Goal: Answer question/provide support: Share knowledge or assist other users

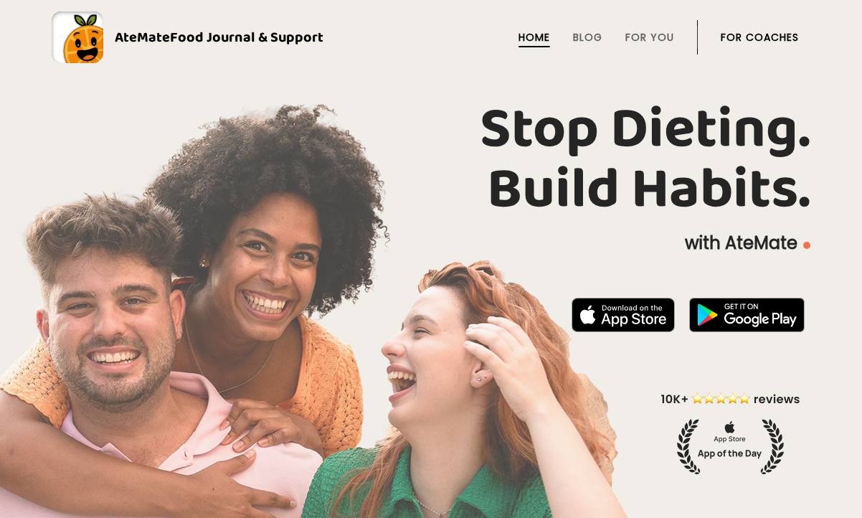
click at [741, 35] on link "For Coaches" at bounding box center [760, 37] width 78 height 11
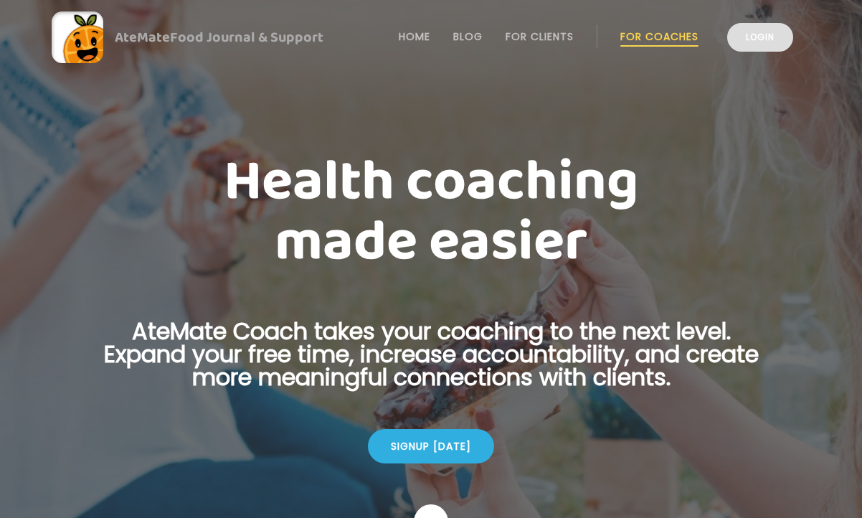
click at [762, 37] on link "Login" at bounding box center [760, 37] width 66 height 29
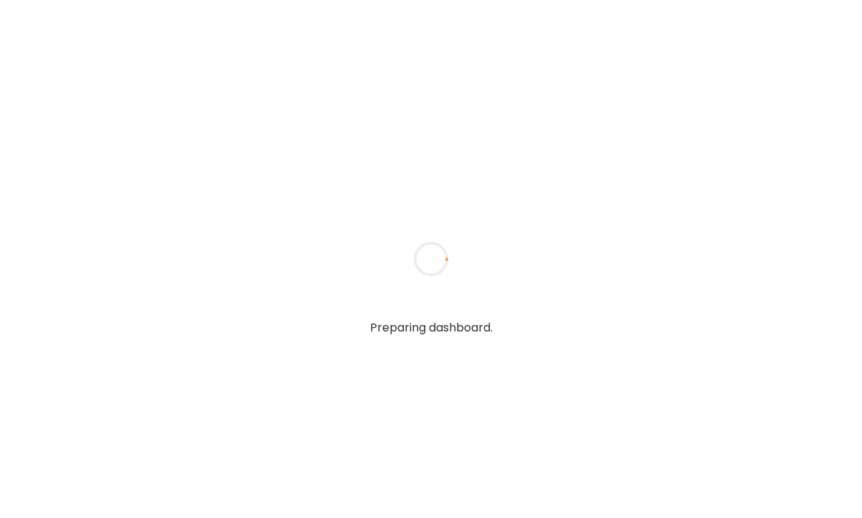
type input "**********"
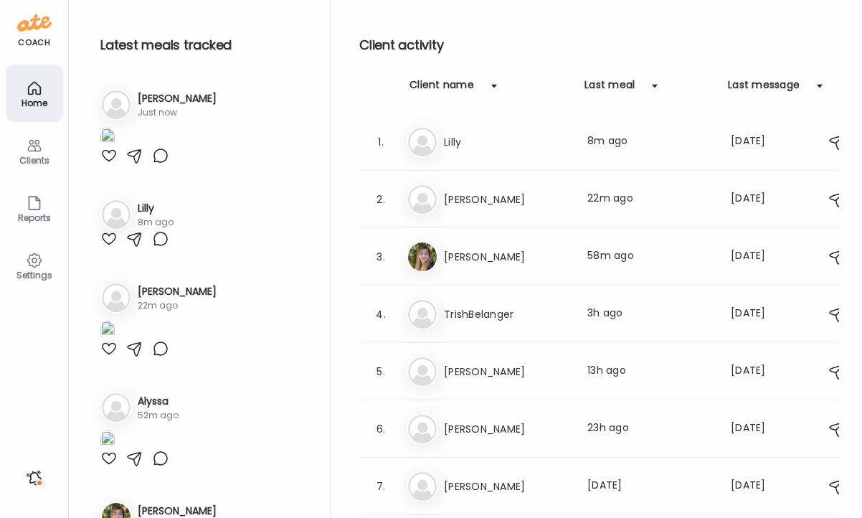
click at [38, 156] on div "Clients" at bounding box center [35, 160] width 52 height 9
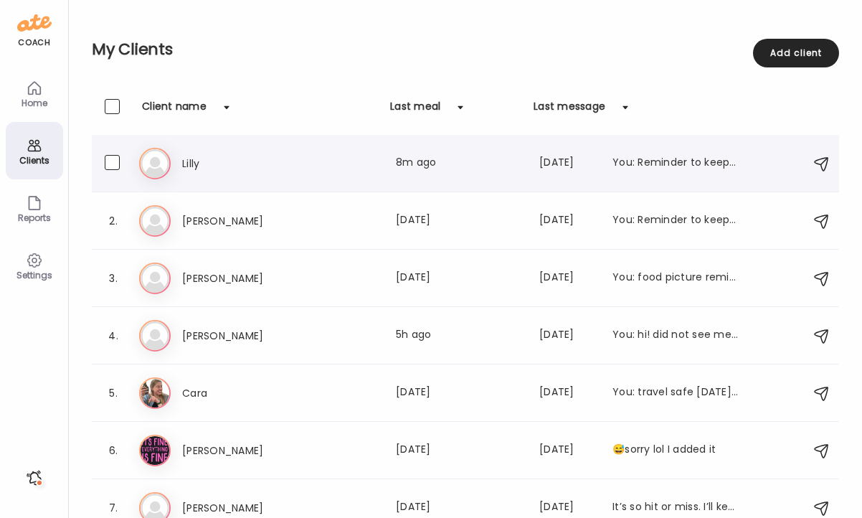
click at [361, 158] on div "[PERSON_NAME] Last meal: 8m ago Last message: [DATE] You: Reminder to keep logg…" at bounding box center [460, 163] width 556 height 17
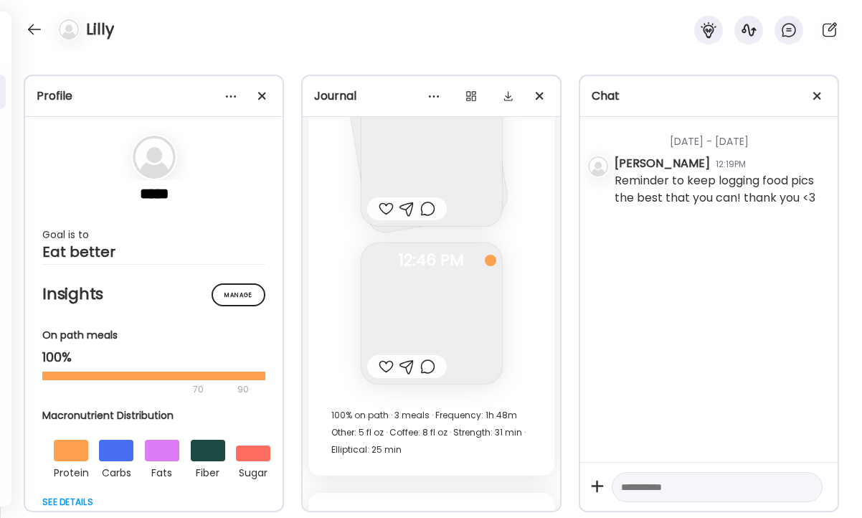
scroll to position [31256, 0]
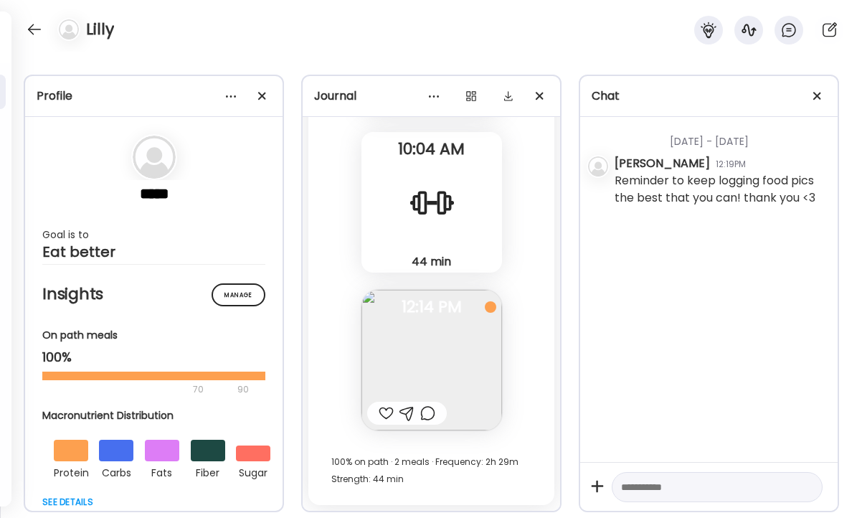
click at [387, 412] on div at bounding box center [386, 412] width 15 height 17
click at [412, 411] on div at bounding box center [406, 412] width 15 height 17
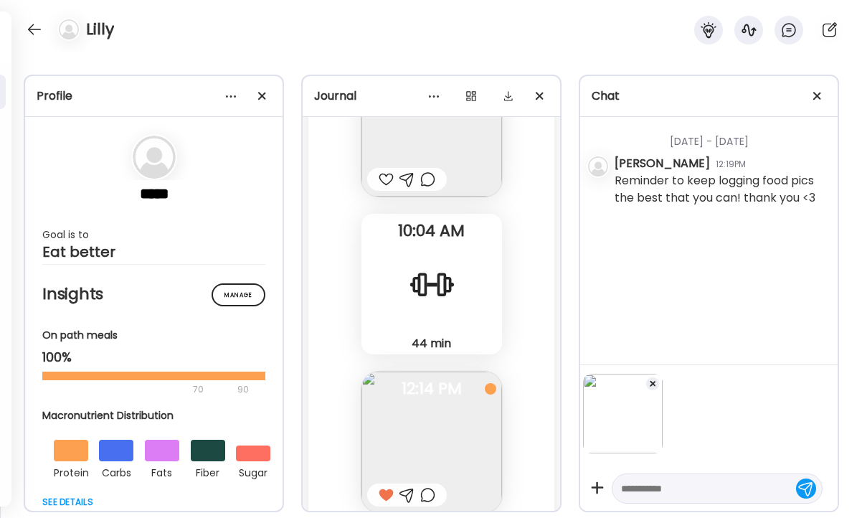
scroll to position [31104, 0]
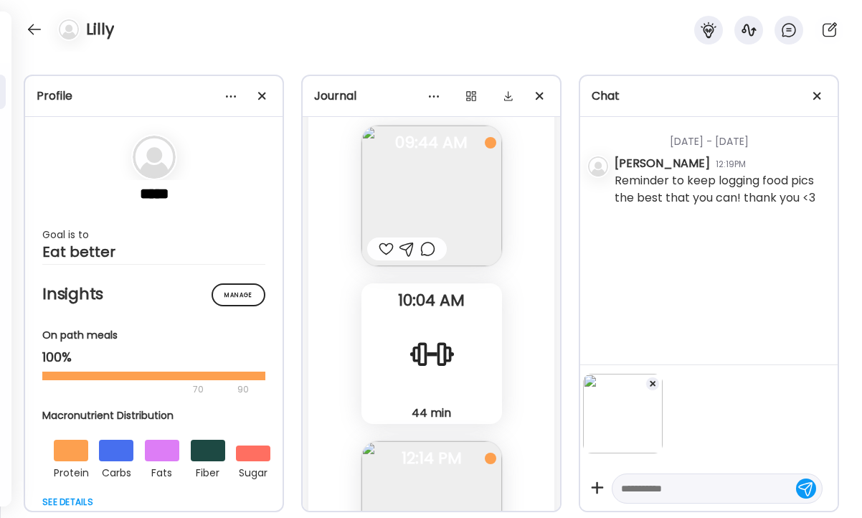
click at [663, 379] on div at bounding box center [704, 424] width 243 height 100
click at [655, 379] on div at bounding box center [652, 383] width 14 height 14
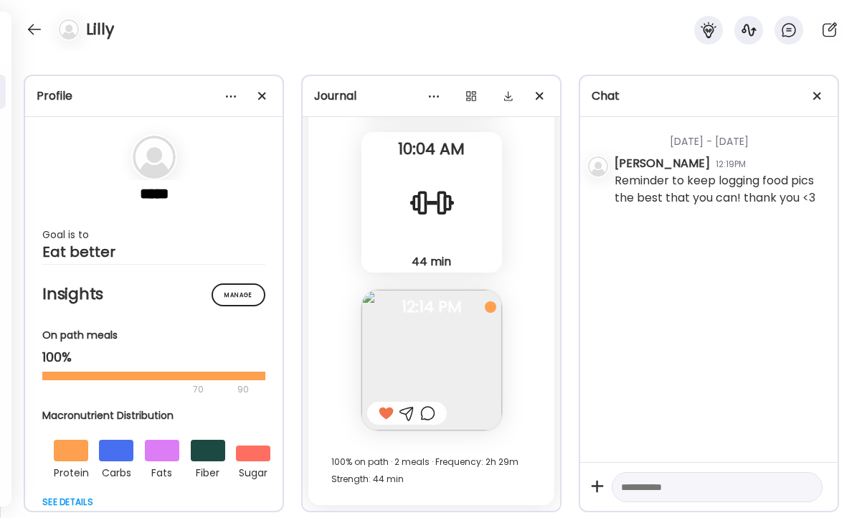
scroll to position [31256, 0]
click at [435, 416] on div at bounding box center [427, 412] width 15 height 17
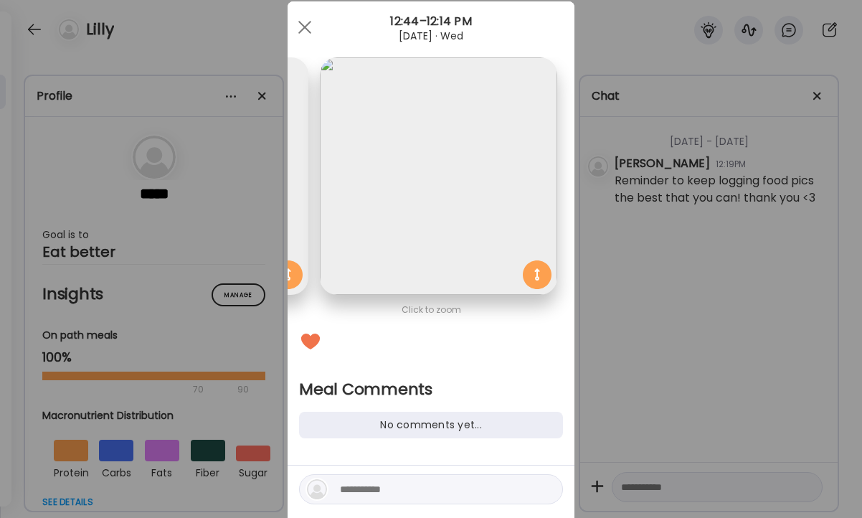
scroll to position [0, 234]
click at [399, 489] on textarea at bounding box center [437, 488] width 194 height 17
type textarea "**********"
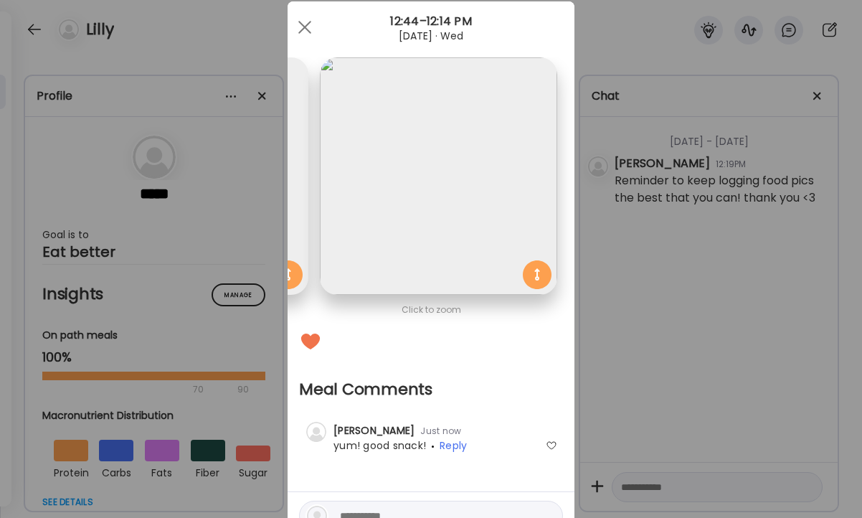
click at [573, 407] on div "Click to zoom Meal Comments No comments yet... [PERSON_NAME] Just now Private c…" at bounding box center [431, 278] width 287 height 555
click at [622, 325] on div "Ate Coach Dashboard Wahoo! It’s official Take a moment to set up your Coach Pro…" at bounding box center [431, 259] width 862 height 518
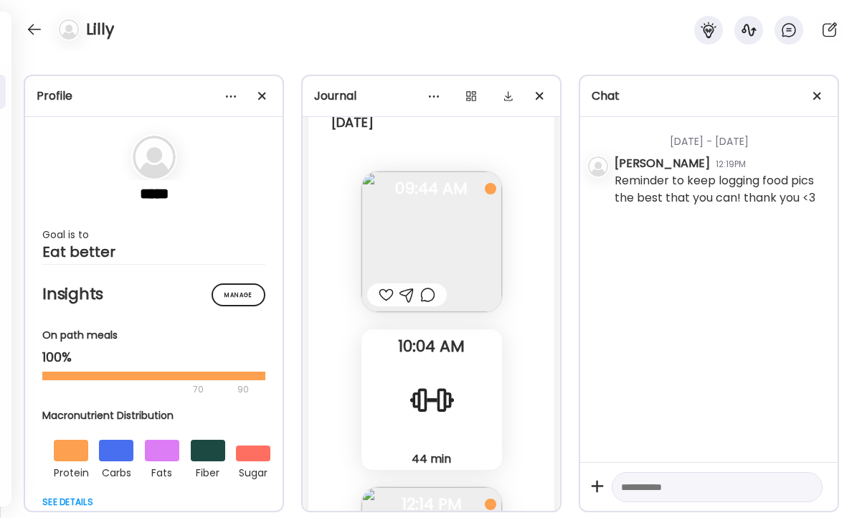
scroll to position [31032, 0]
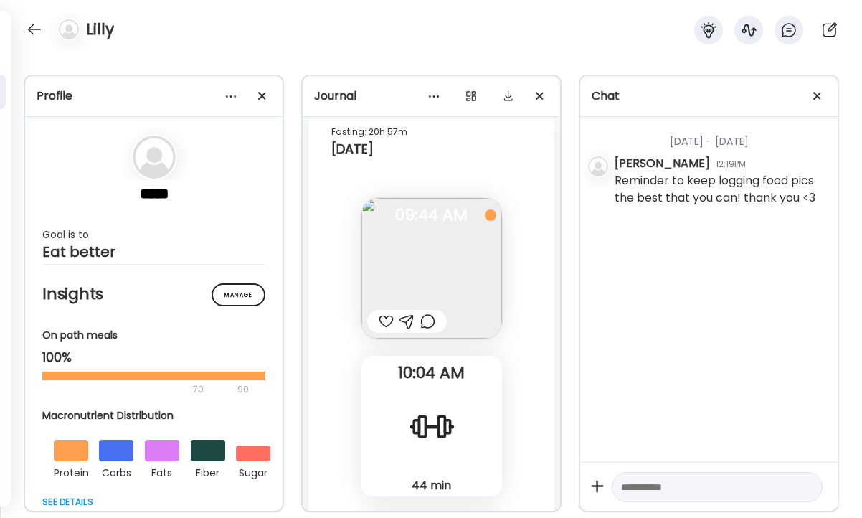
click at [431, 332] on div at bounding box center [407, 321] width 80 height 23
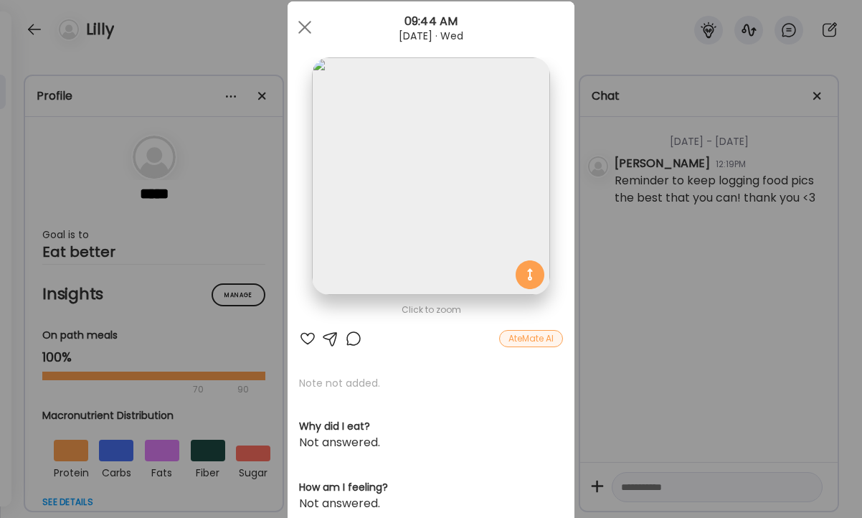
click at [355, 340] on div at bounding box center [353, 338] width 17 height 17
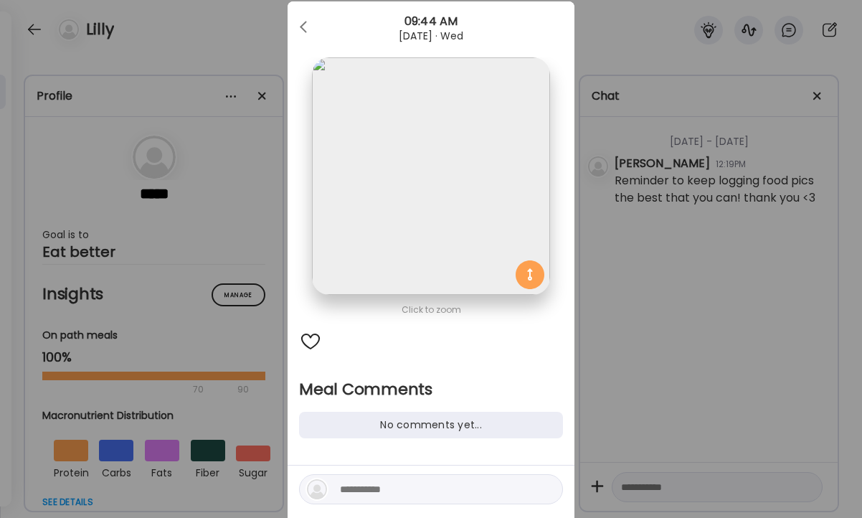
click at [376, 485] on textarea at bounding box center [437, 488] width 194 height 17
type textarea "**********"
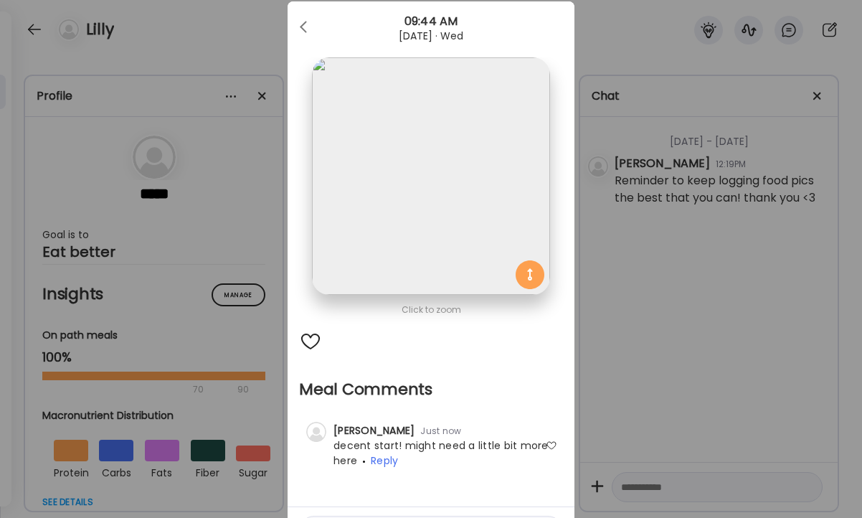
click at [736, 210] on div "Ate Coach Dashboard Wahoo! It’s official Take a moment to set up your Coach Pro…" at bounding box center [431, 259] width 862 height 518
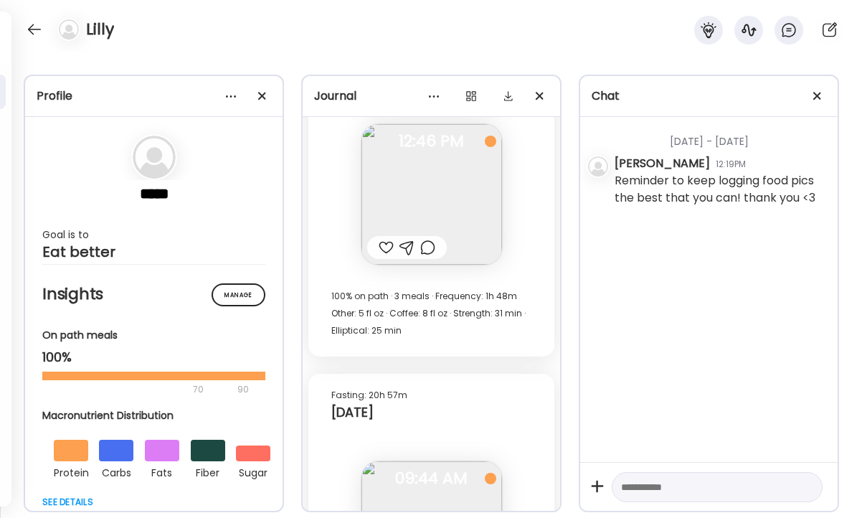
scroll to position [30698, 0]
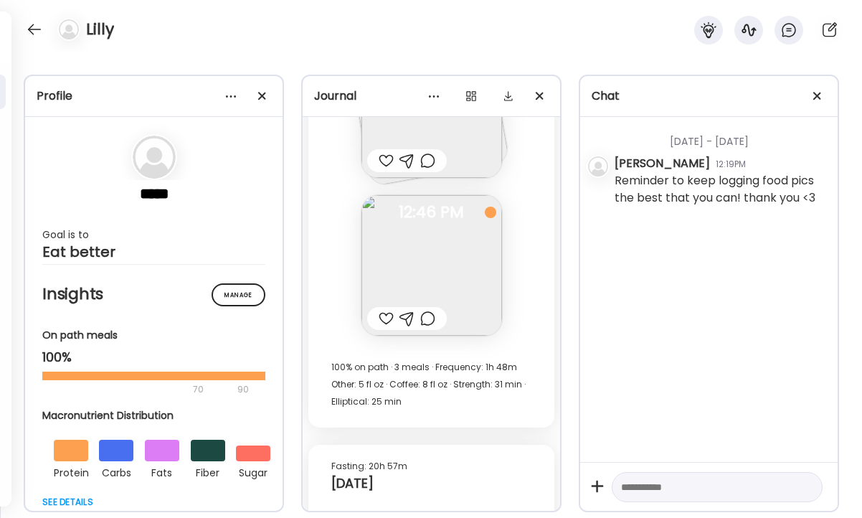
click at [429, 314] on div at bounding box center [427, 318] width 15 height 17
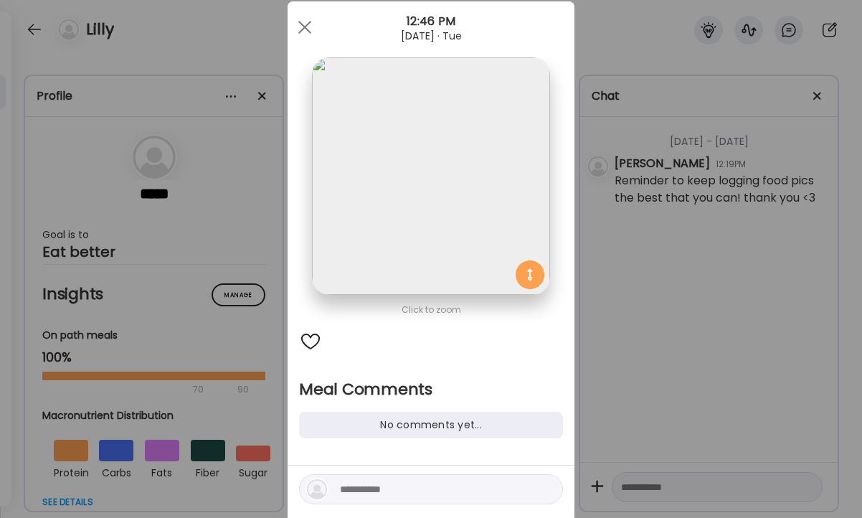
click at [418, 492] on textarea at bounding box center [437, 488] width 194 height 17
type textarea "*"
type textarea "**********"
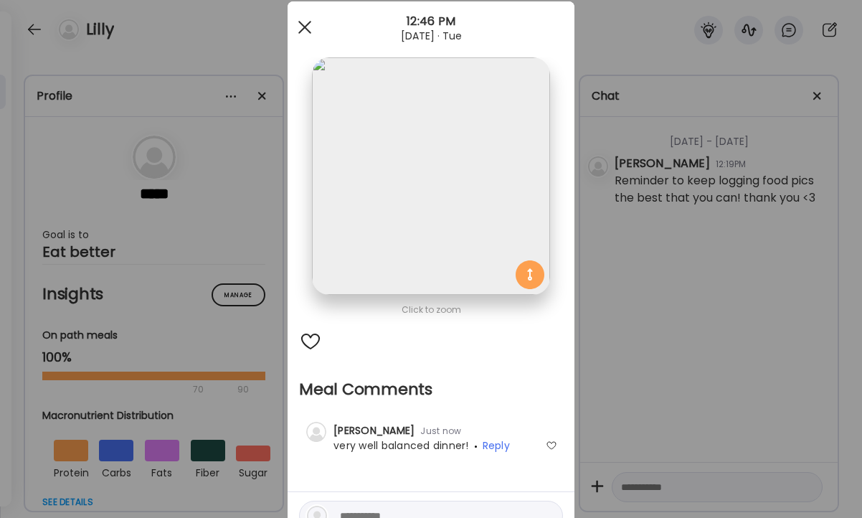
click at [303, 24] on div at bounding box center [304, 27] width 29 height 29
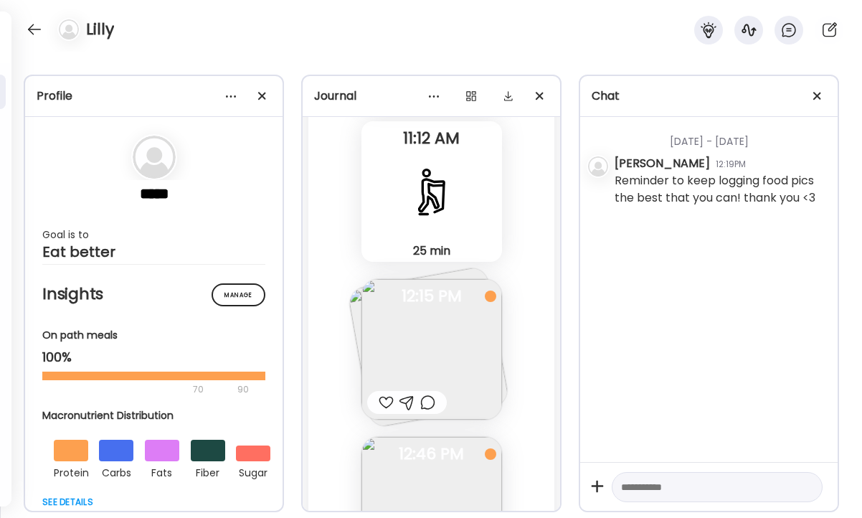
scroll to position [30558, 0]
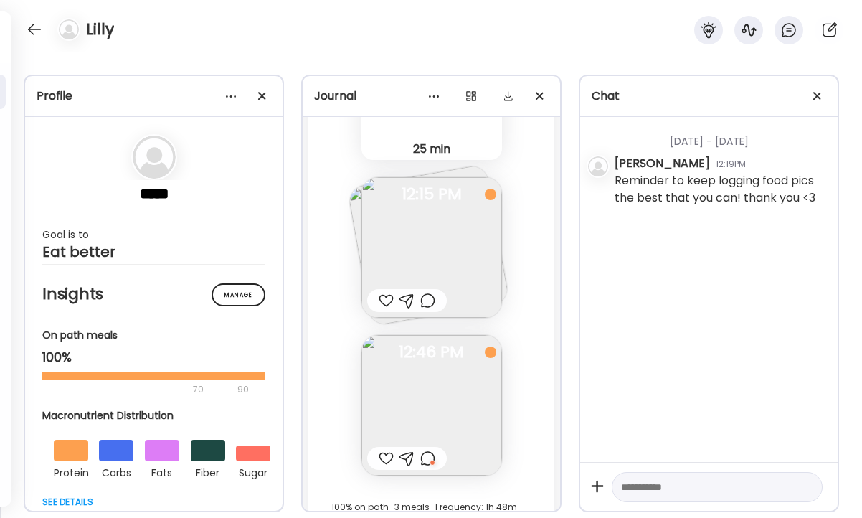
click at [428, 462] on div at bounding box center [427, 458] width 15 height 17
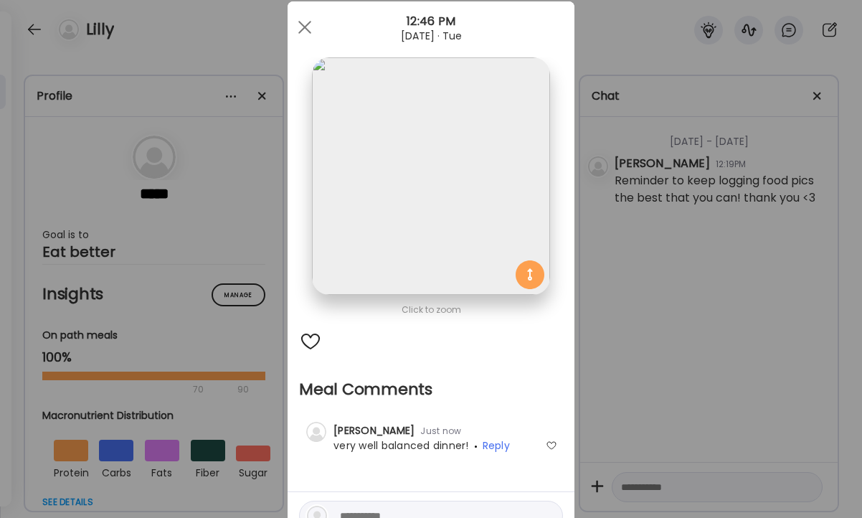
click at [605, 342] on div "Ate Coach Dashboard Wahoo! It’s official Take a moment to set up your Coach Pro…" at bounding box center [431, 259] width 862 height 518
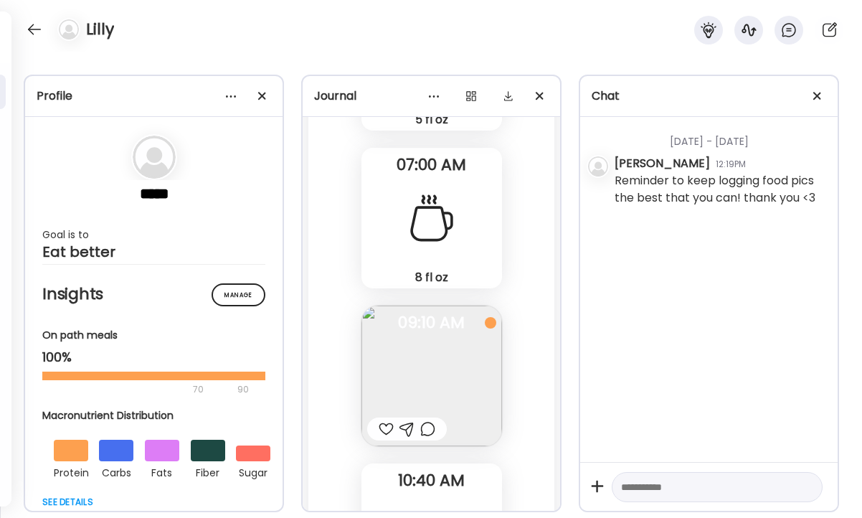
scroll to position [29909, 0]
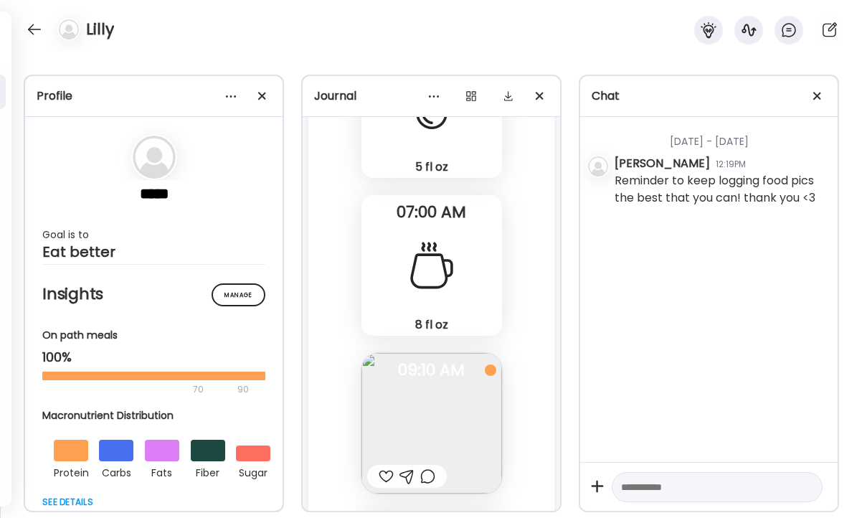
click at [454, 427] on img at bounding box center [431, 423] width 141 height 141
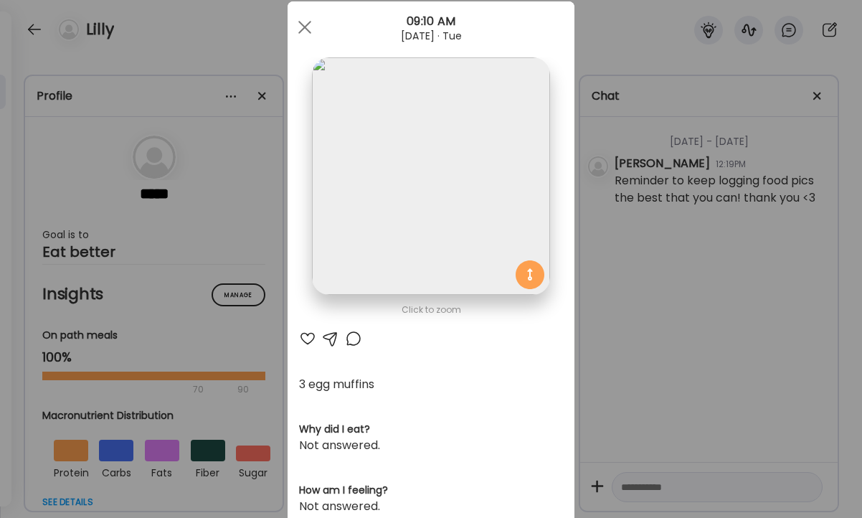
click at [660, 237] on div "Ate Coach Dashboard Wahoo! It’s official Take a moment to set up your Coach Pro…" at bounding box center [431, 259] width 862 height 518
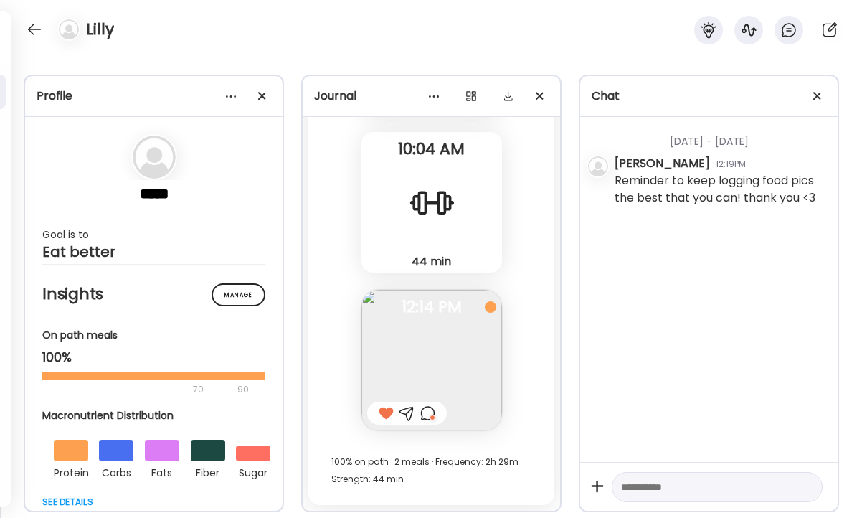
scroll to position [31256, 0]
click at [642, 485] on textarea at bounding box center [704, 486] width 166 height 17
type textarea "**********"
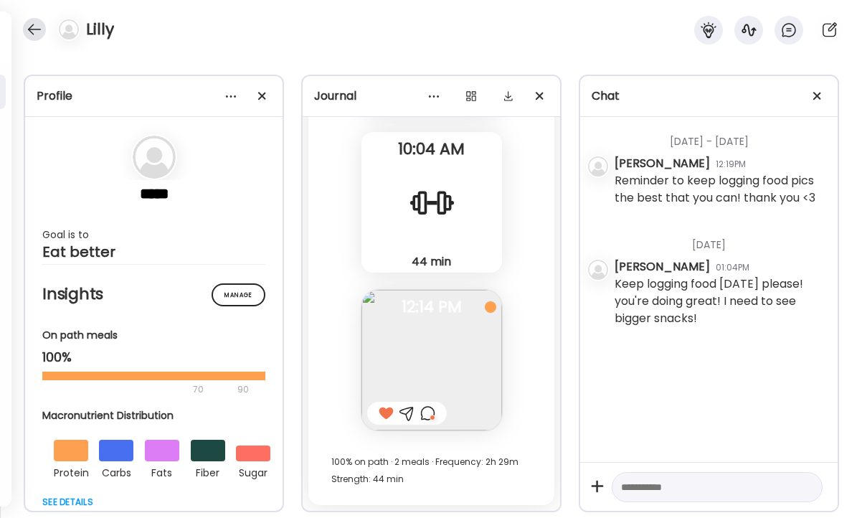
click at [34, 30] on div at bounding box center [34, 29] width 23 height 23
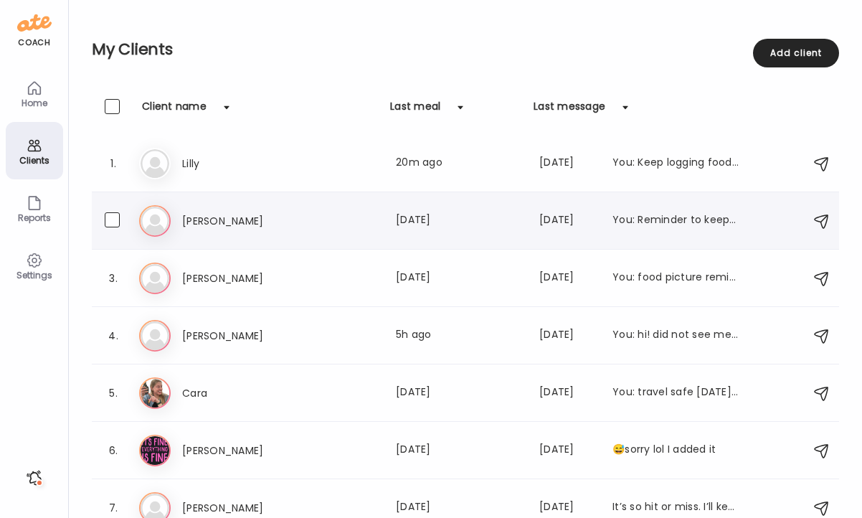
click at [220, 222] on h3 "[PERSON_NAME]" at bounding box center [245, 220] width 126 height 17
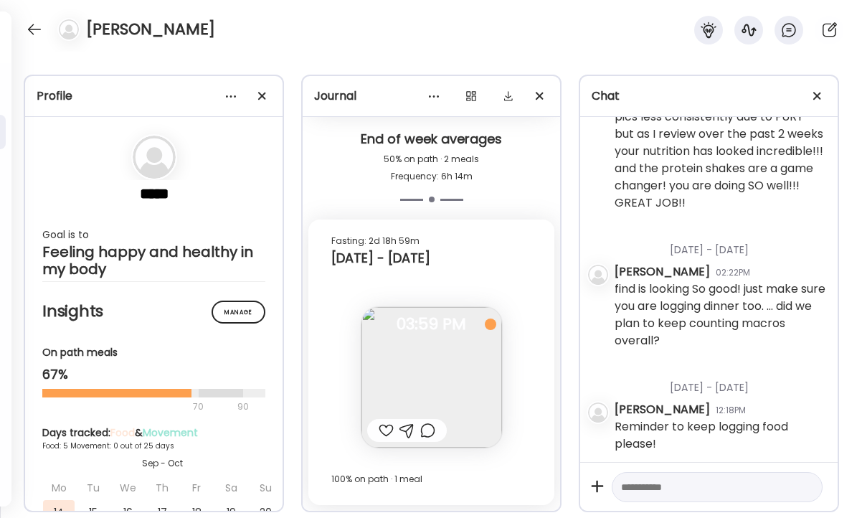
scroll to position [564, 0]
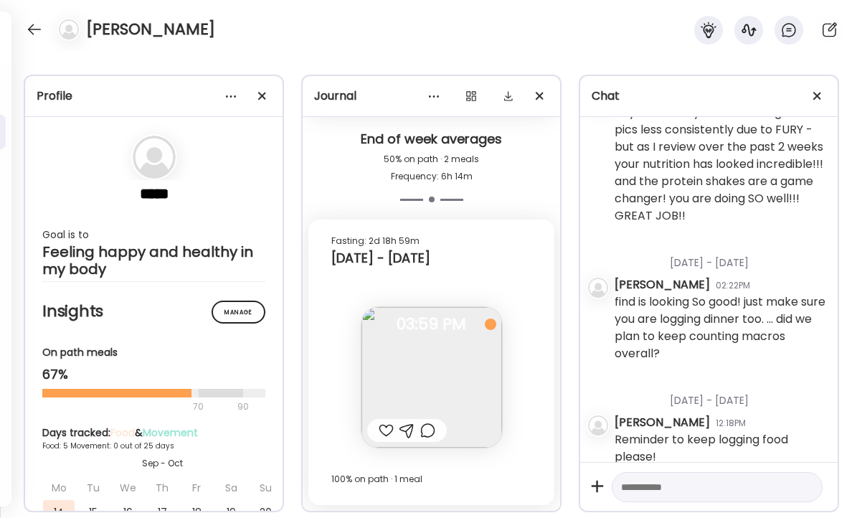
click at [386, 436] on div at bounding box center [386, 430] width 15 height 17
click at [437, 432] on div at bounding box center [407, 430] width 80 height 23
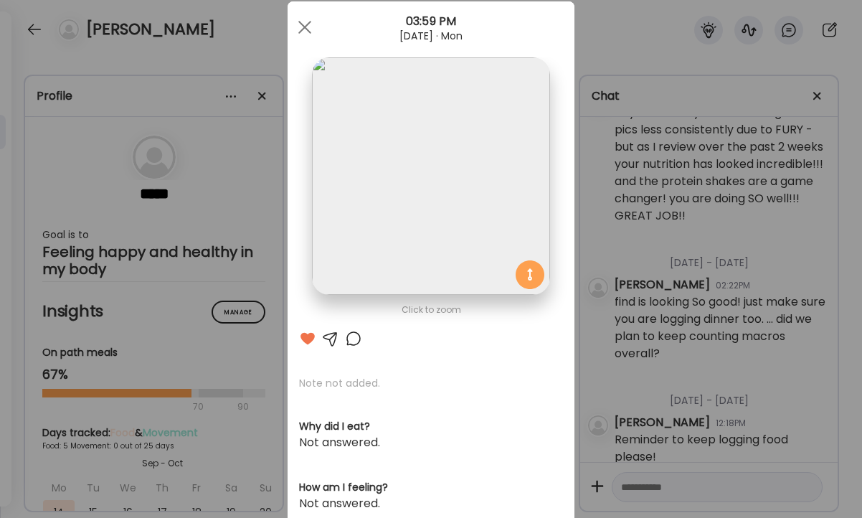
click at [670, 365] on div "Ate Coach Dashboard Wahoo! It’s official Take a moment to set up your Coach Pro…" at bounding box center [431, 259] width 862 height 518
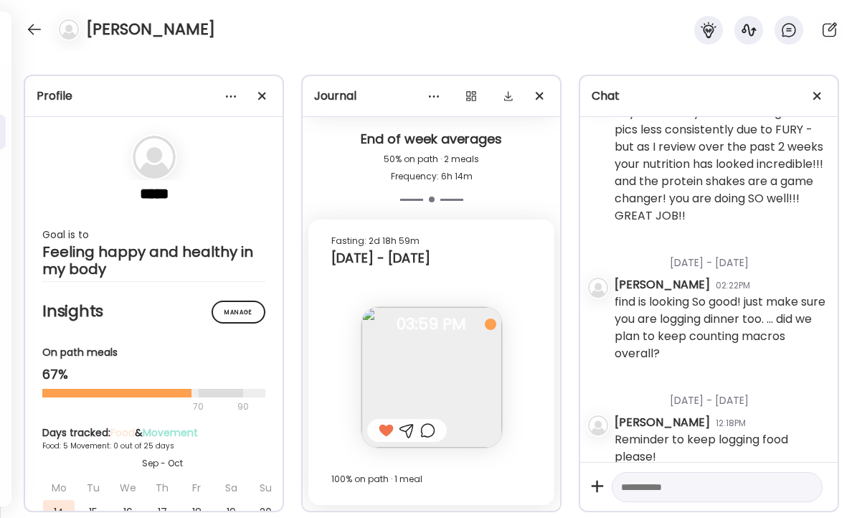
click at [422, 425] on div at bounding box center [427, 430] width 15 height 17
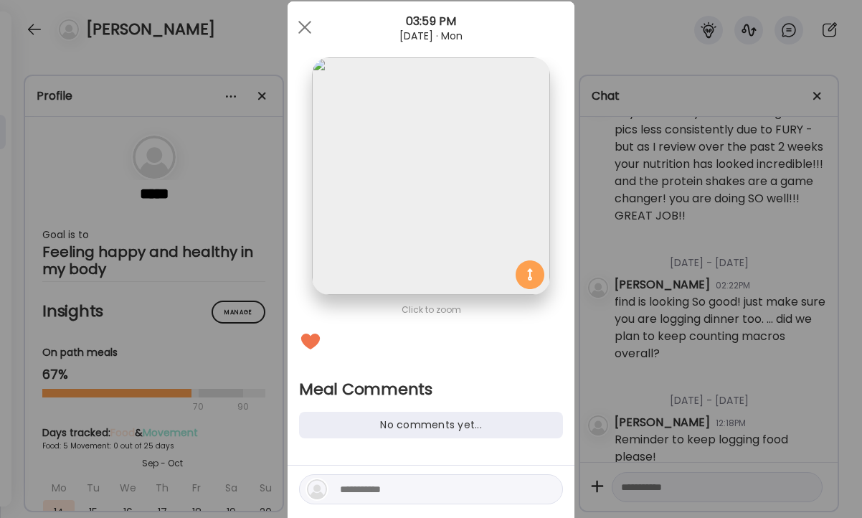
click at [373, 485] on textarea at bounding box center [437, 488] width 194 height 17
type textarea "**********"
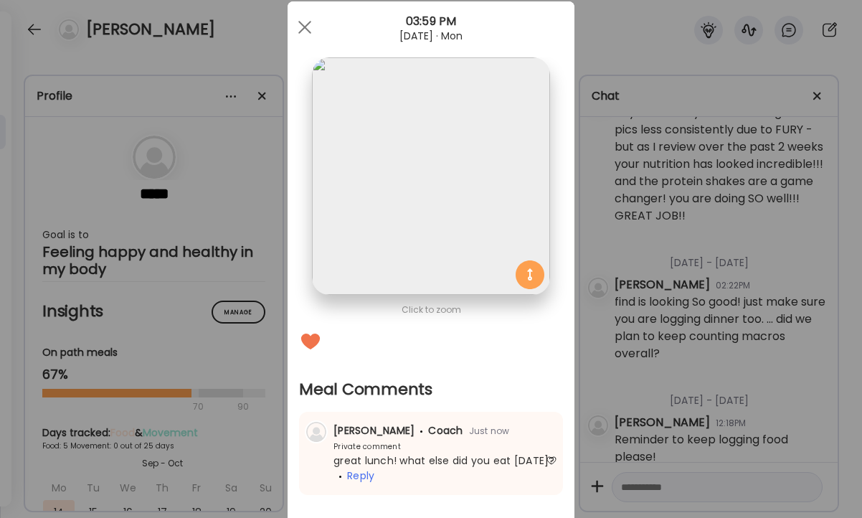
click at [731, 310] on div "Ate Coach Dashboard Wahoo! It’s official Take a moment to set up your Coach Pro…" at bounding box center [431, 259] width 862 height 518
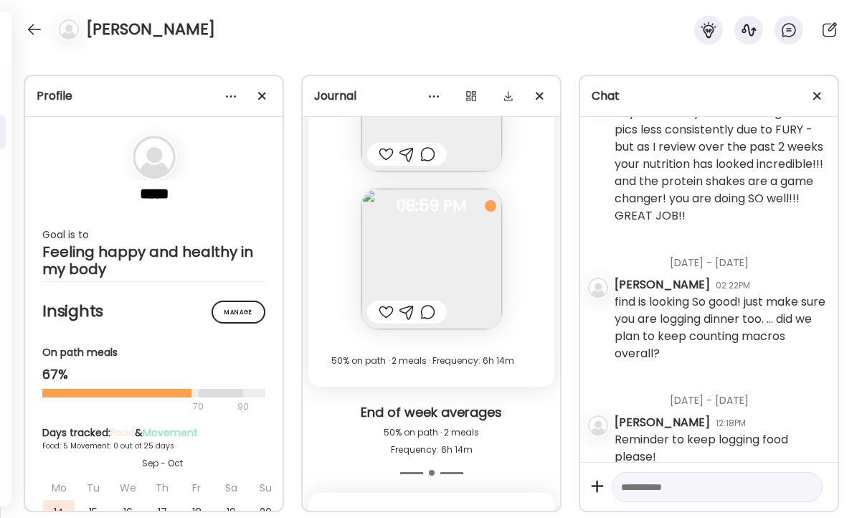
scroll to position [5447, 0]
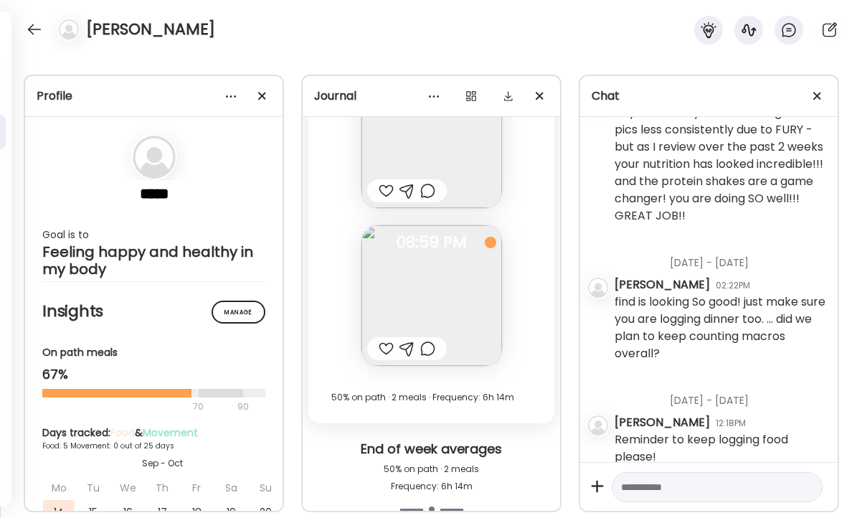
click at [437, 350] on div at bounding box center [407, 348] width 80 height 23
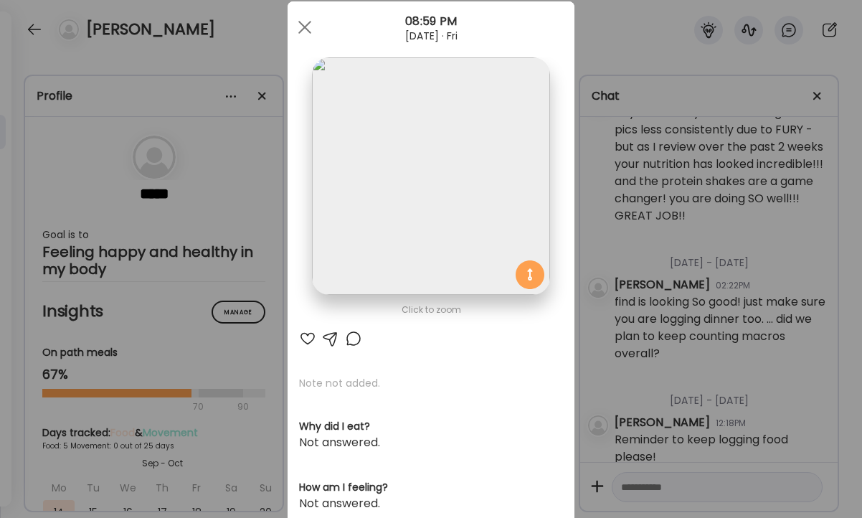
click at [304, 343] on div at bounding box center [307, 338] width 17 height 17
click at [350, 343] on div at bounding box center [353, 338] width 17 height 17
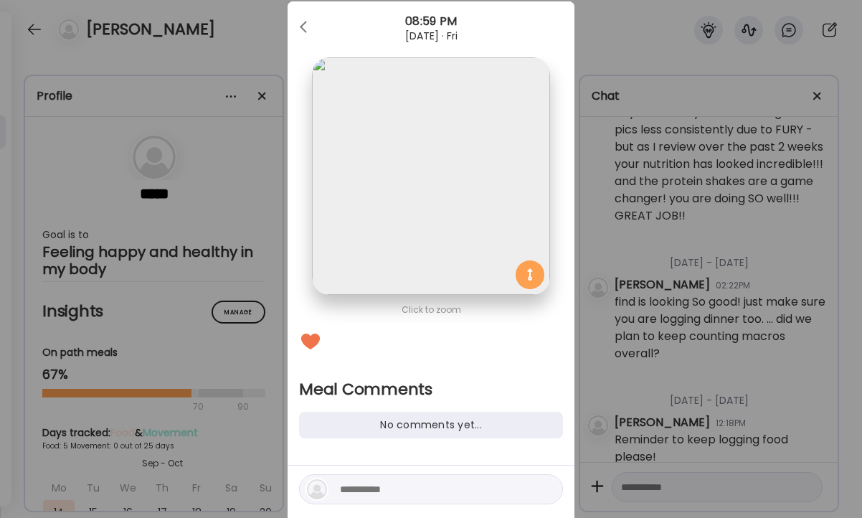
click at [364, 489] on textarea at bounding box center [437, 488] width 194 height 17
type textarea "**********"
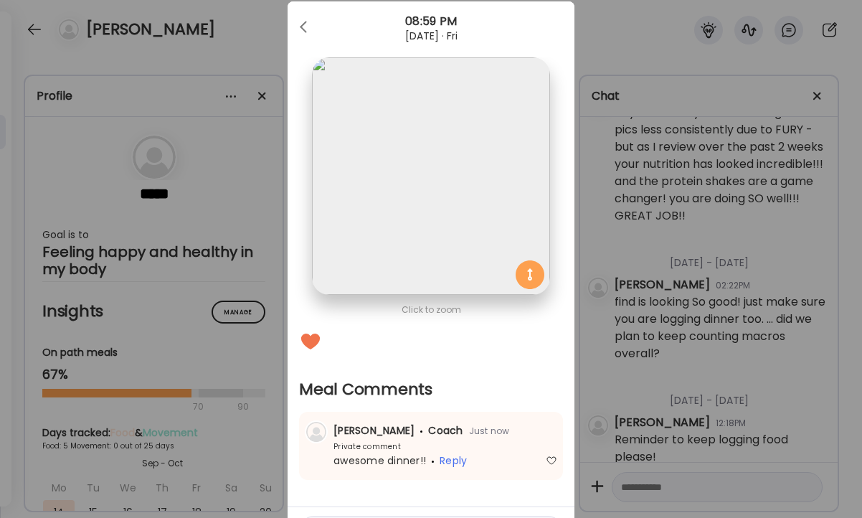
click at [655, 371] on div "Ate Coach Dashboard Wahoo! It’s official Take a moment to set up your Coach Pro…" at bounding box center [431, 259] width 862 height 518
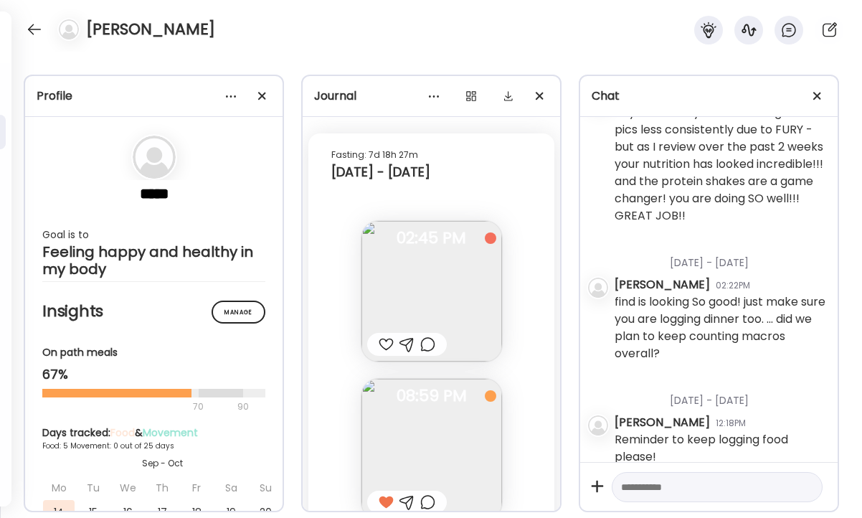
scroll to position [5282, 0]
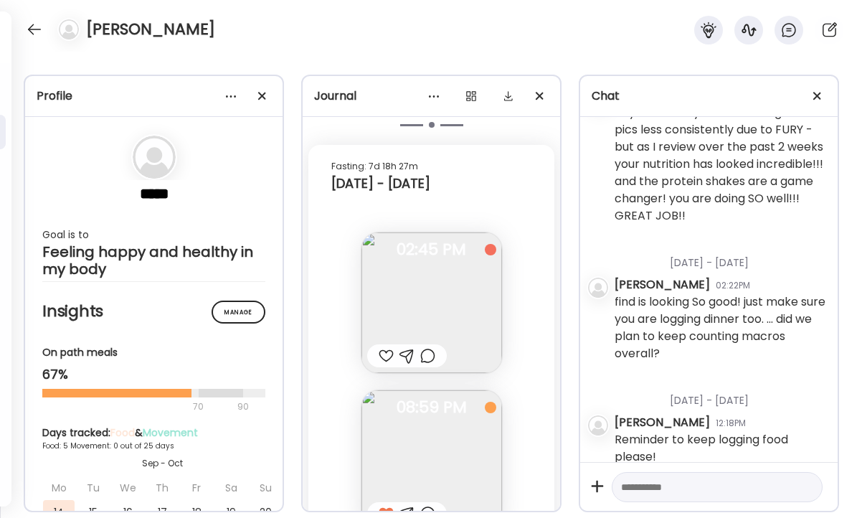
click at [431, 364] on div at bounding box center [427, 355] width 15 height 17
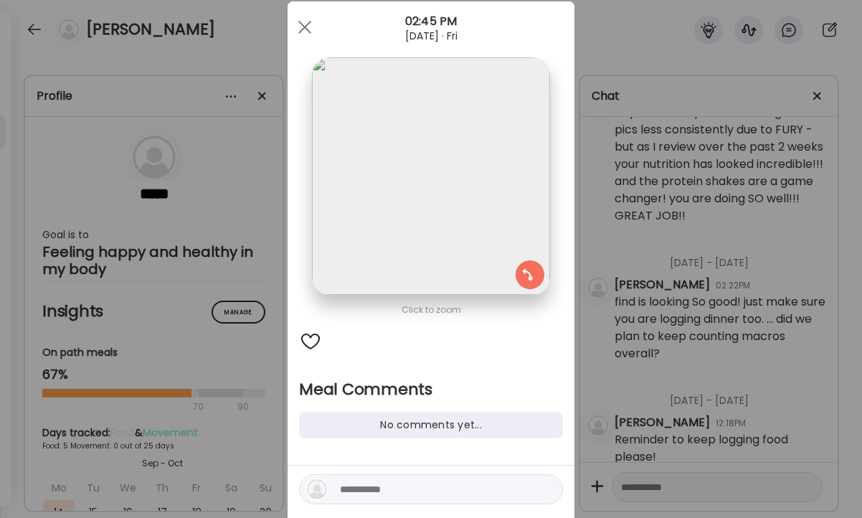
click at [367, 494] on textarea at bounding box center [437, 488] width 194 height 17
type textarea "**********"
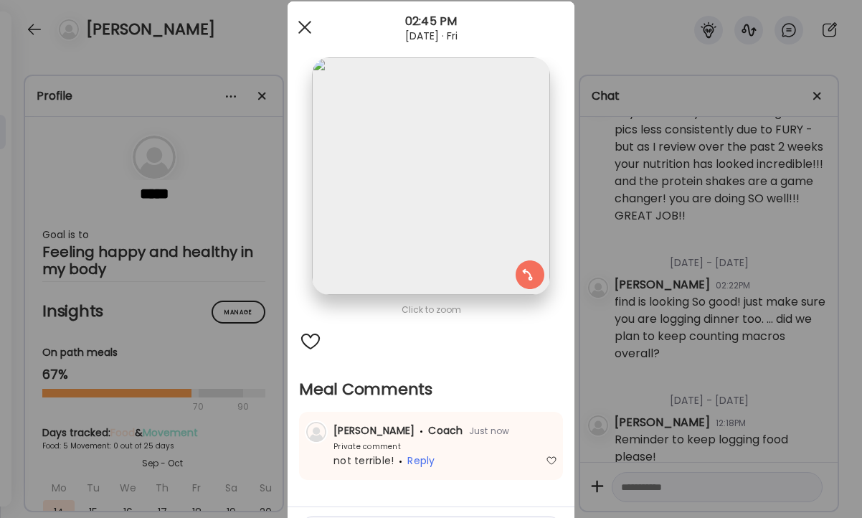
click at [305, 24] on div at bounding box center [304, 27] width 29 height 29
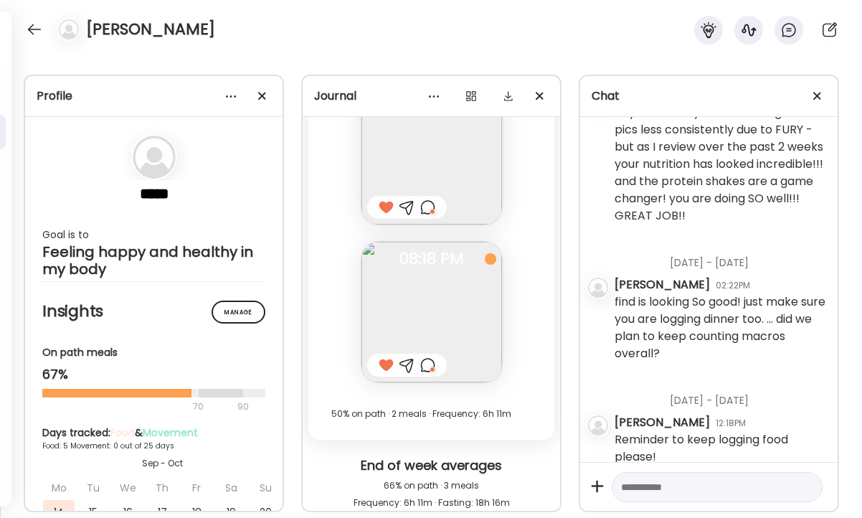
scroll to position [4850, 0]
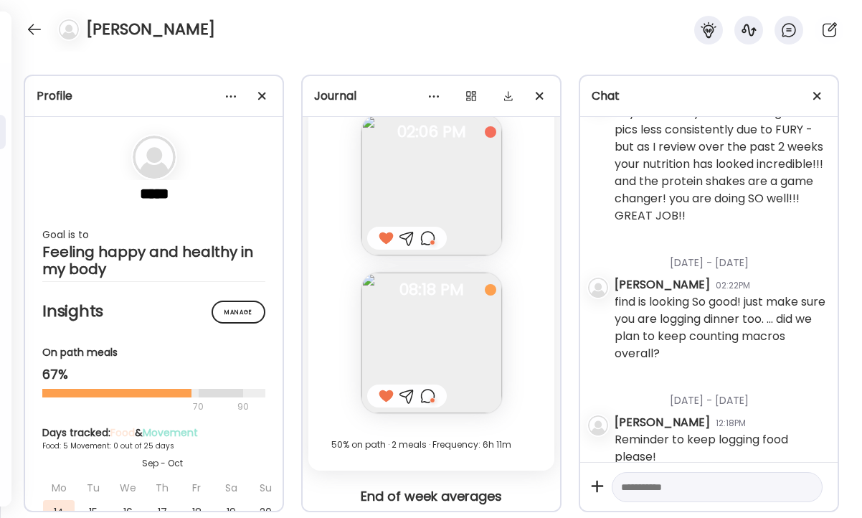
click at [430, 237] on div at bounding box center [427, 237] width 15 height 17
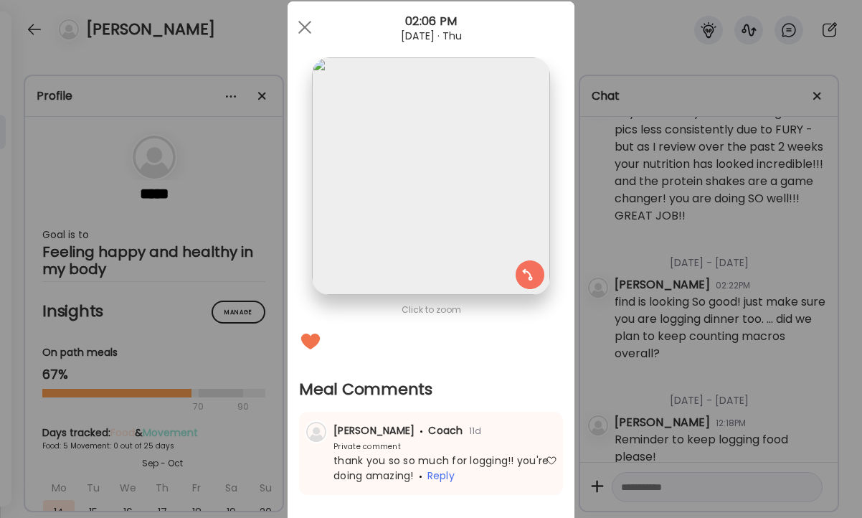
click at [663, 183] on div "Ate Coach Dashboard Wahoo! It’s official Take a moment to set up your Coach Pro…" at bounding box center [431, 259] width 862 height 518
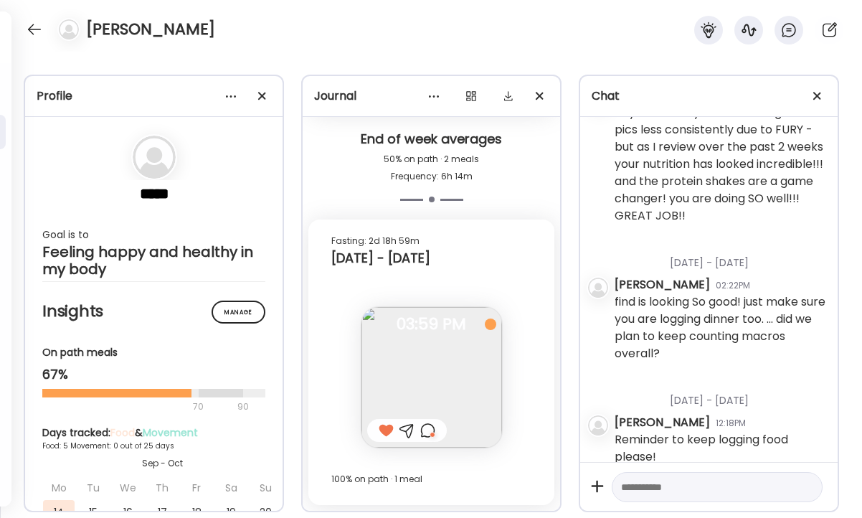
scroll to position [5756, 0]
click at [644, 484] on textarea at bounding box center [704, 486] width 166 height 17
type textarea "**********"
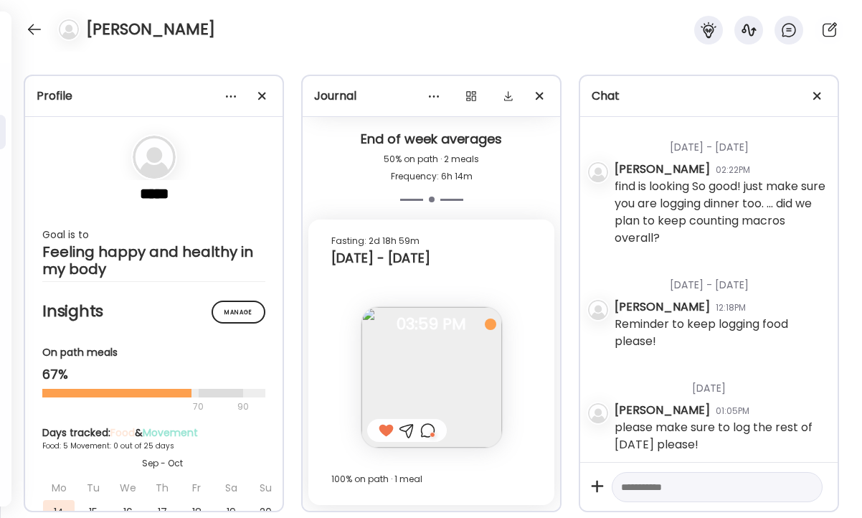
scroll to position [680, 0]
click at [35, 26] on div at bounding box center [34, 29] width 23 height 23
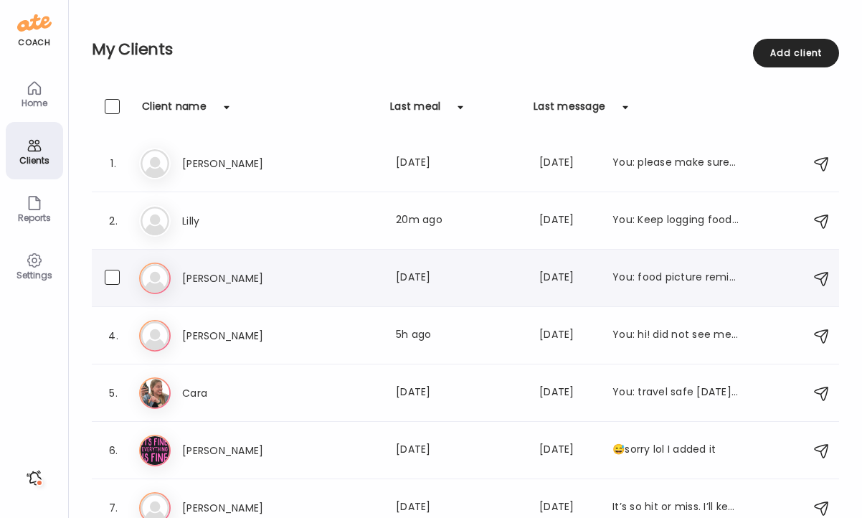
click at [206, 275] on h3 "[PERSON_NAME]" at bounding box center [245, 278] width 126 height 17
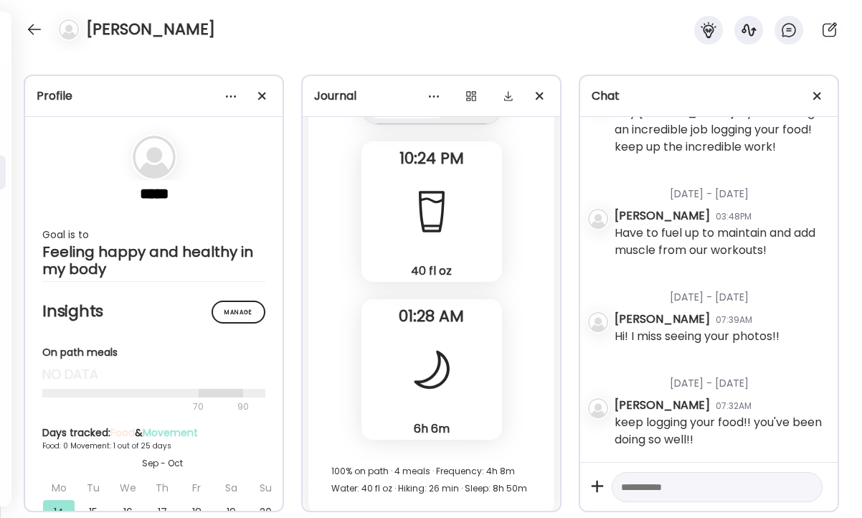
scroll to position [7864, 0]
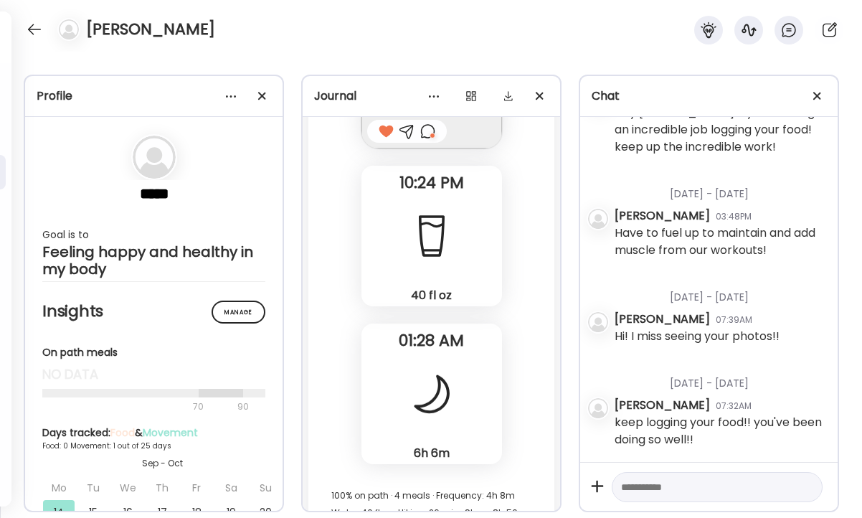
click at [639, 489] on textarea at bounding box center [704, 486] width 166 height 17
type textarea "*"
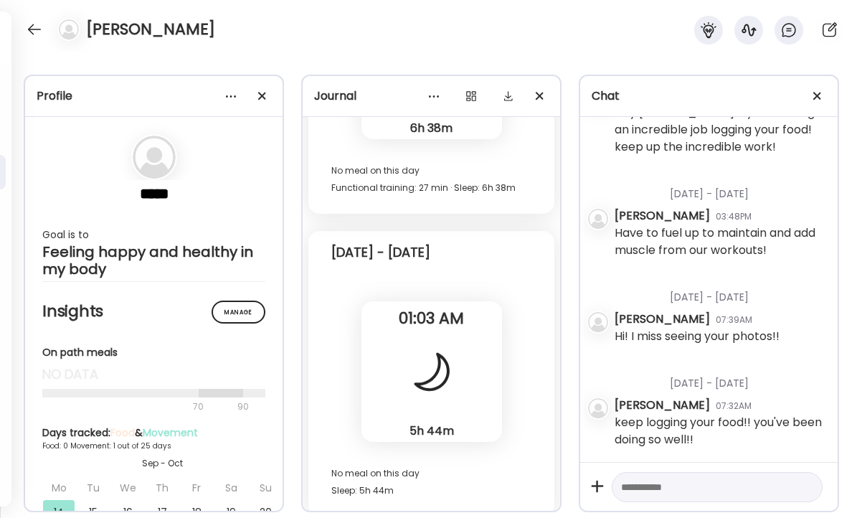
click at [435, 420] on div "5h 44m Sleep" at bounding box center [431, 371] width 141 height 141
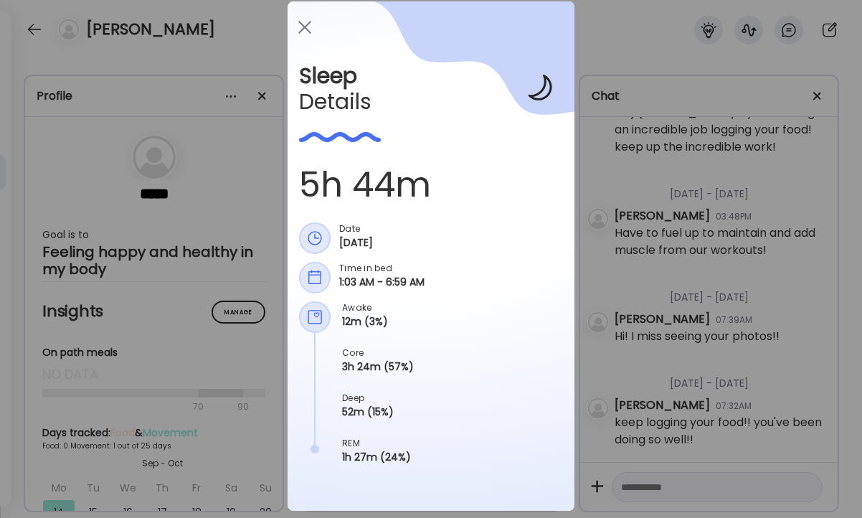
scroll to position [8807, 0]
click at [660, 234] on div "Ate Coach Dashboard Wahoo! It’s official Take a moment to set up your Coach Pro…" at bounding box center [431, 259] width 862 height 518
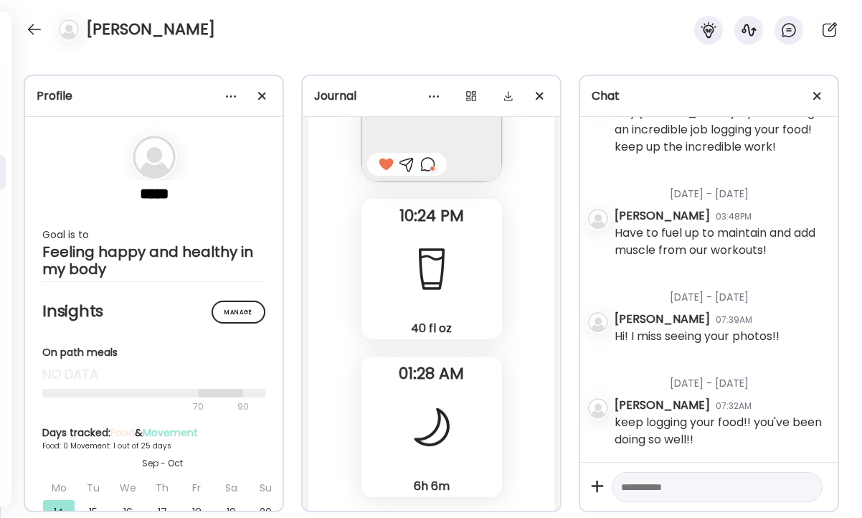
scroll to position [7724, 0]
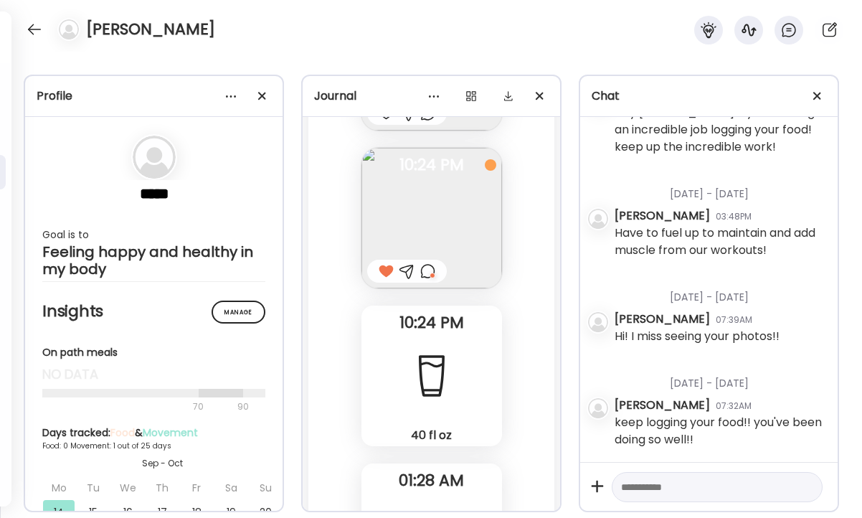
click at [688, 489] on textarea at bounding box center [704, 486] width 166 height 17
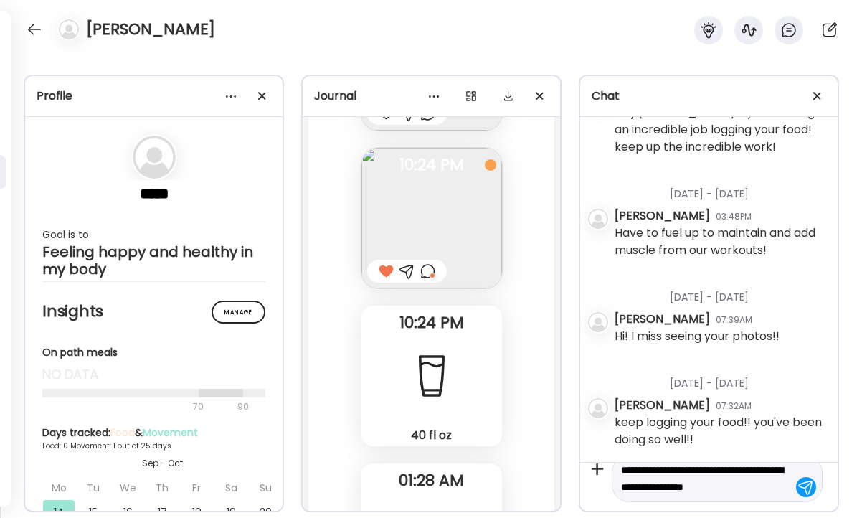
scroll to position [16, 0]
type textarea "**********"
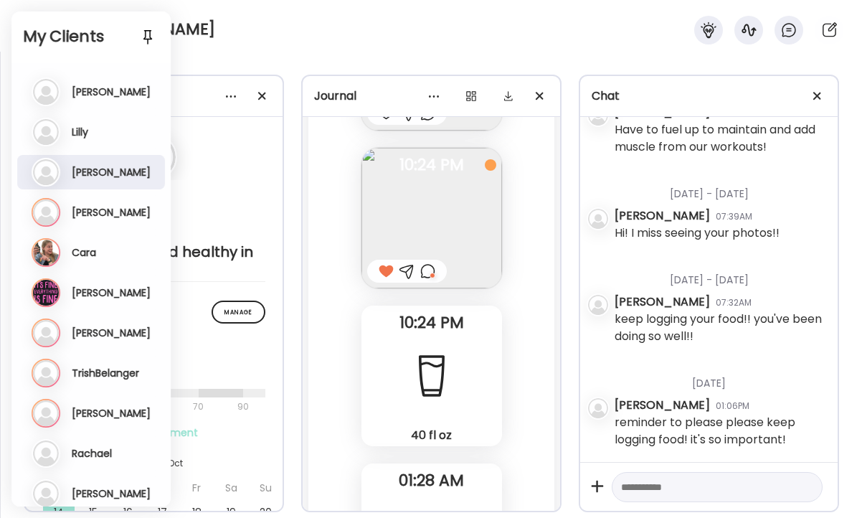
scroll to position [171, 0]
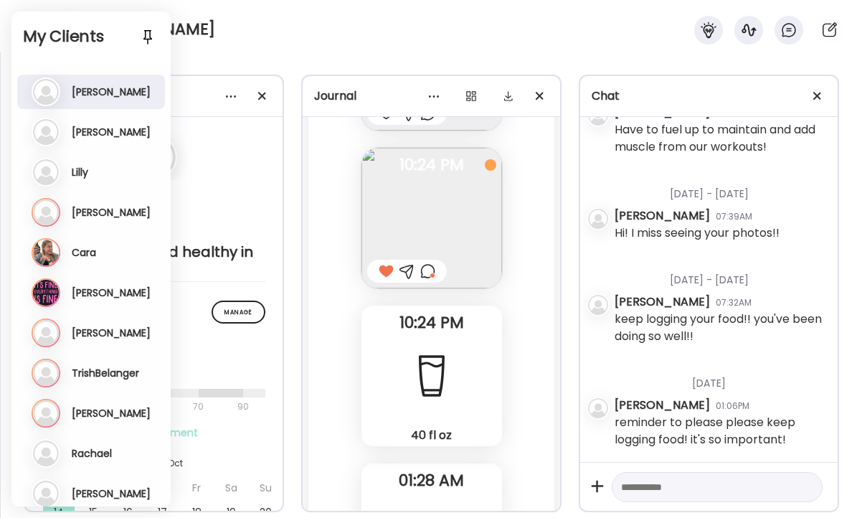
click at [103, 217] on div "[PERSON_NAME] Last meal: 5h ago Last message: [DATE] You: hi! did not see meals…" at bounding box center [93, 212] width 122 height 29
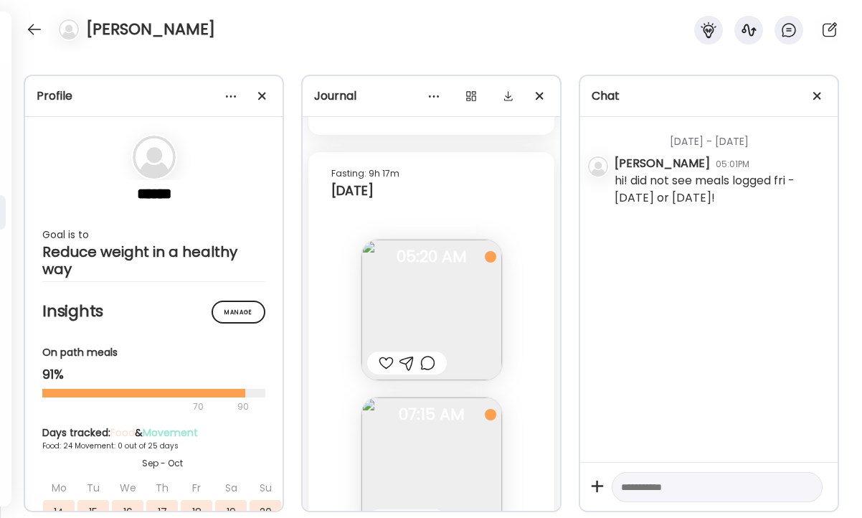
scroll to position [27375, 0]
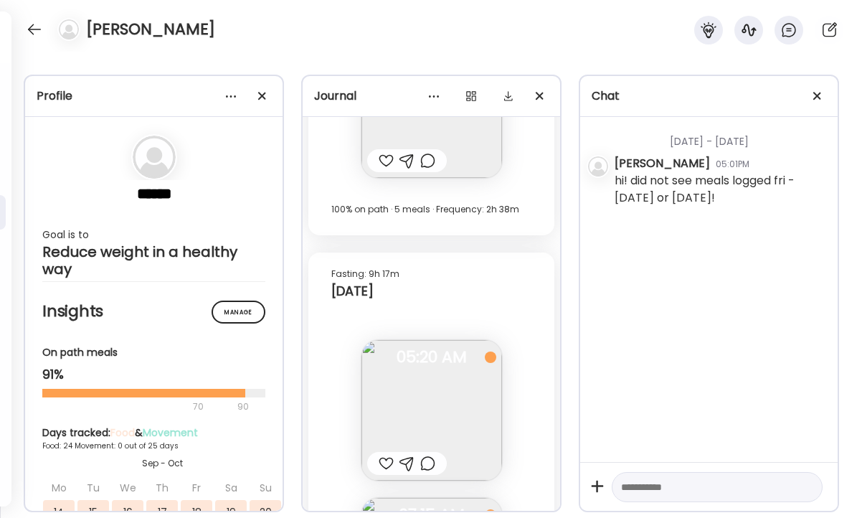
click at [430, 461] on div at bounding box center [427, 463] width 15 height 17
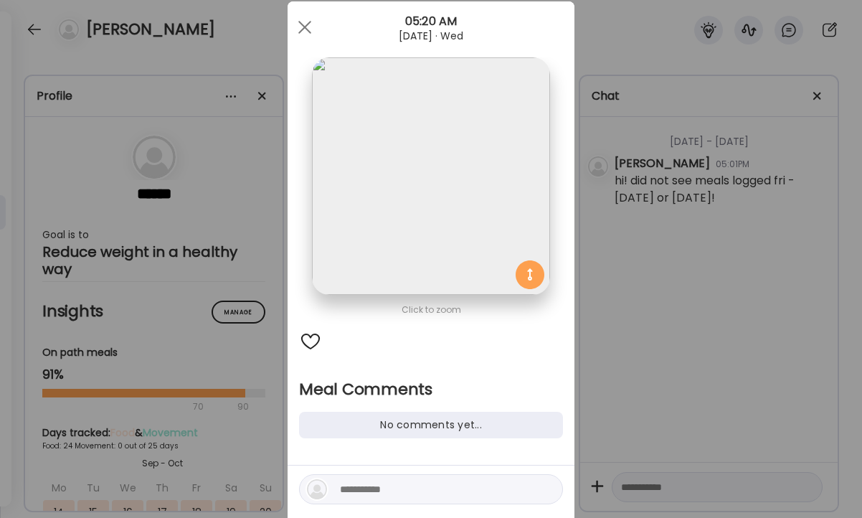
click at [374, 484] on textarea at bounding box center [437, 488] width 194 height 17
type textarea "**********"
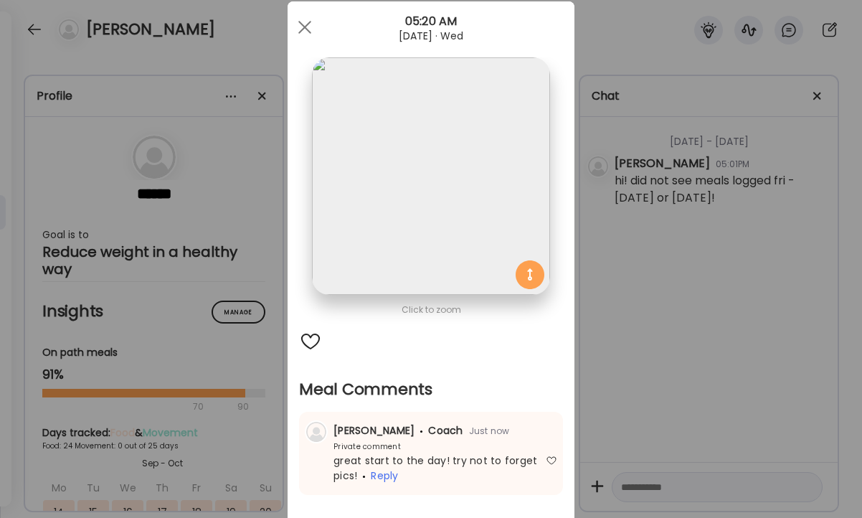
click at [686, 279] on div "Ate Coach Dashboard Wahoo! It’s official Take a moment to set up your Coach Pro…" at bounding box center [431, 259] width 862 height 518
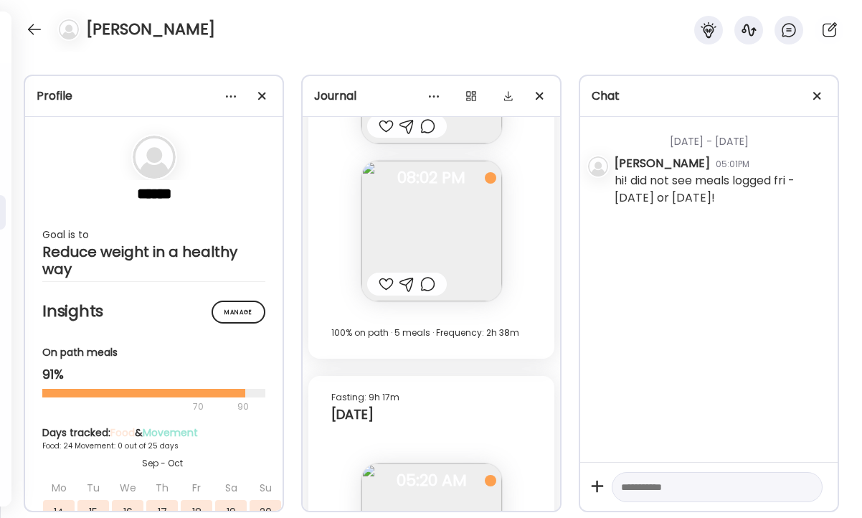
scroll to position [27225, 0]
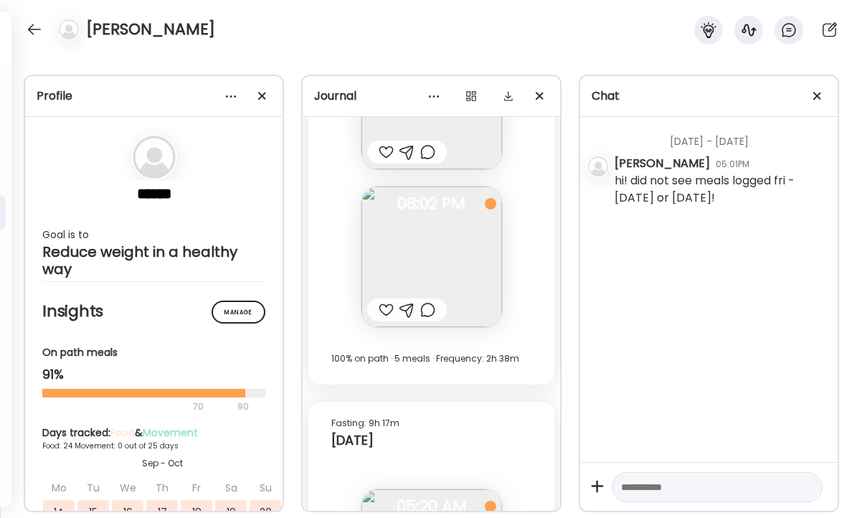
click at [431, 311] on div at bounding box center [427, 309] width 15 height 17
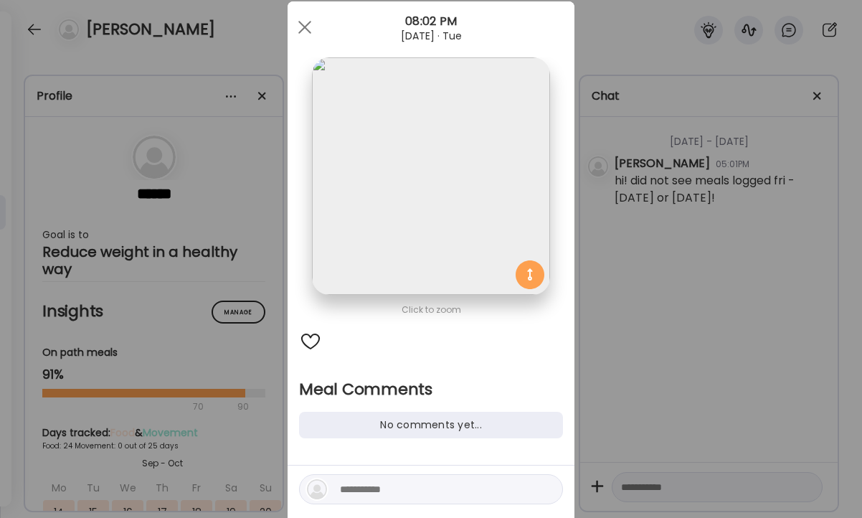
click at [368, 489] on textarea at bounding box center [437, 488] width 194 height 17
type textarea "**********"
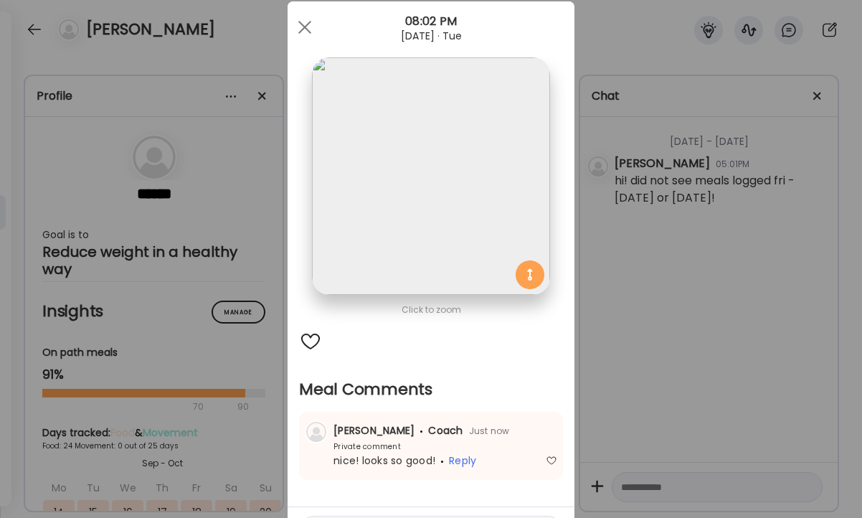
click at [777, 209] on div "Ate Coach Dashboard Wahoo! It’s official Take a moment to set up your Coach Pro…" at bounding box center [431, 259] width 862 height 518
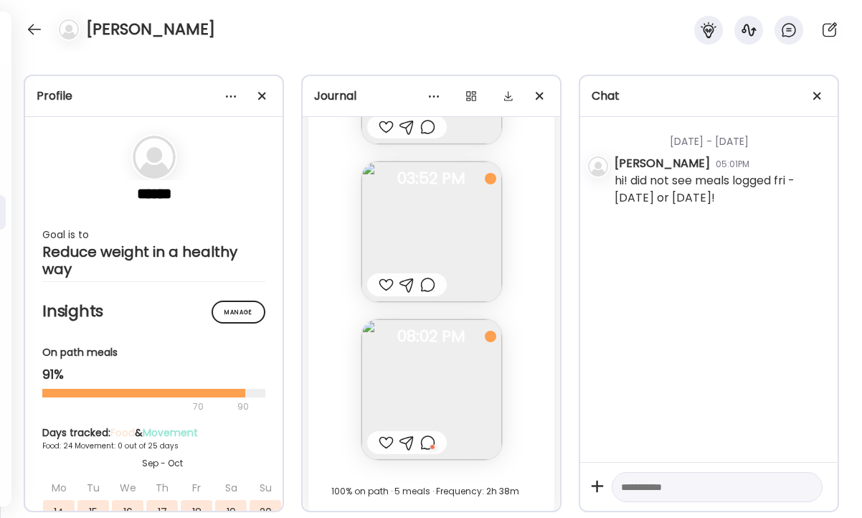
scroll to position [27046, 0]
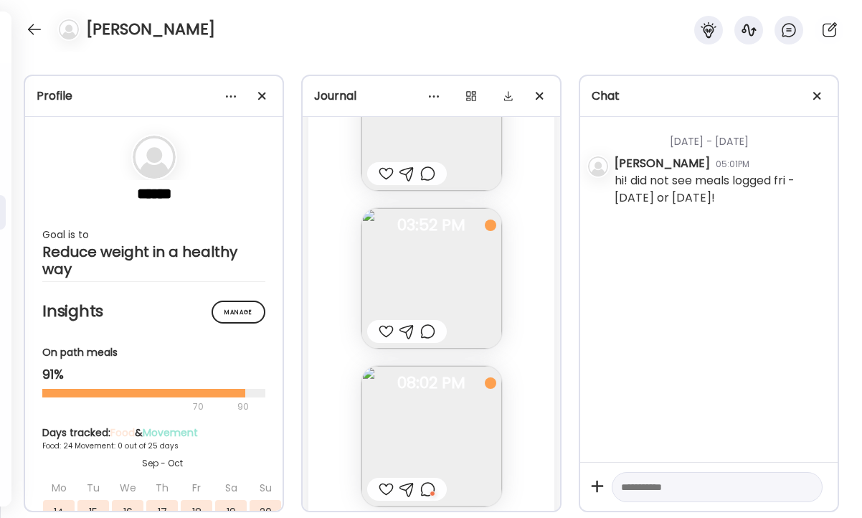
click at [429, 342] on div at bounding box center [407, 331] width 80 height 23
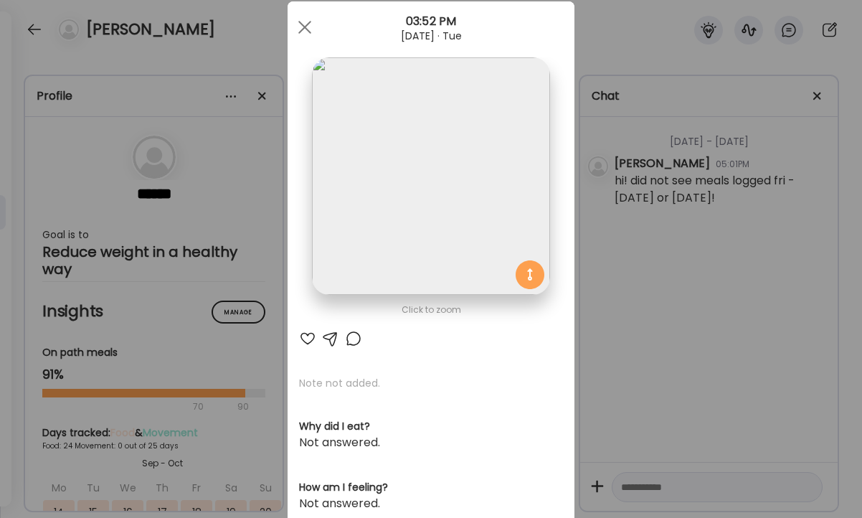
click at [351, 338] on div at bounding box center [353, 338] width 17 height 17
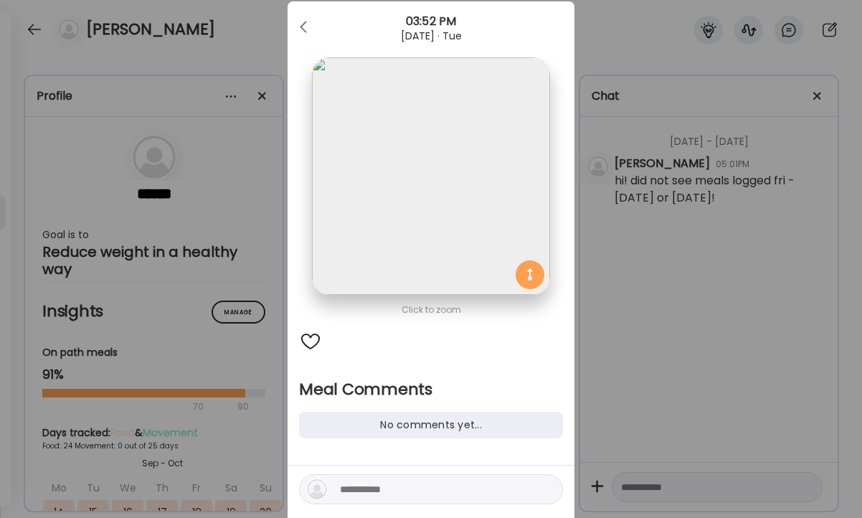
click at [374, 491] on textarea at bounding box center [437, 488] width 194 height 17
type textarea "**********"
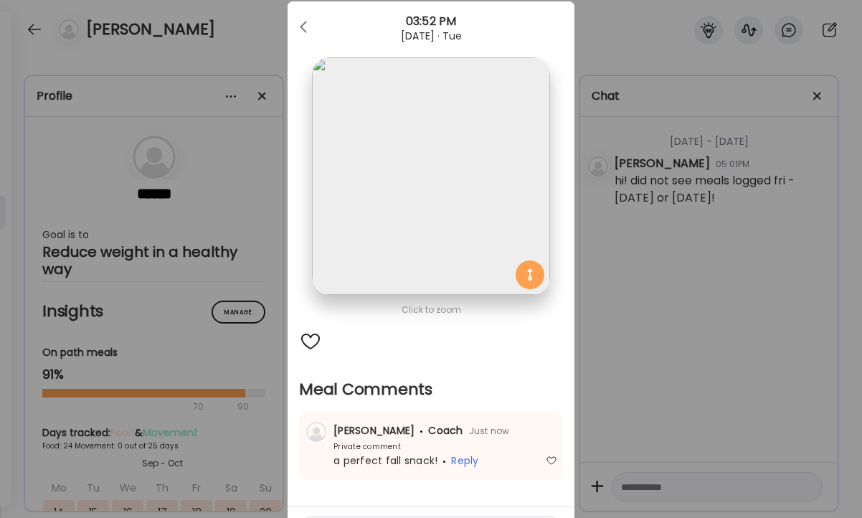
click at [773, 417] on div "Ate Coach Dashboard Wahoo! It’s official Take a moment to set up your Coach Pro…" at bounding box center [431, 259] width 862 height 518
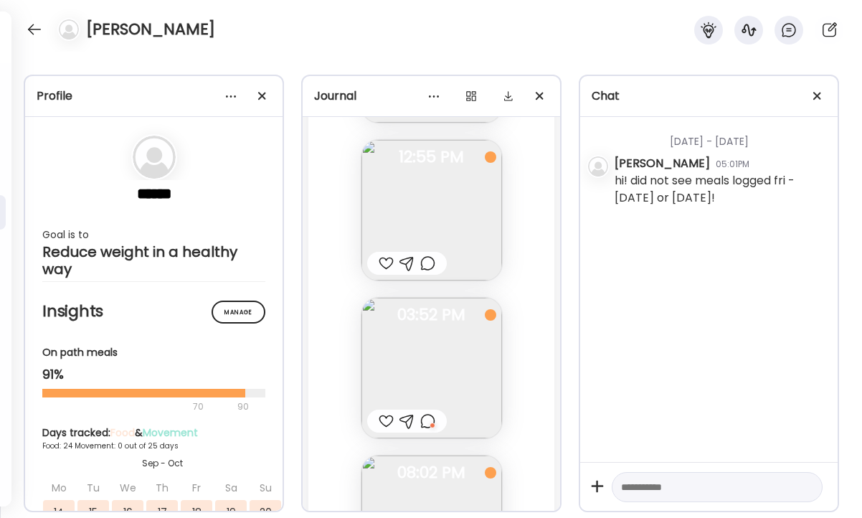
scroll to position [26927, 0]
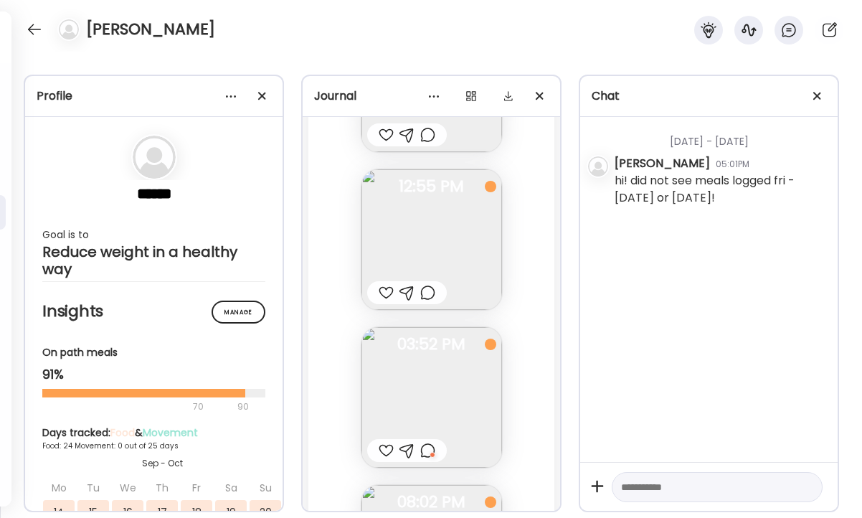
click at [425, 297] on div at bounding box center [427, 292] width 15 height 17
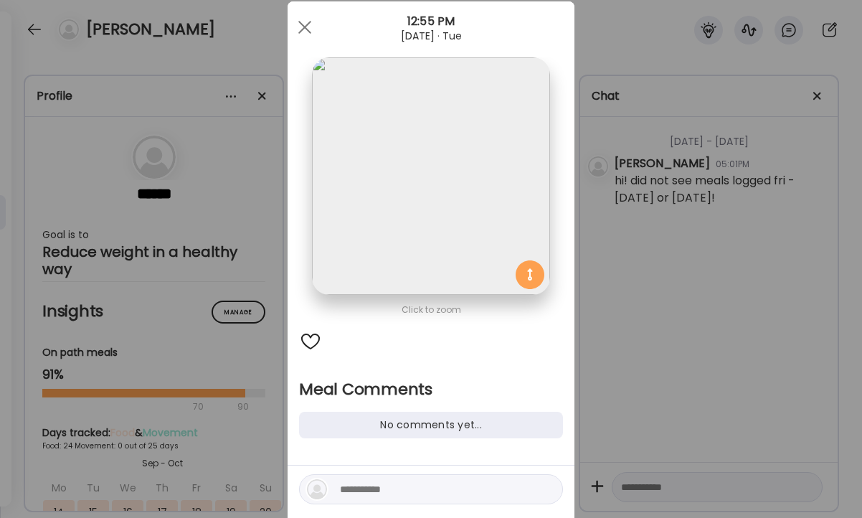
click at [373, 475] on div at bounding box center [431, 489] width 264 height 30
click at [362, 491] on textarea at bounding box center [437, 488] width 194 height 17
type textarea "**********"
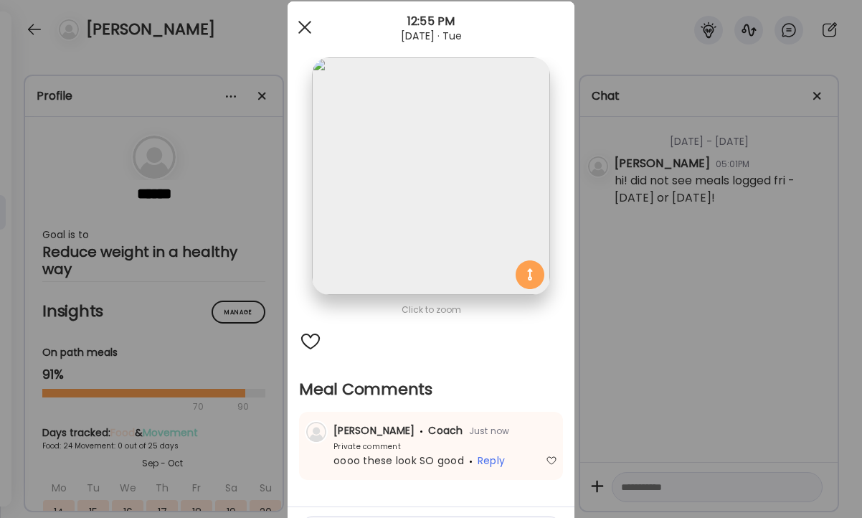
click at [305, 32] on div at bounding box center [304, 27] width 29 height 29
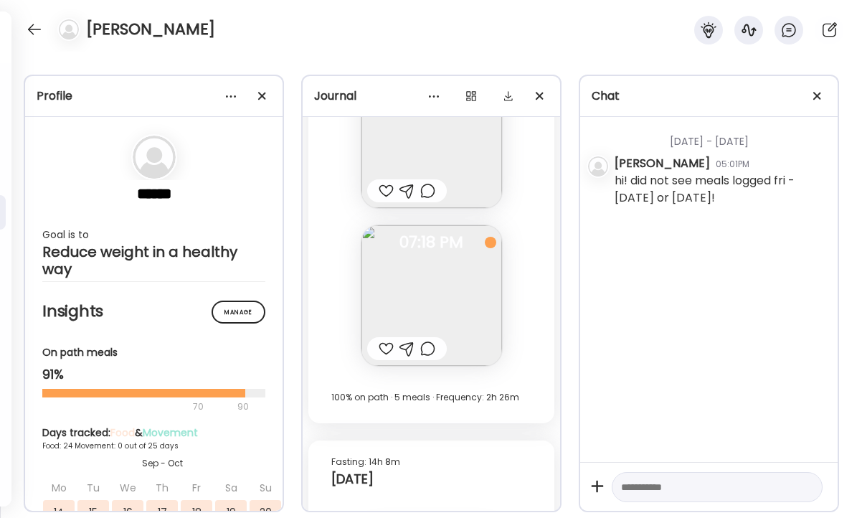
scroll to position [26253, 0]
click at [420, 352] on div at bounding box center [427, 348] width 15 height 17
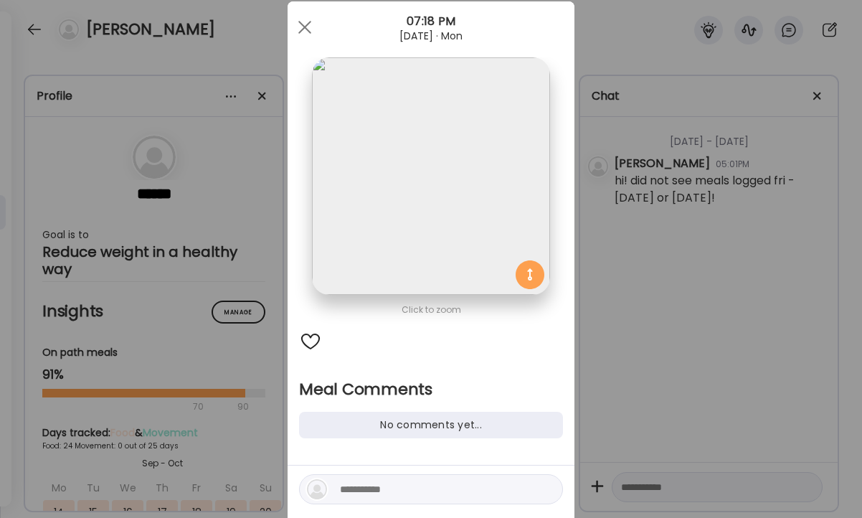
click at [362, 495] on textarea at bounding box center [437, 488] width 194 height 17
type textarea "**********"
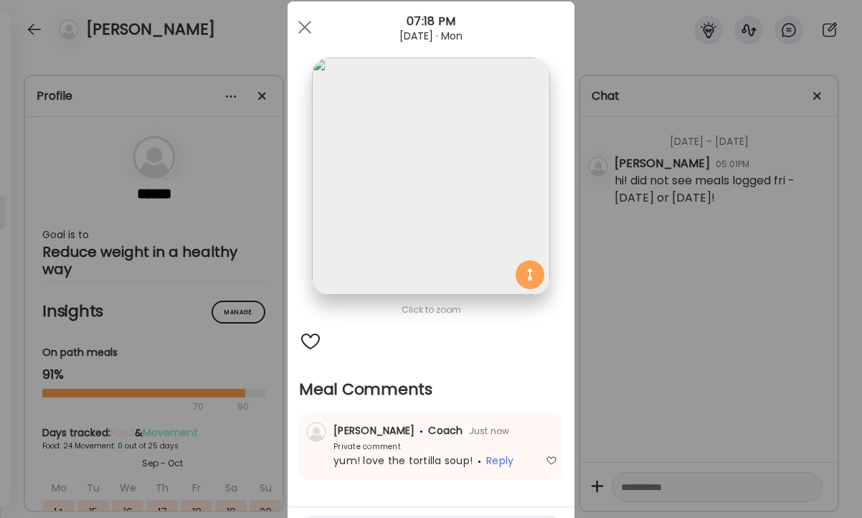
click at [657, 224] on div "Ate Coach Dashboard Wahoo! It’s official Take a moment to set up your Coach Pro…" at bounding box center [431, 259] width 862 height 518
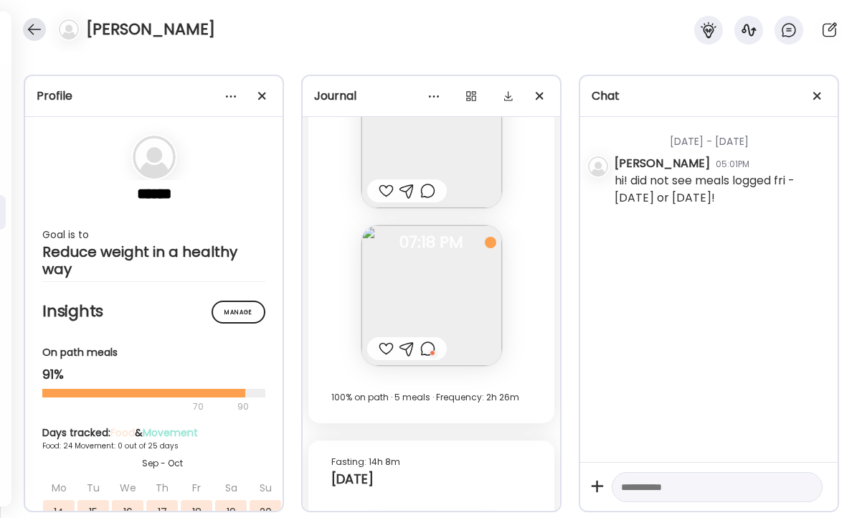
click at [31, 27] on div at bounding box center [34, 29] width 23 height 23
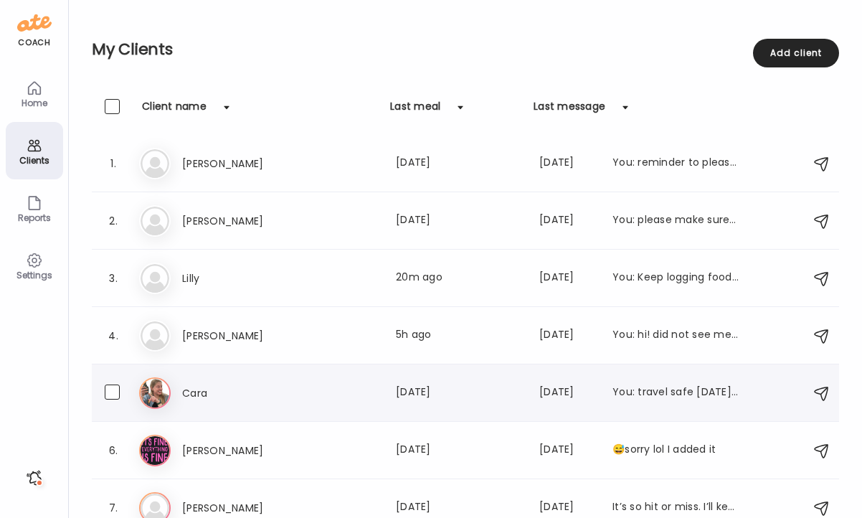
click at [276, 394] on h3 "Cara" at bounding box center [245, 392] width 126 height 17
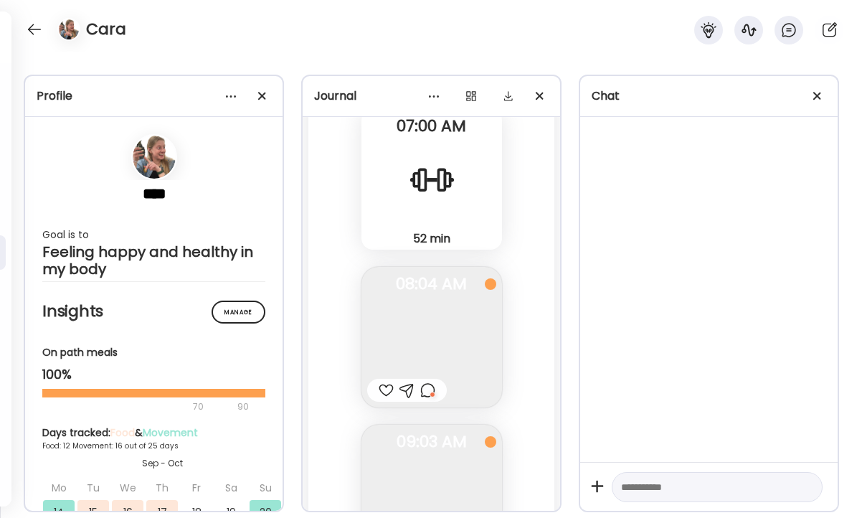
scroll to position [11558, 0]
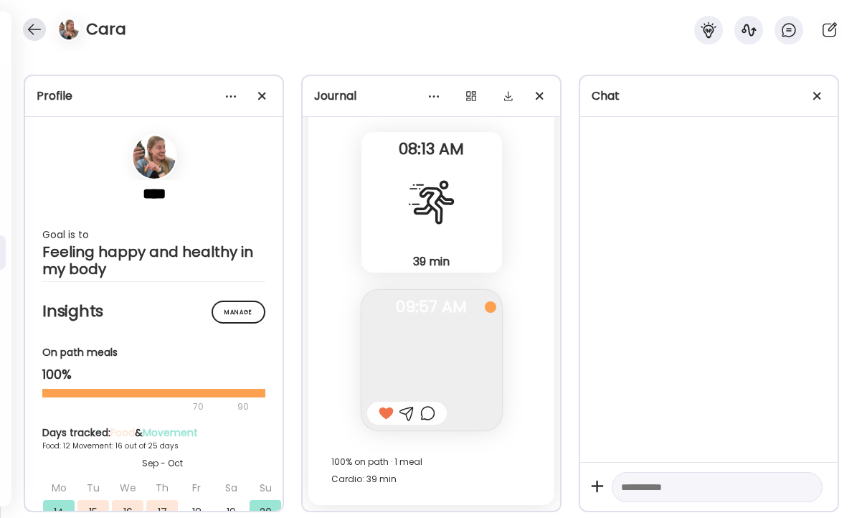
click at [28, 29] on div at bounding box center [34, 29] width 23 height 23
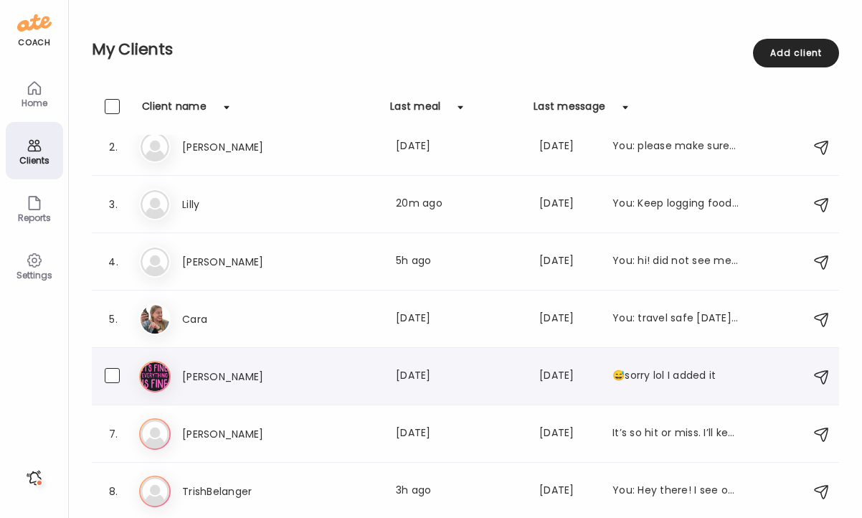
click at [419, 387] on div "El [PERSON_NAME] Last meal: [DATE] Last message: [DATE] 😅sorry lol I added it" at bounding box center [467, 377] width 657 height 32
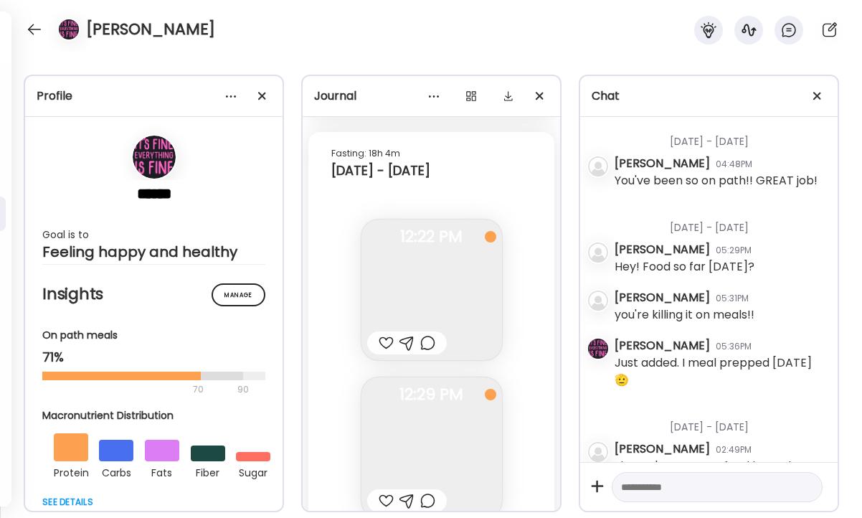
scroll to position [25648, 0]
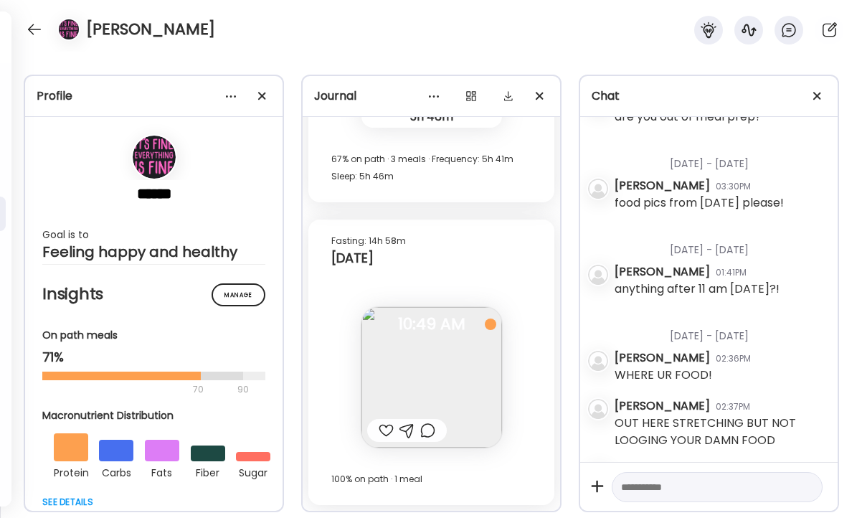
drag, startPoint x: 387, startPoint y: 429, endPoint x: 425, endPoint y: 428, distance: 38.0
click at [387, 429] on div at bounding box center [386, 430] width 15 height 17
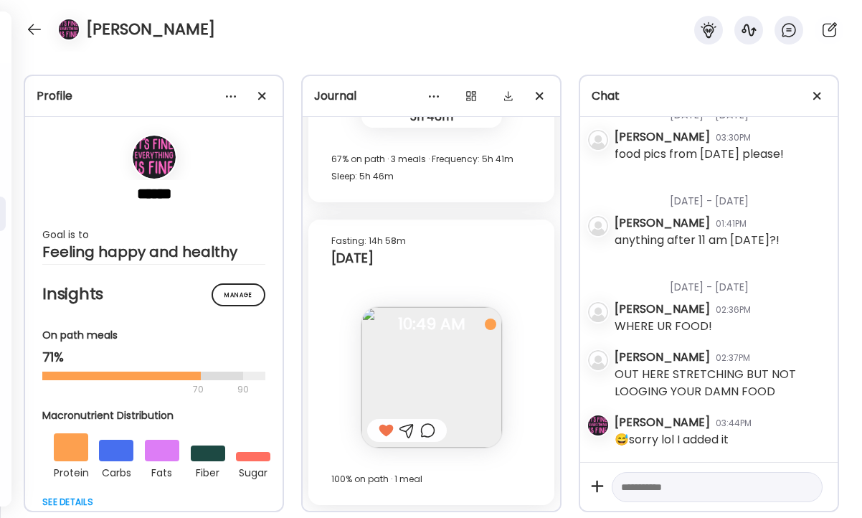
click at [425, 428] on div at bounding box center [427, 430] width 15 height 17
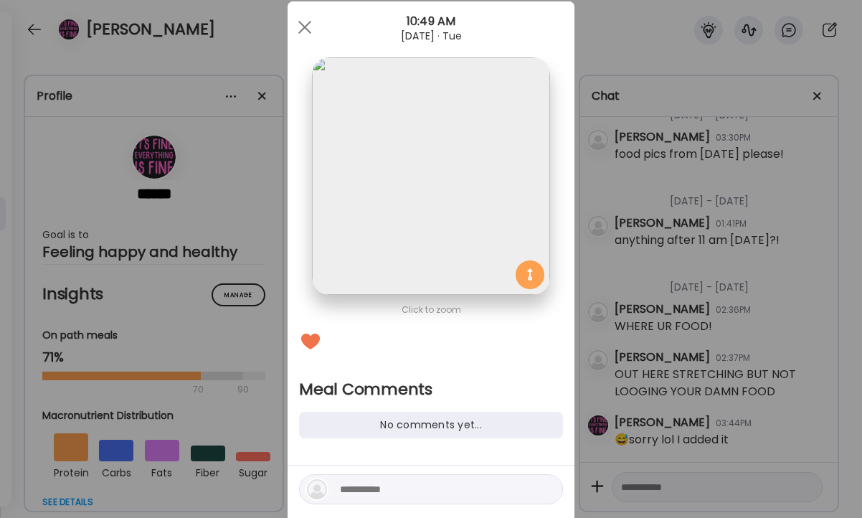
click at [375, 493] on textarea at bounding box center [437, 488] width 194 height 17
type textarea "**********"
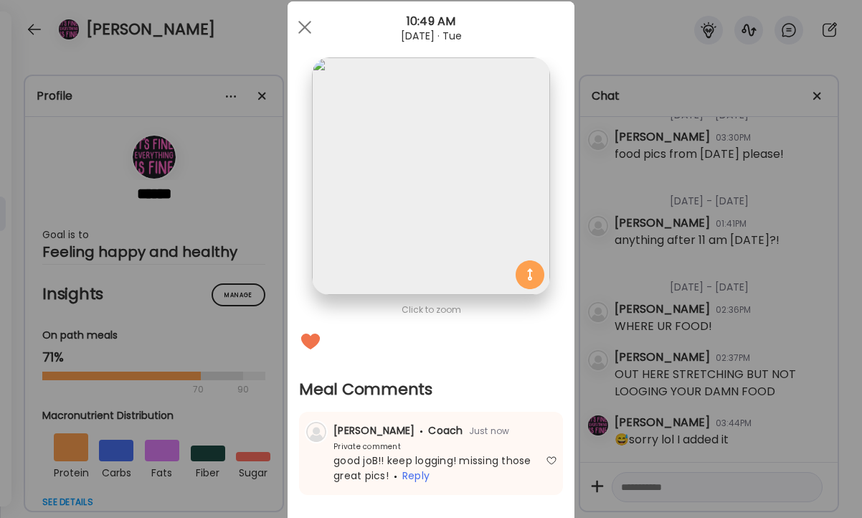
click at [721, 204] on div "Ate Coach Dashboard Wahoo! It’s official Take a moment to set up your Coach Pro…" at bounding box center [431, 259] width 862 height 518
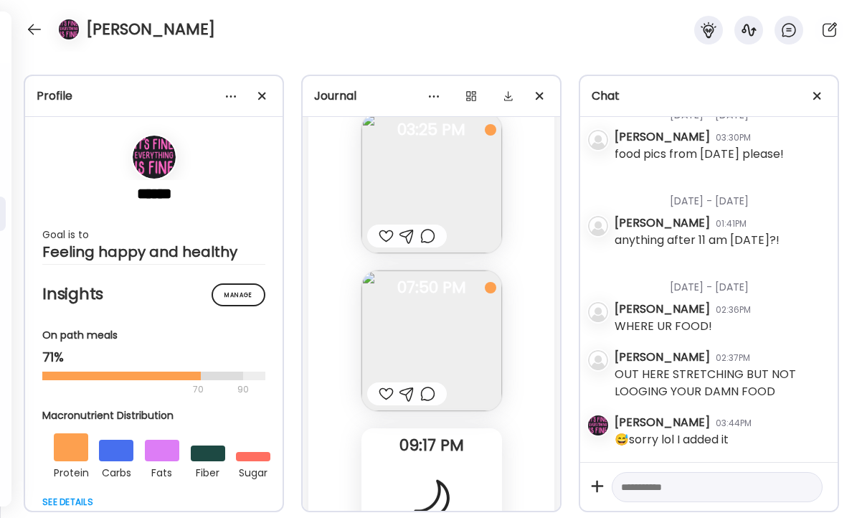
scroll to position [25241, 0]
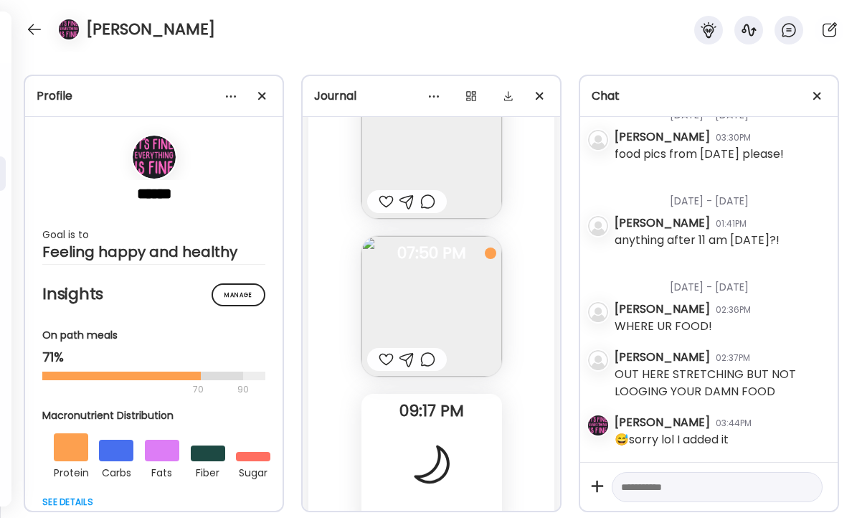
click at [432, 355] on div at bounding box center [427, 359] width 15 height 17
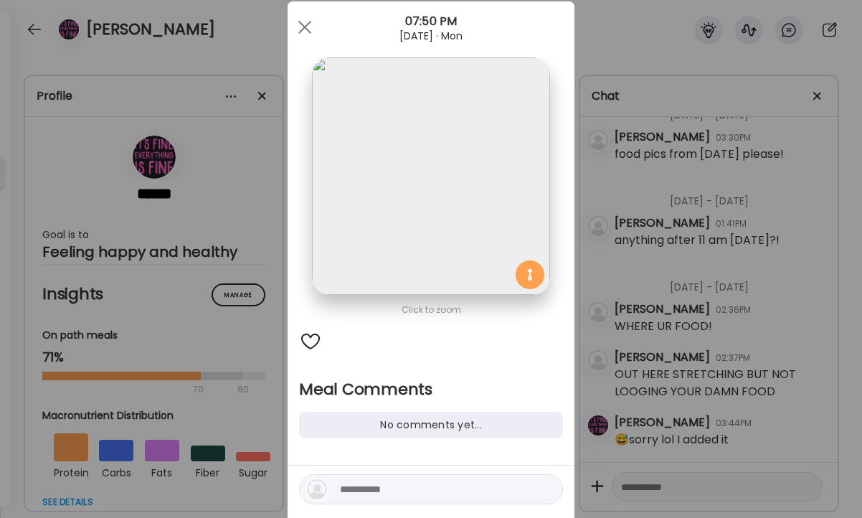
scroll to position [28, 0]
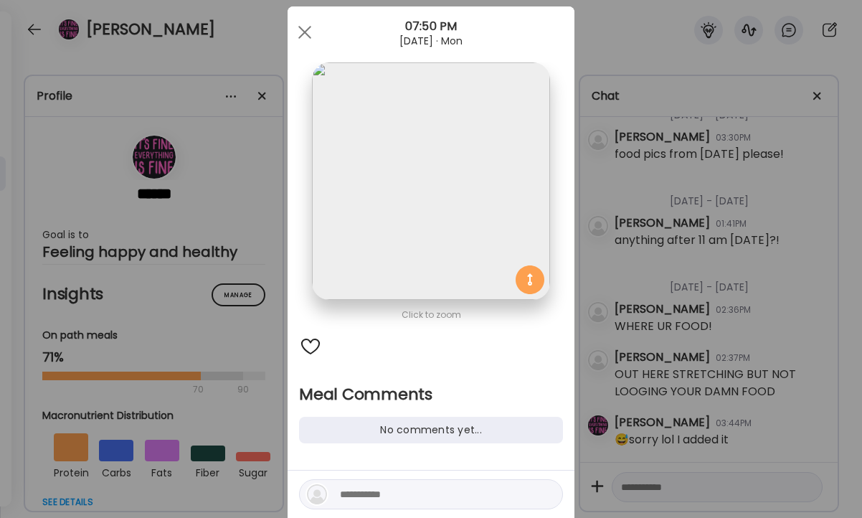
click at [377, 477] on div at bounding box center [431, 502] width 287 height 65
click at [374, 496] on textarea at bounding box center [437, 493] width 194 height 17
type textarea "**********"
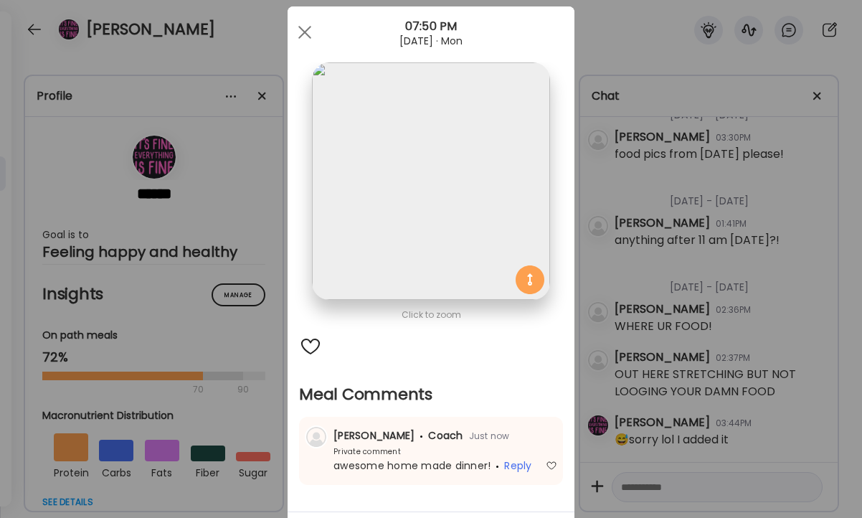
click at [774, 212] on div "Ate Coach Dashboard Wahoo! It’s official Take a moment to set up your Coach Pro…" at bounding box center [431, 259] width 862 height 518
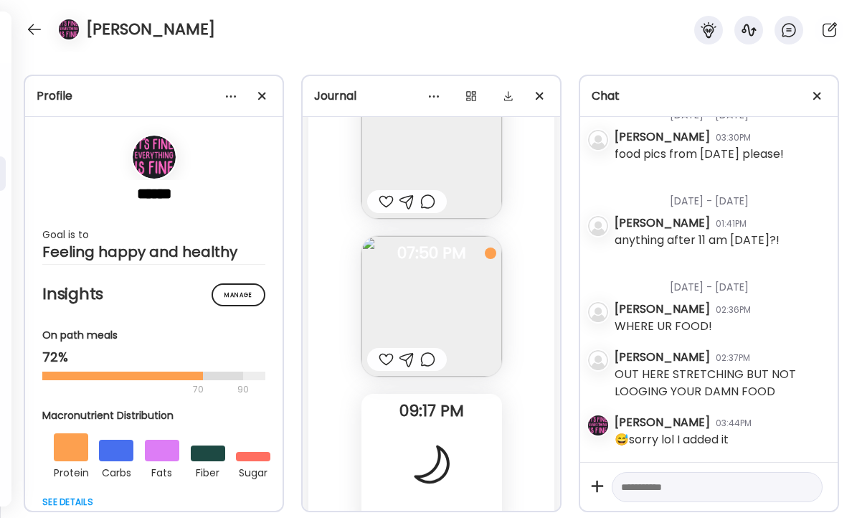
scroll to position [25134, 0]
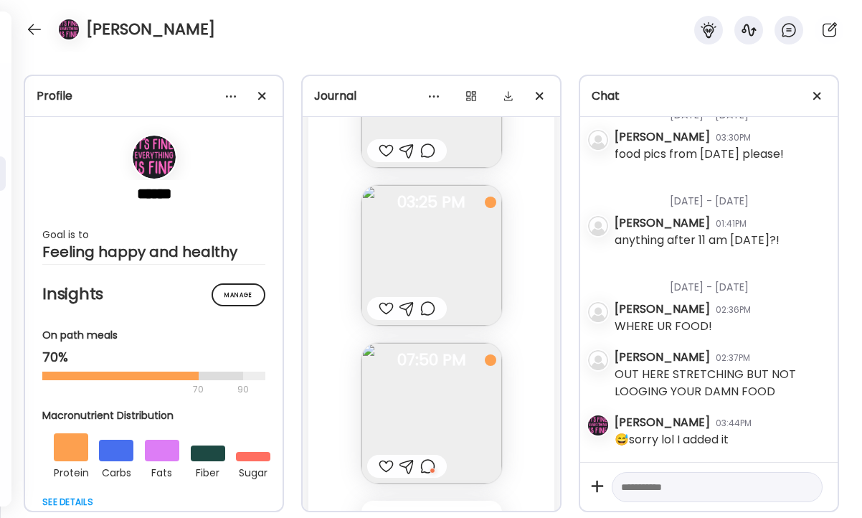
click at [434, 313] on div at bounding box center [427, 308] width 15 height 17
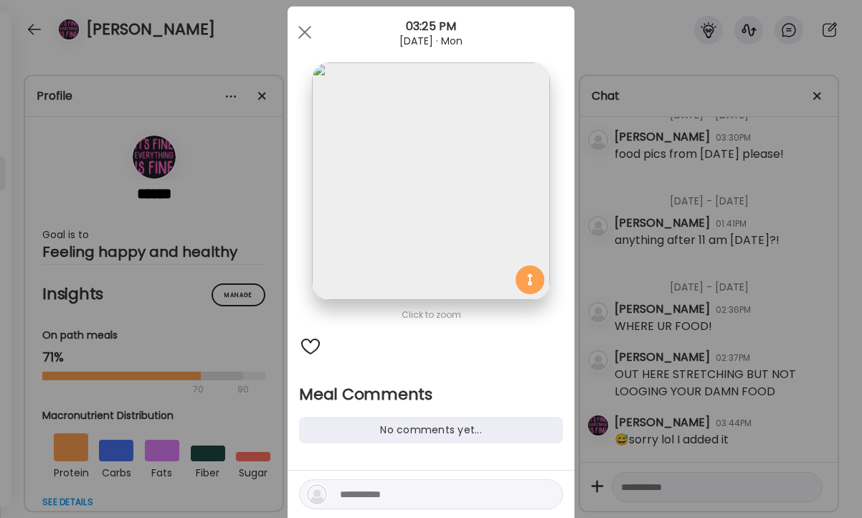
click at [366, 487] on textarea at bounding box center [437, 493] width 194 height 17
type textarea "**********"
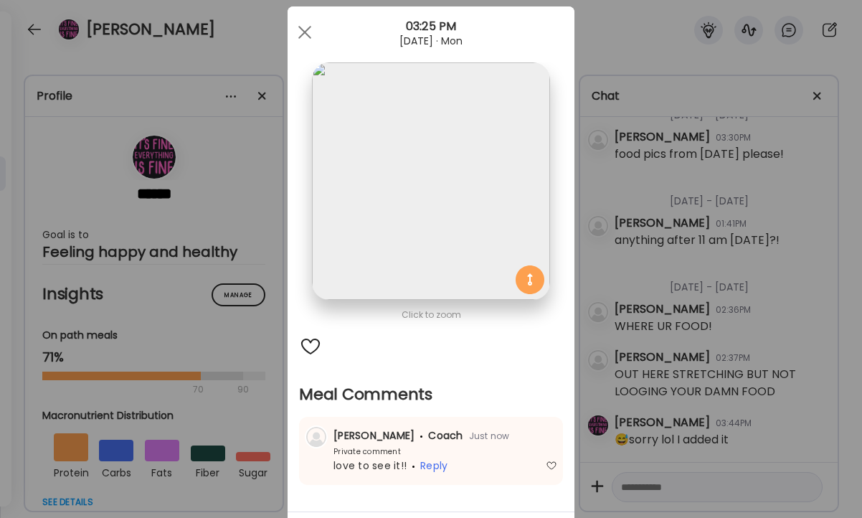
click at [653, 318] on div "Ate Coach Dashboard Wahoo! It’s official Take a moment to set up your Coach Pro…" at bounding box center [431, 259] width 862 height 518
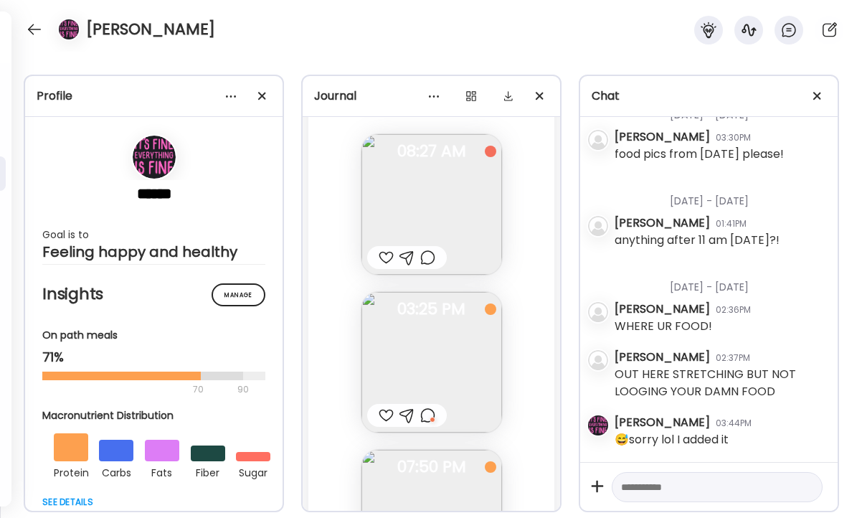
scroll to position [25006, 0]
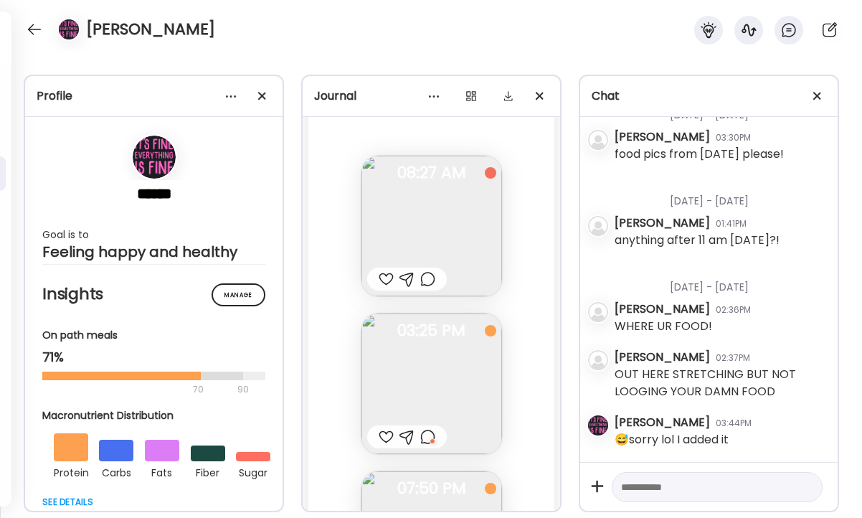
click at [422, 282] on div at bounding box center [427, 278] width 15 height 17
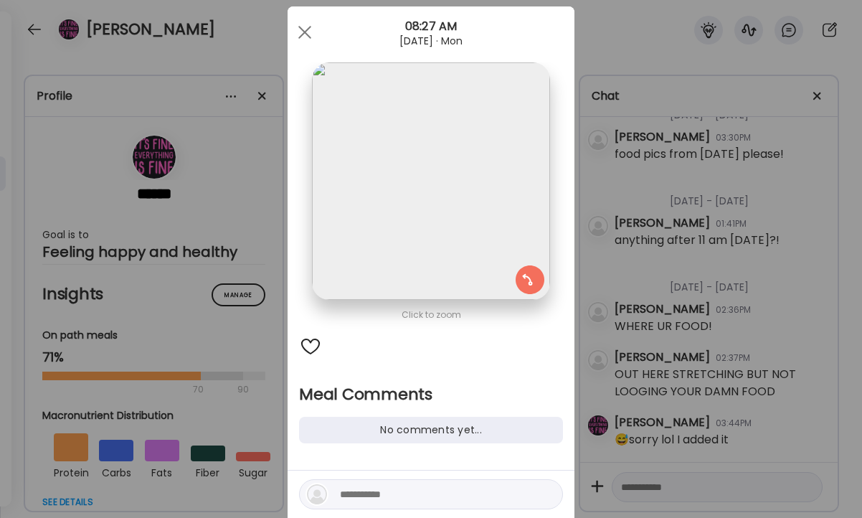
click at [371, 491] on textarea at bounding box center [437, 493] width 194 height 17
type textarea "*"
type textarea "**********"
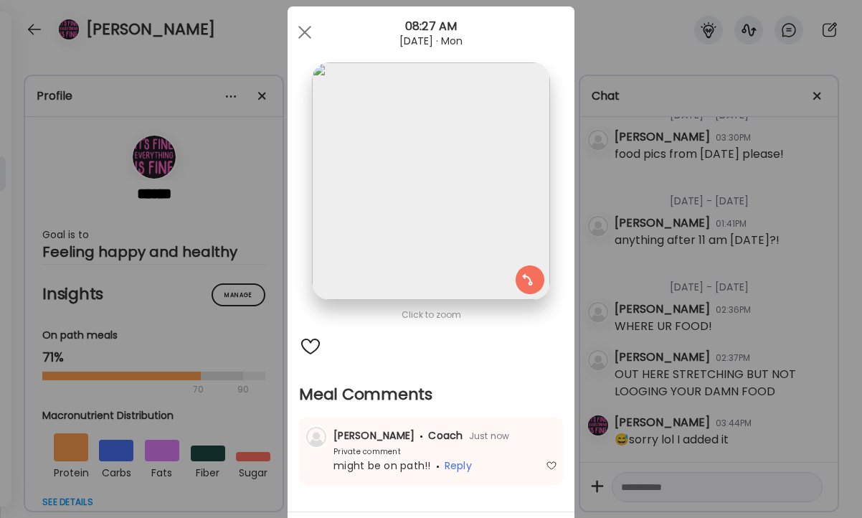
click at [664, 352] on div "Ate Coach Dashboard Wahoo! It’s official Take a moment to set up your Coach Pro…" at bounding box center [431, 259] width 862 height 518
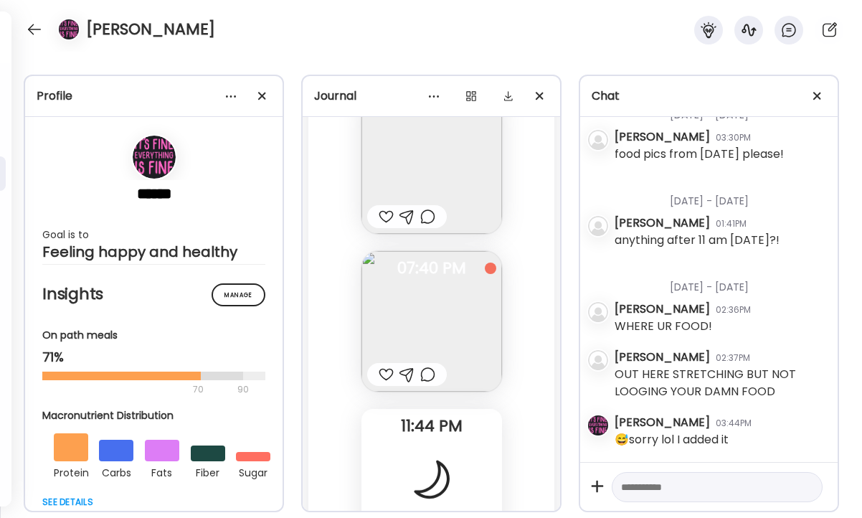
scroll to position [24294, 0]
click at [427, 376] on div at bounding box center [427, 372] width 15 height 17
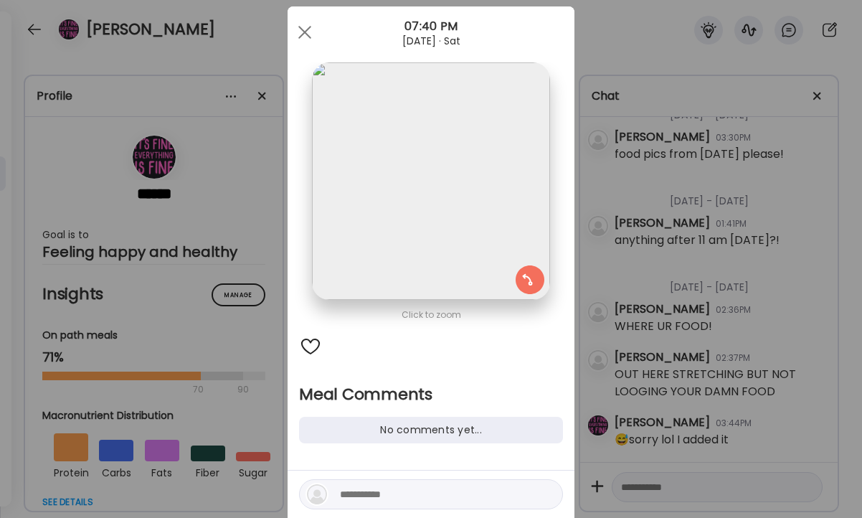
click at [371, 499] on textarea at bounding box center [437, 493] width 194 height 17
type textarea "******"
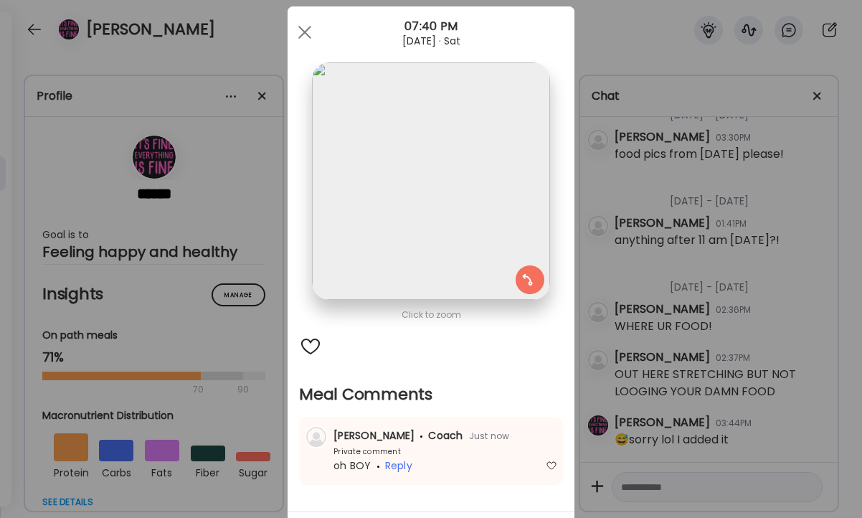
click at [716, 267] on div "Ate Coach Dashboard Wahoo! It’s official Take a moment to set up your Coach Pro…" at bounding box center [431, 259] width 862 height 518
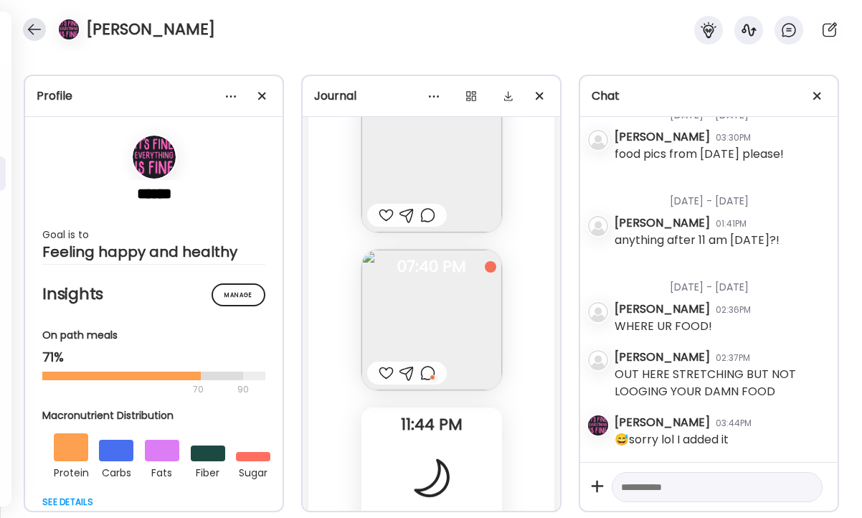
click at [36, 23] on div at bounding box center [34, 29] width 23 height 23
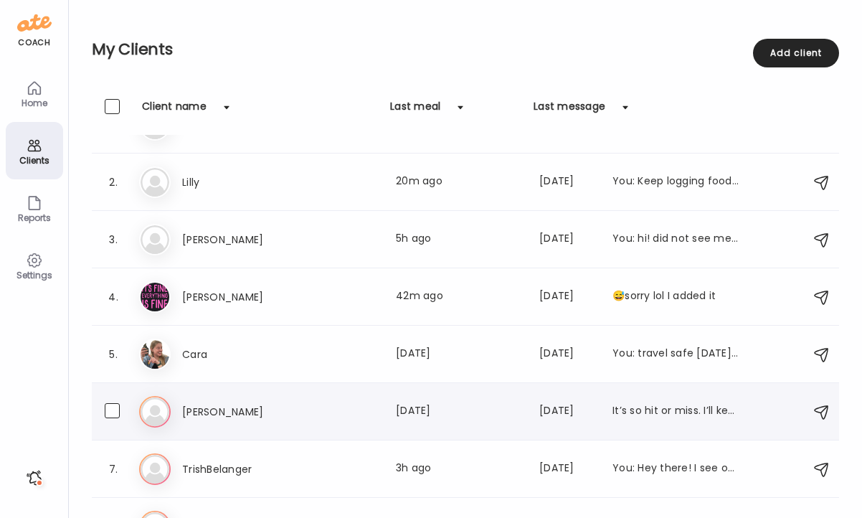
click at [303, 415] on h3 "[PERSON_NAME]" at bounding box center [245, 411] width 126 height 17
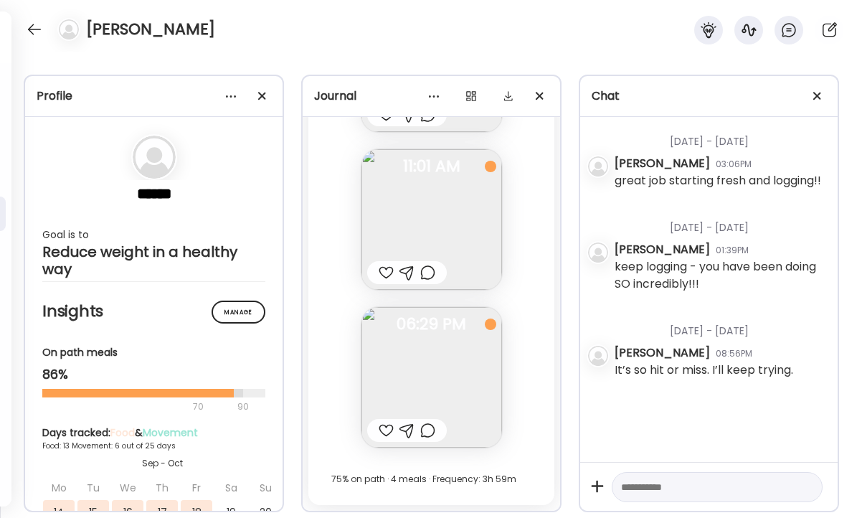
scroll to position [13609, 0]
click at [383, 436] on div at bounding box center [386, 430] width 15 height 17
click at [430, 433] on div at bounding box center [427, 430] width 15 height 17
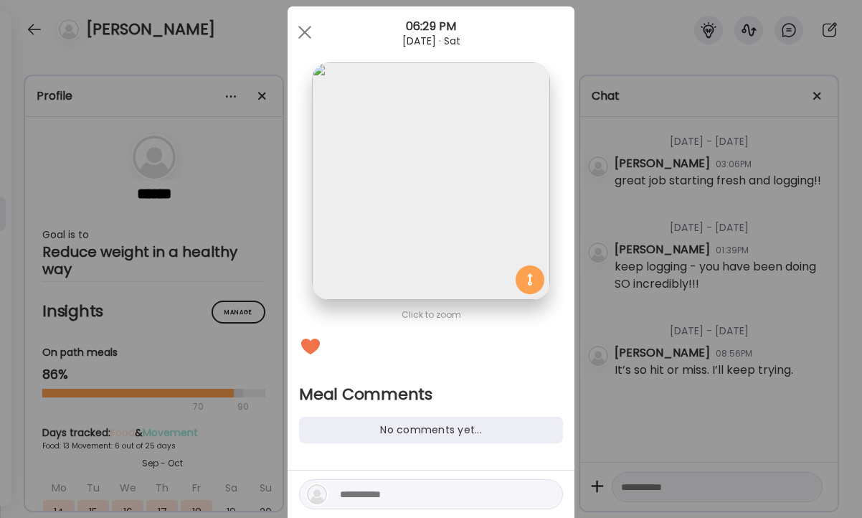
click at [392, 486] on textarea at bounding box center [437, 493] width 194 height 17
type textarea "**********"
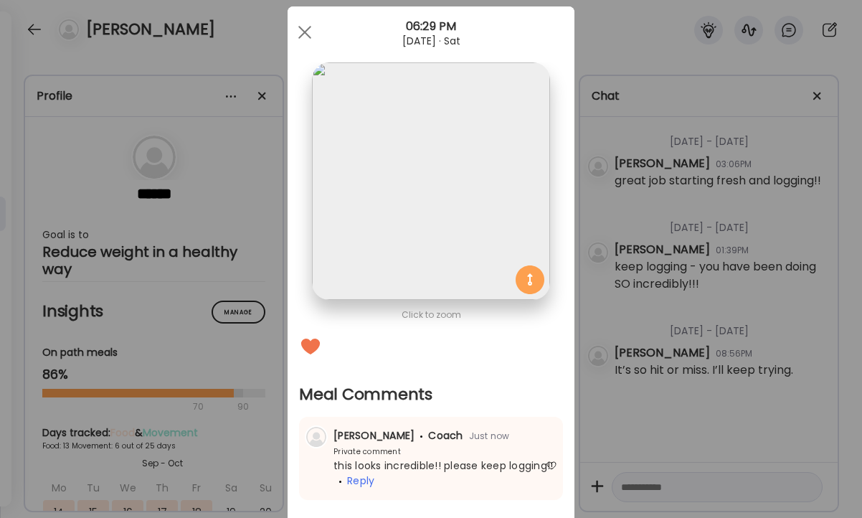
click at [673, 294] on div "Ate Coach Dashboard Wahoo! It’s official Take a moment to set up your Coach Pro…" at bounding box center [431, 259] width 862 height 518
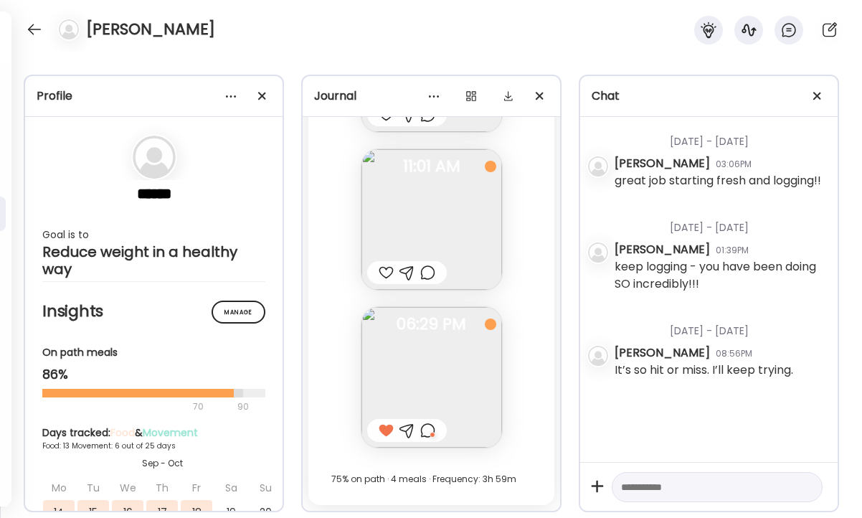
scroll to position [13586, 0]
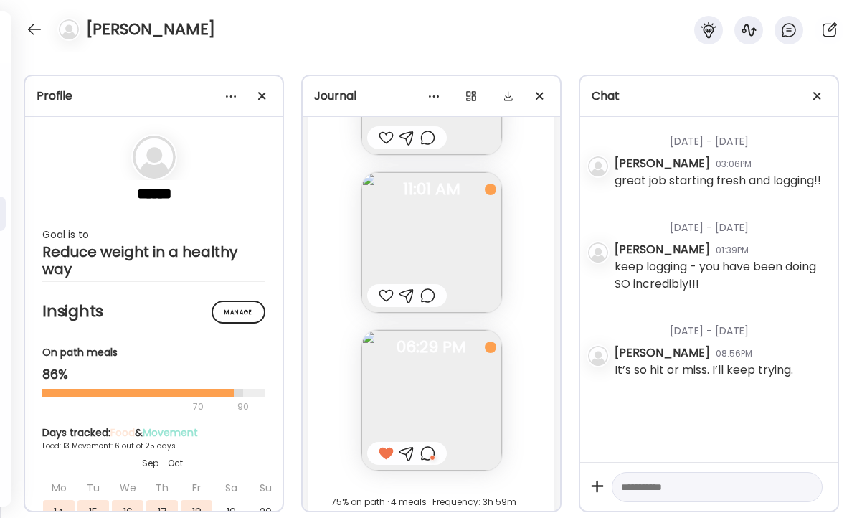
click at [432, 295] on div at bounding box center [427, 295] width 15 height 17
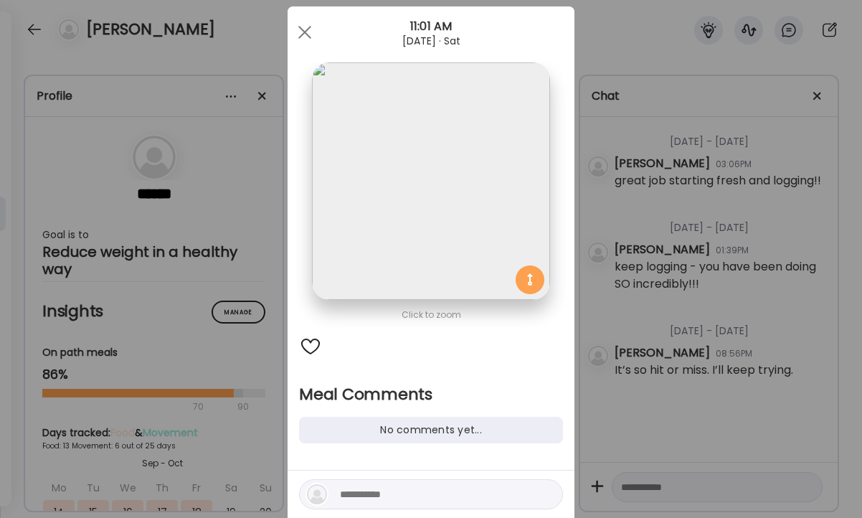
click at [375, 500] on textarea at bounding box center [437, 493] width 194 height 17
type textarea "*"
type textarea "**********"
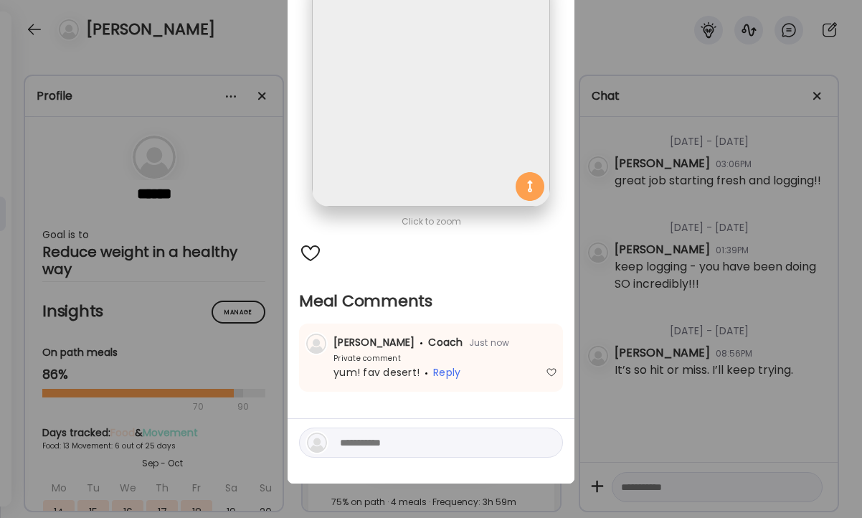
scroll to position [121, 0]
click at [460, 455] on div at bounding box center [431, 442] width 264 height 30
click at [460, 425] on div at bounding box center [431, 451] width 287 height 65
click at [453, 434] on textarea at bounding box center [437, 442] width 194 height 17
type textarea "**********"
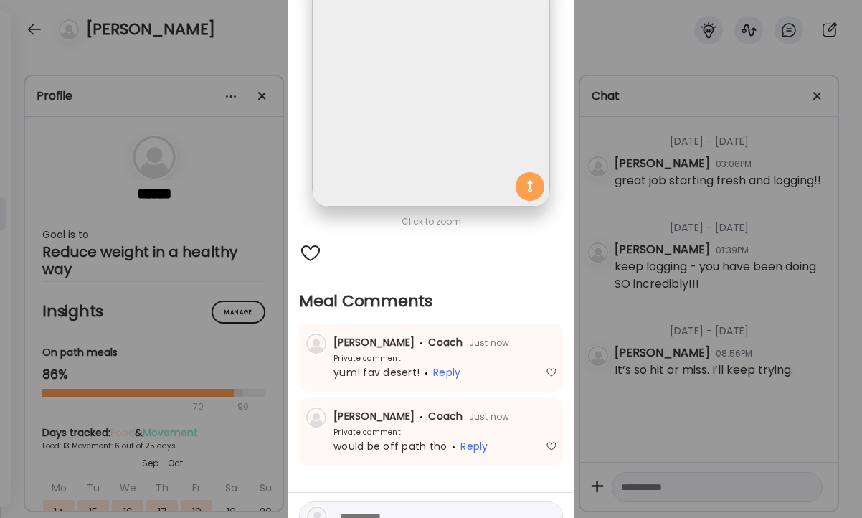
click at [672, 349] on div "Ate Coach Dashboard Wahoo! It’s official Take a moment to set up your Coach Pro…" at bounding box center [431, 259] width 862 height 518
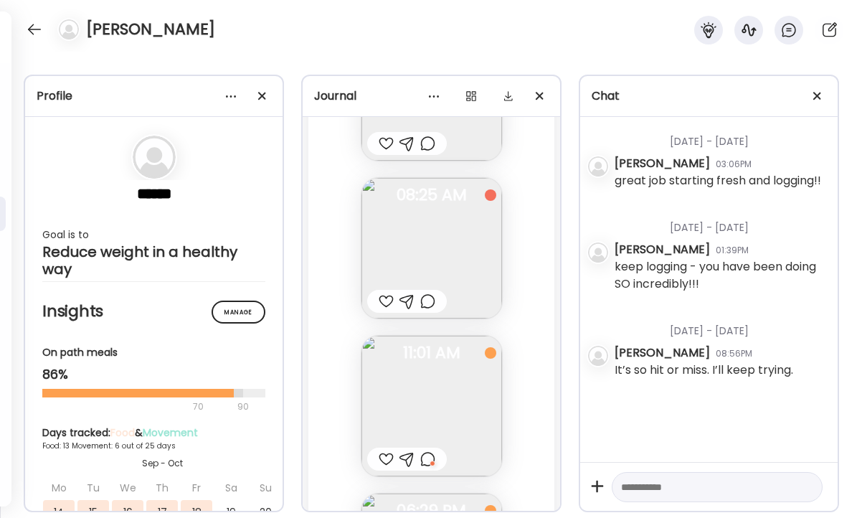
scroll to position [13380, 0]
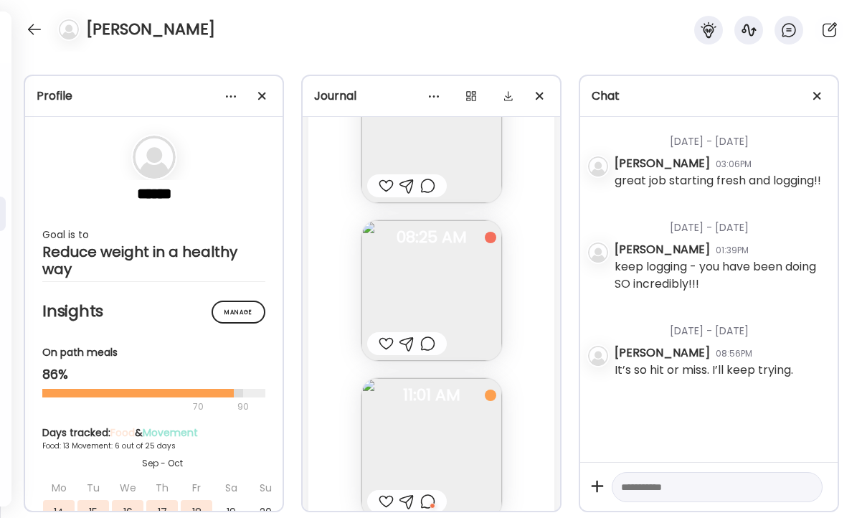
click at [437, 342] on div at bounding box center [407, 343] width 80 height 23
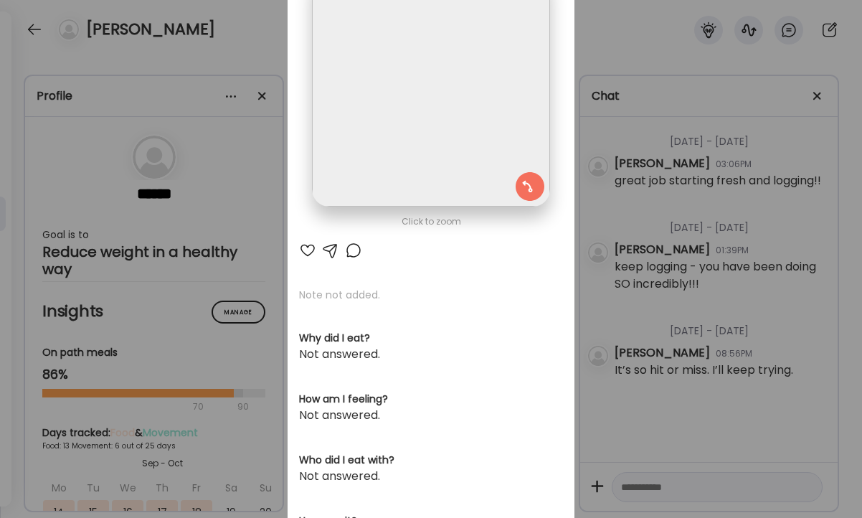
click at [355, 257] on div at bounding box center [353, 250] width 17 height 17
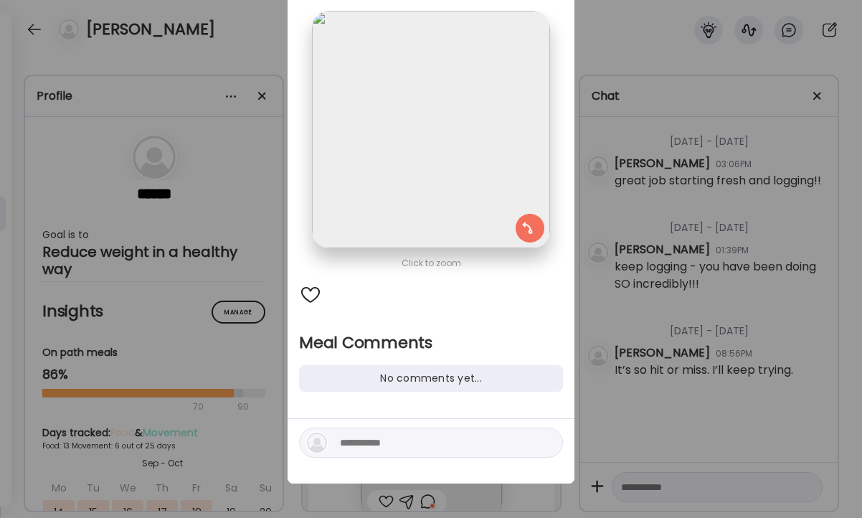
scroll to position [80, 0]
click at [368, 437] on textarea at bounding box center [437, 442] width 194 height 17
type textarea "**********"
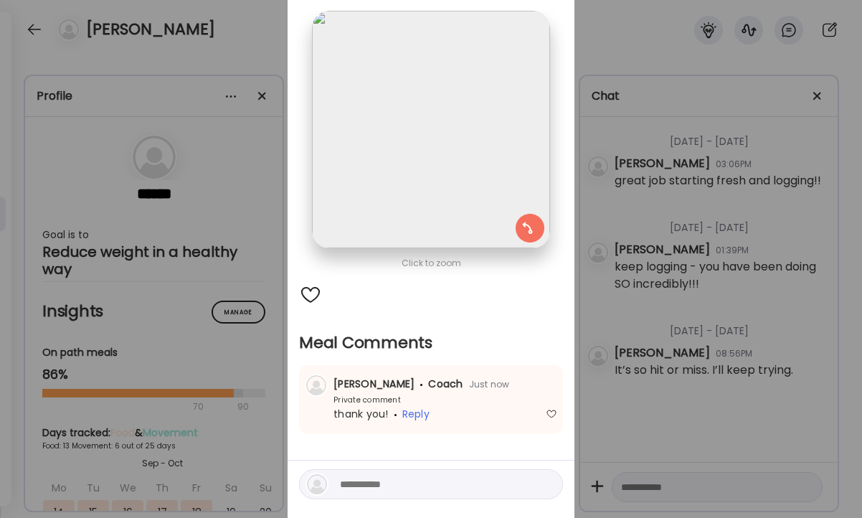
click at [724, 244] on div "Ate Coach Dashboard Wahoo! It’s official Take a moment to set up your Coach Pro…" at bounding box center [431, 259] width 862 height 518
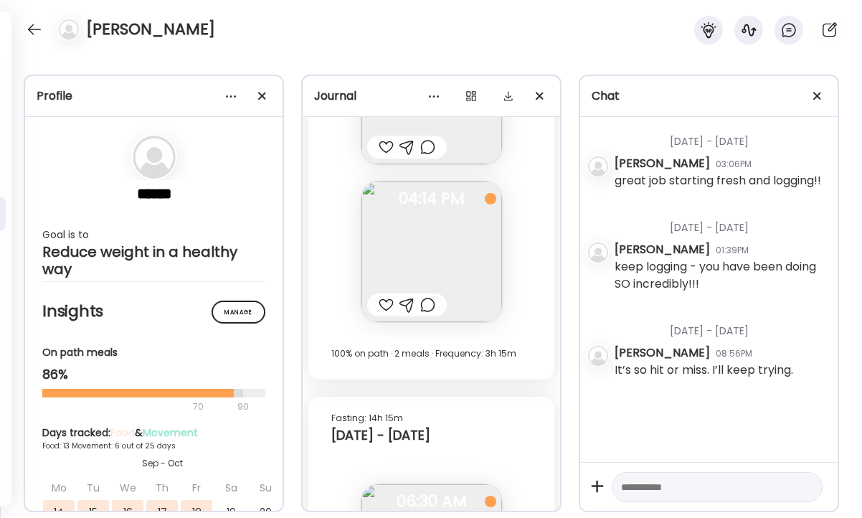
scroll to position [12950, 0]
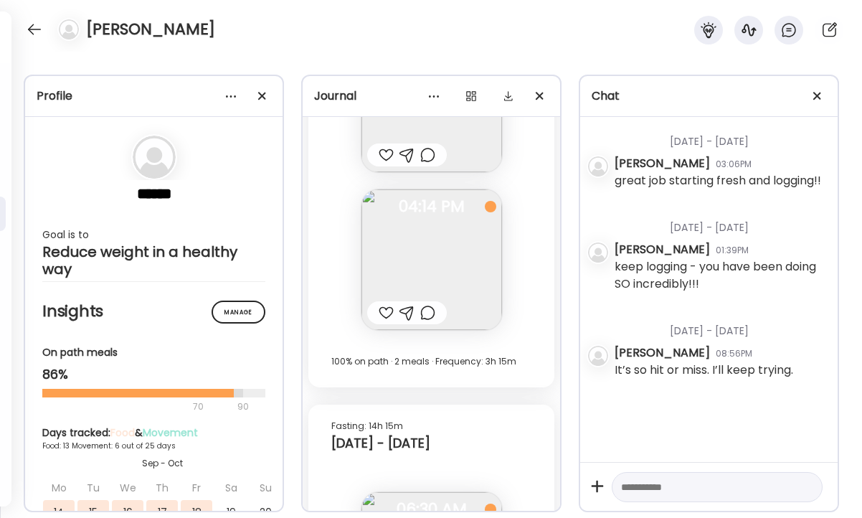
click at [430, 310] on div at bounding box center [427, 312] width 15 height 17
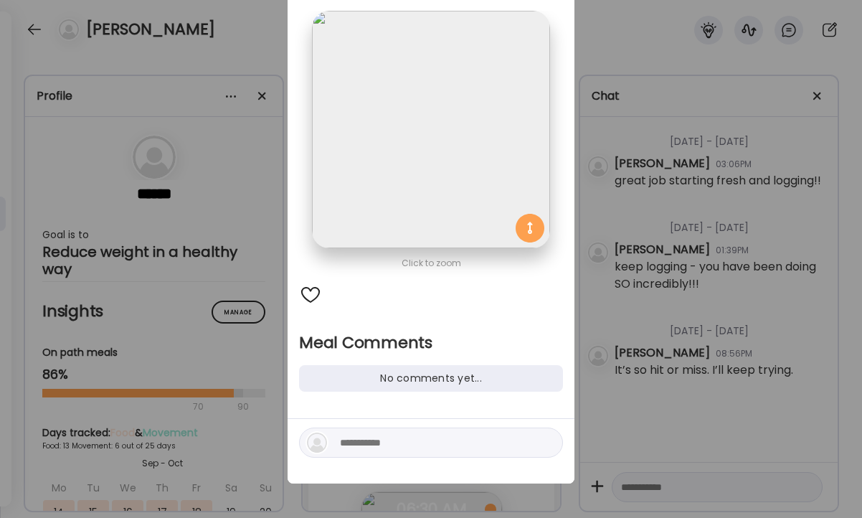
click at [384, 441] on textarea at bounding box center [437, 442] width 194 height 17
type textarea "*"
type textarea "**********"
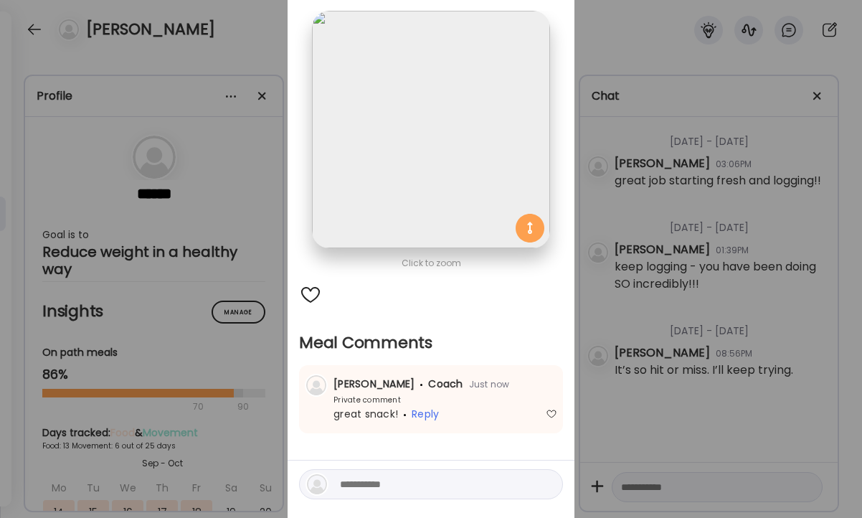
scroll to position [78, 0]
click at [610, 242] on div "Ate Coach Dashboard Wahoo! It’s official Take a moment to set up your Coach Pro…" at bounding box center [431, 259] width 862 height 518
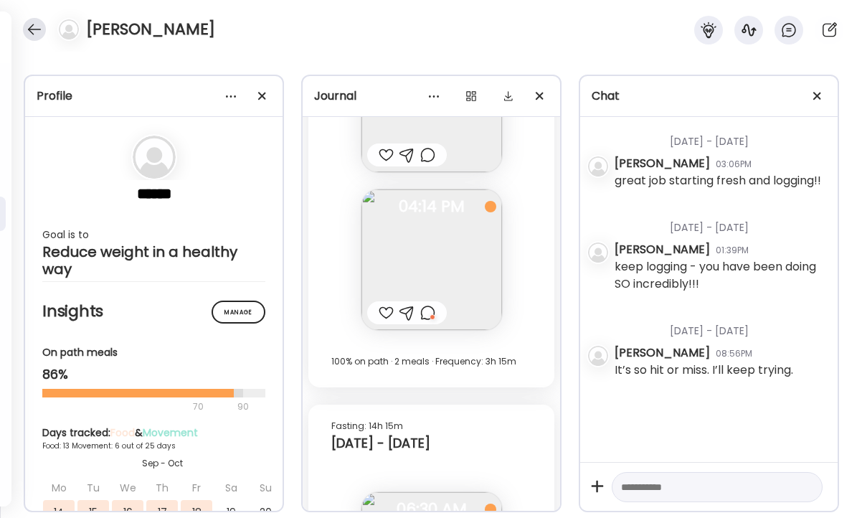
click at [37, 23] on div at bounding box center [34, 29] width 23 height 23
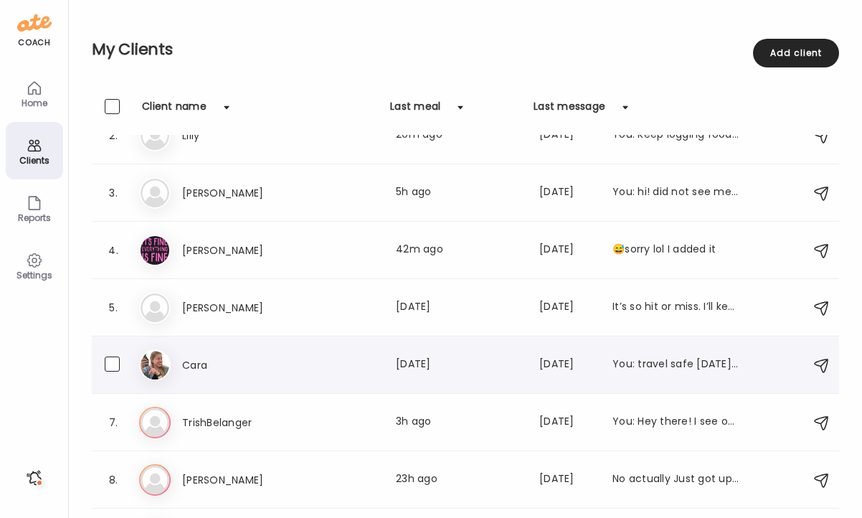
scroll to position [104, 0]
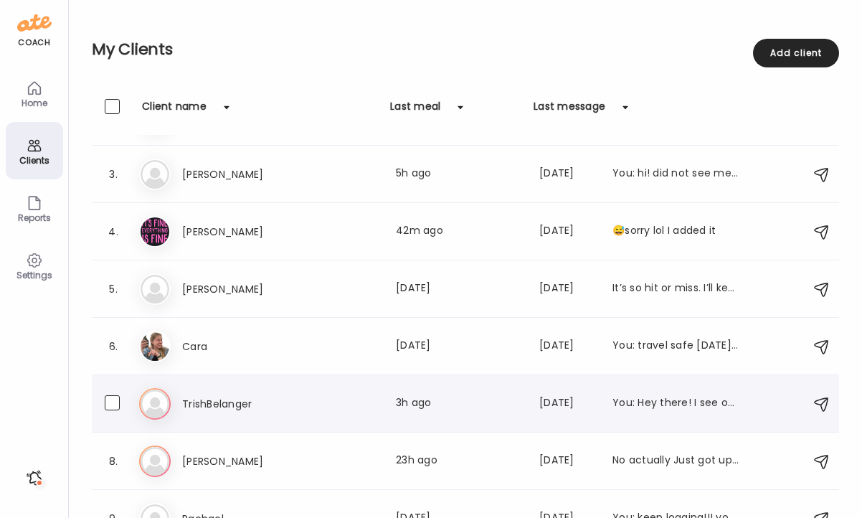
click at [280, 404] on h3 "TrishBelanger" at bounding box center [245, 403] width 126 height 17
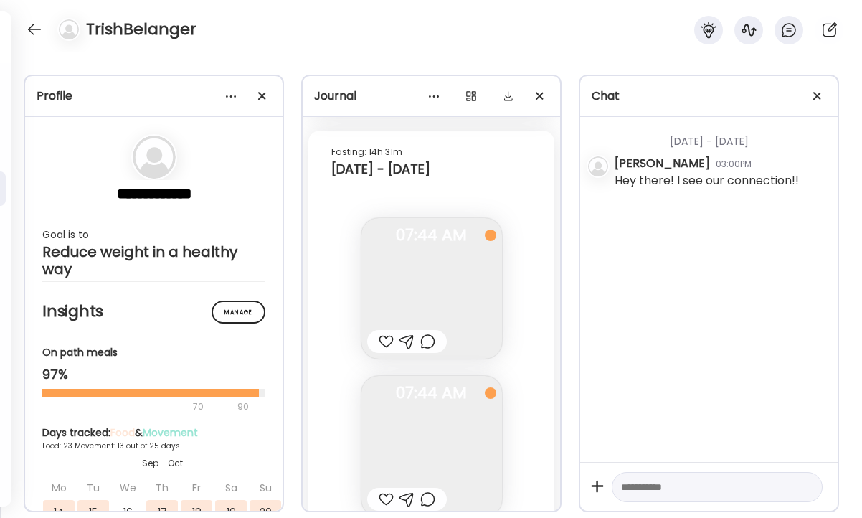
scroll to position [29535, 0]
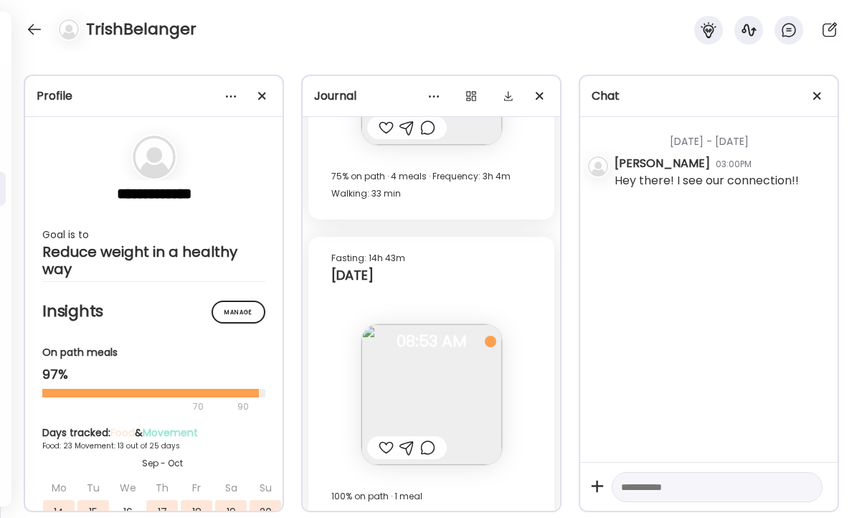
click at [381, 439] on div at bounding box center [386, 447] width 15 height 17
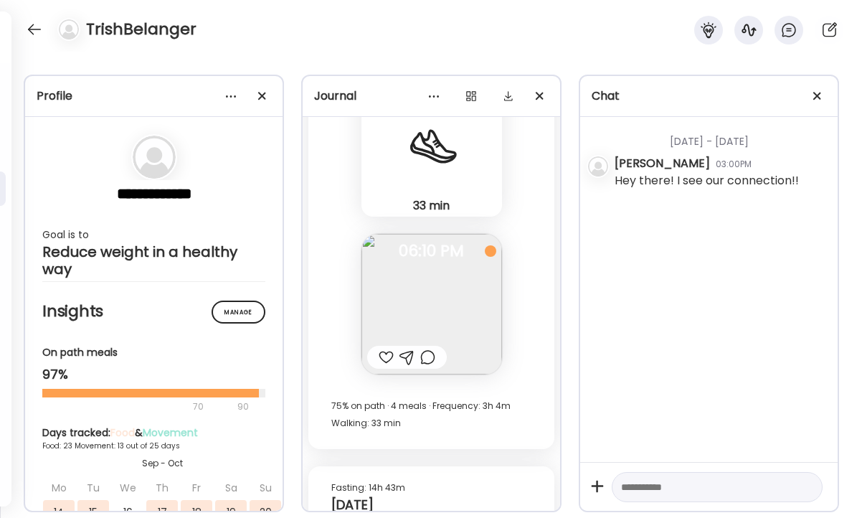
scroll to position [29304, 0]
click at [384, 350] on div at bounding box center [386, 358] width 15 height 17
click at [430, 350] on div at bounding box center [427, 358] width 15 height 17
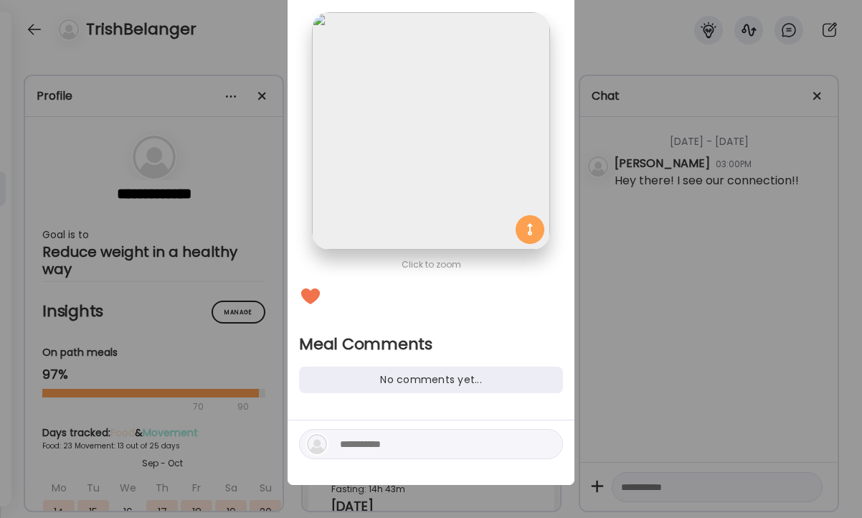
click at [370, 451] on textarea at bounding box center [437, 443] width 194 height 17
type textarea "**********"
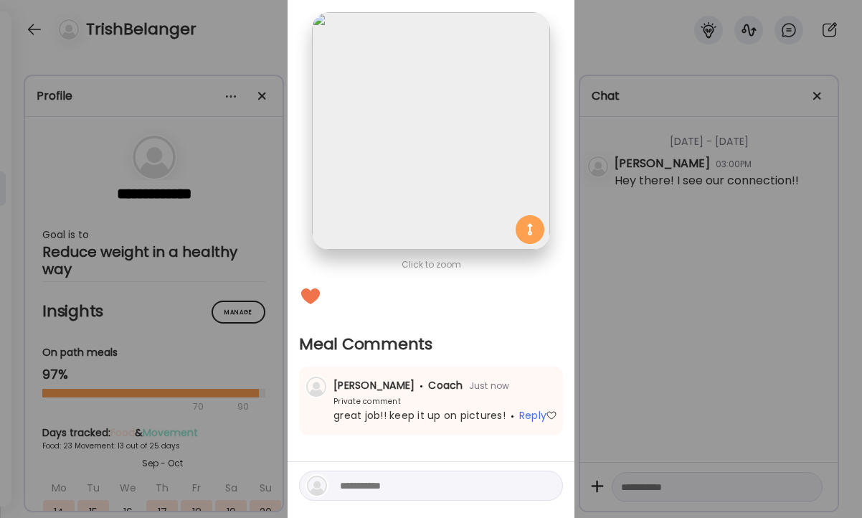
click at [618, 392] on div "Ate Coach Dashboard Wahoo! It’s official Take a moment to set up your Coach Pro…" at bounding box center [431, 259] width 862 height 518
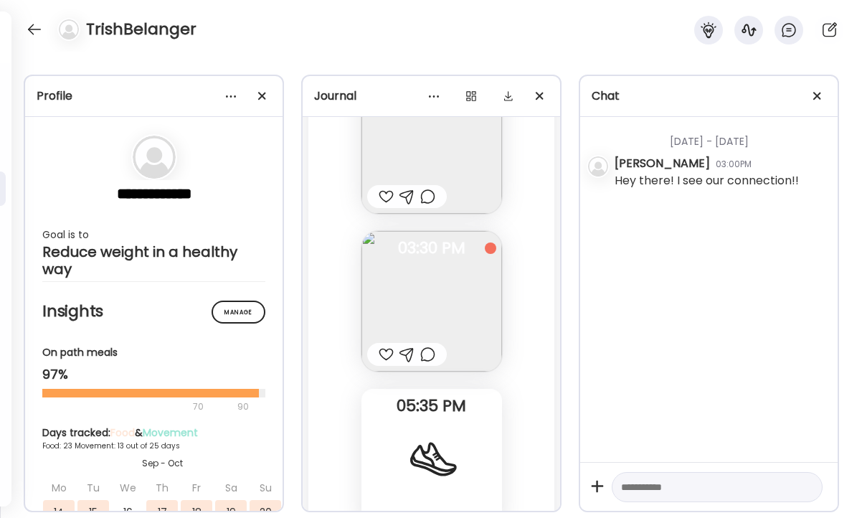
scroll to position [28992, 0]
click at [426, 346] on div at bounding box center [427, 354] width 15 height 17
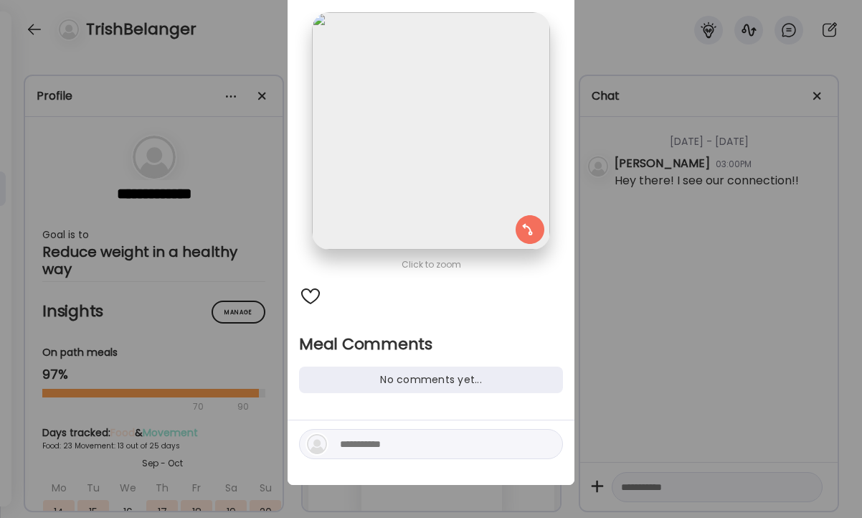
click at [380, 443] on textarea at bounding box center [437, 443] width 194 height 17
type textarea "**********"
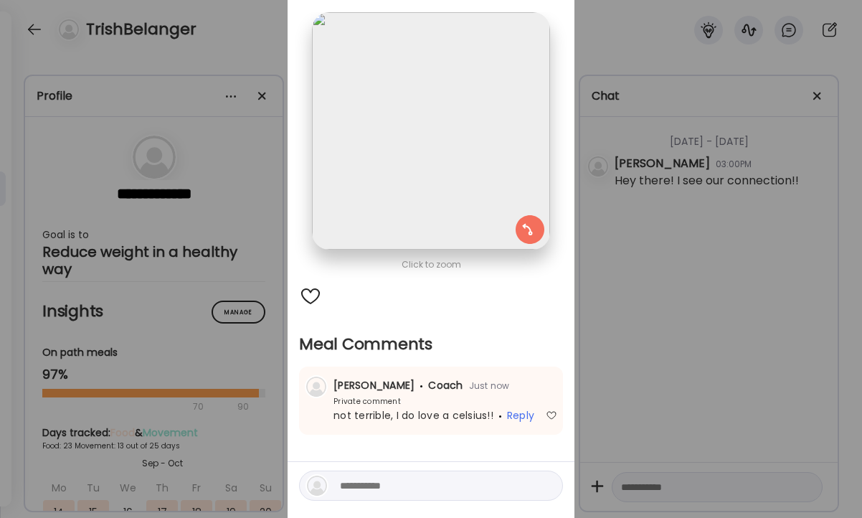
click at [629, 352] on div "Ate Coach Dashboard Wahoo! It’s official Take a moment to set up your Coach Pro…" at bounding box center [431, 259] width 862 height 518
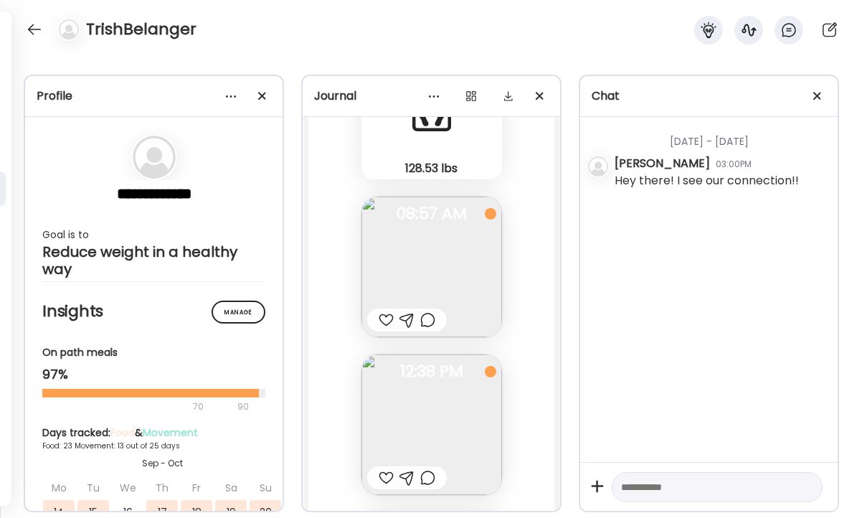
scroll to position [28711, 0]
click at [426, 312] on div at bounding box center [427, 320] width 15 height 17
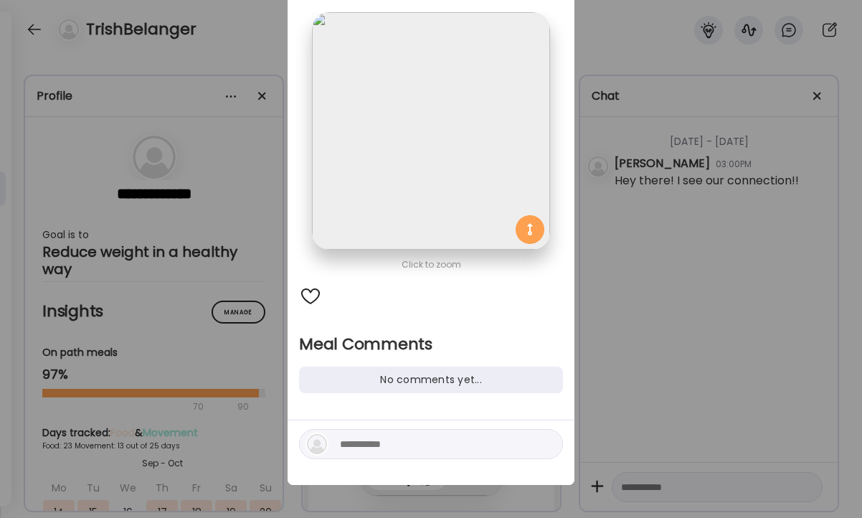
click at [356, 443] on textarea at bounding box center [437, 443] width 194 height 17
type textarea "**********"
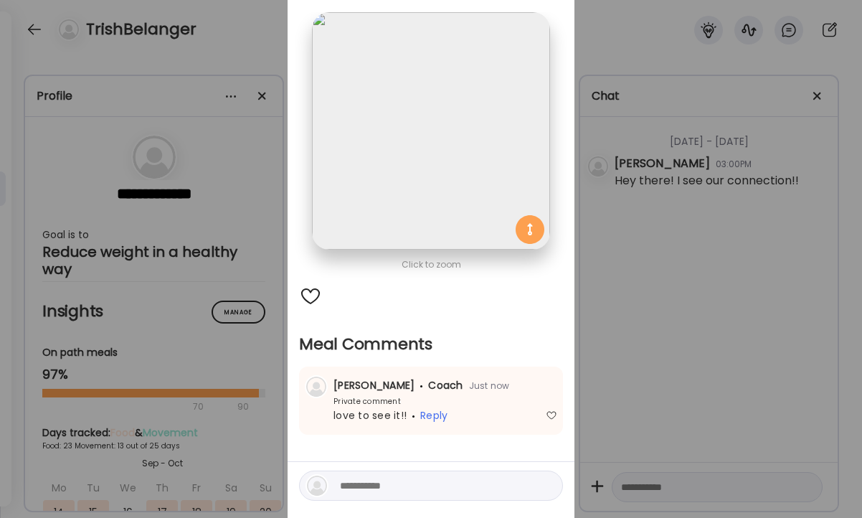
click at [638, 334] on div "Ate Coach Dashboard Wahoo! It’s official Take a moment to set up your Coach Pro…" at bounding box center [431, 259] width 862 height 518
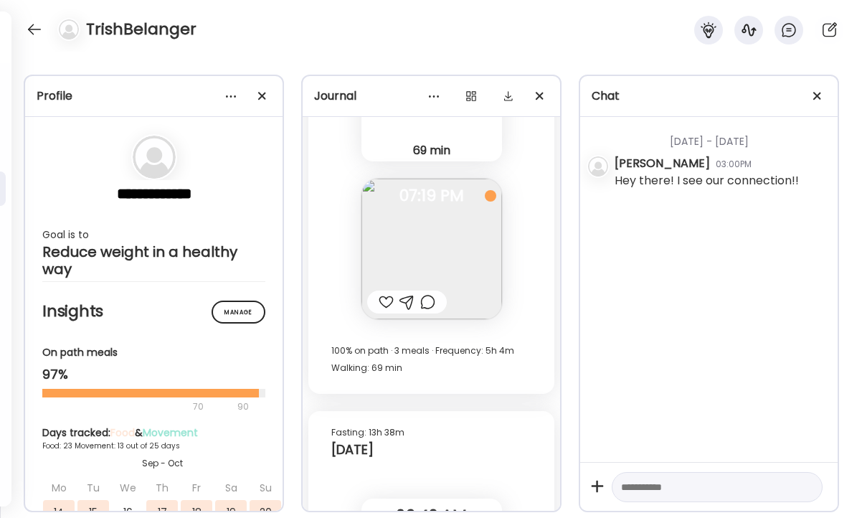
scroll to position [28251, 0]
click at [425, 294] on div at bounding box center [427, 302] width 15 height 17
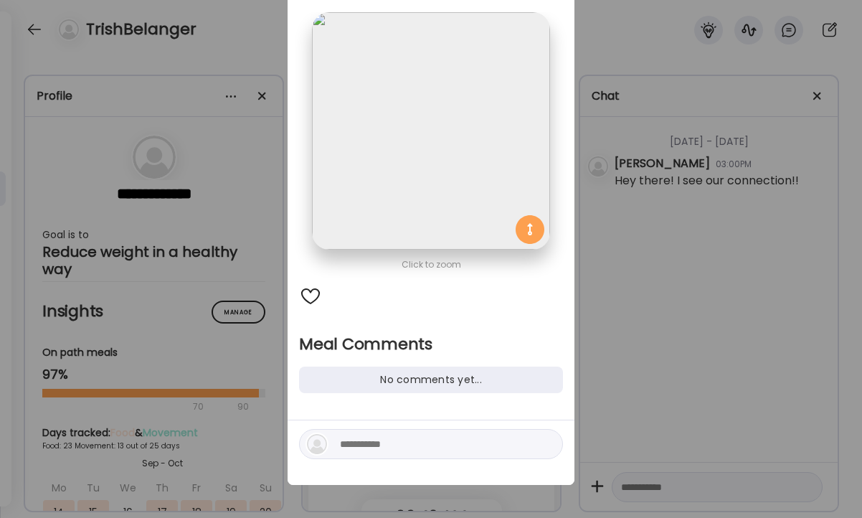
click at [390, 445] on textarea at bounding box center [437, 443] width 194 height 17
type textarea "**********"
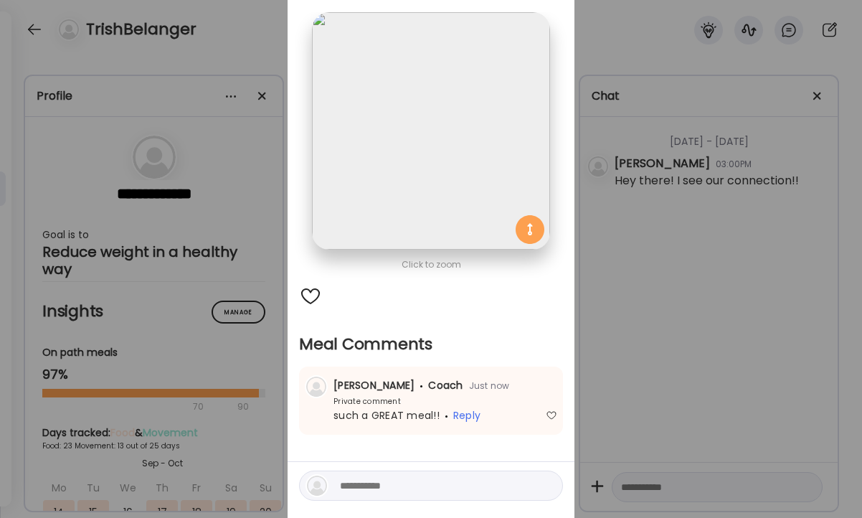
click at [771, 220] on div "Ate Coach Dashboard Wahoo! It’s official Take a moment to set up your Coach Pro…" at bounding box center [431, 259] width 862 height 518
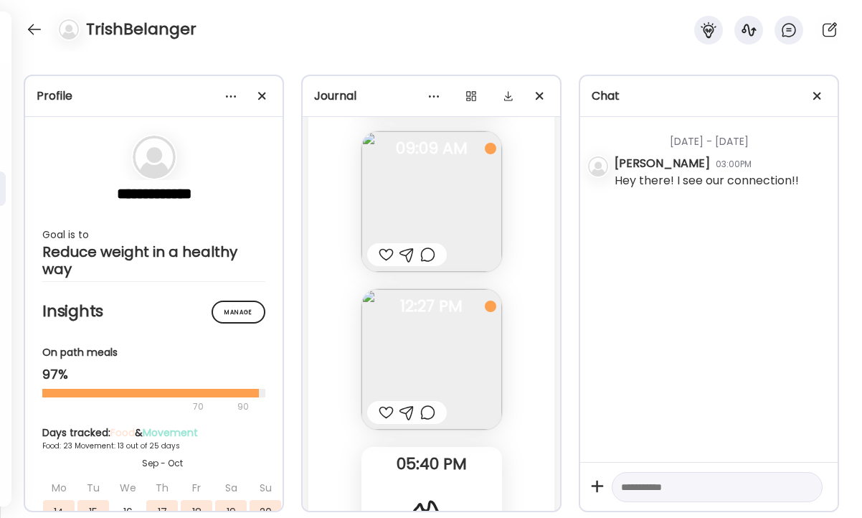
scroll to position [27802, 0]
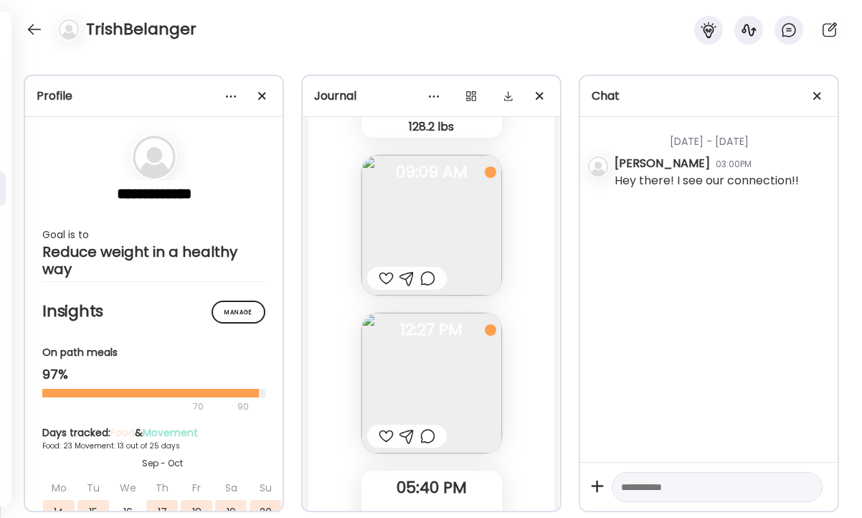
click at [421, 427] on div at bounding box center [427, 435] width 15 height 17
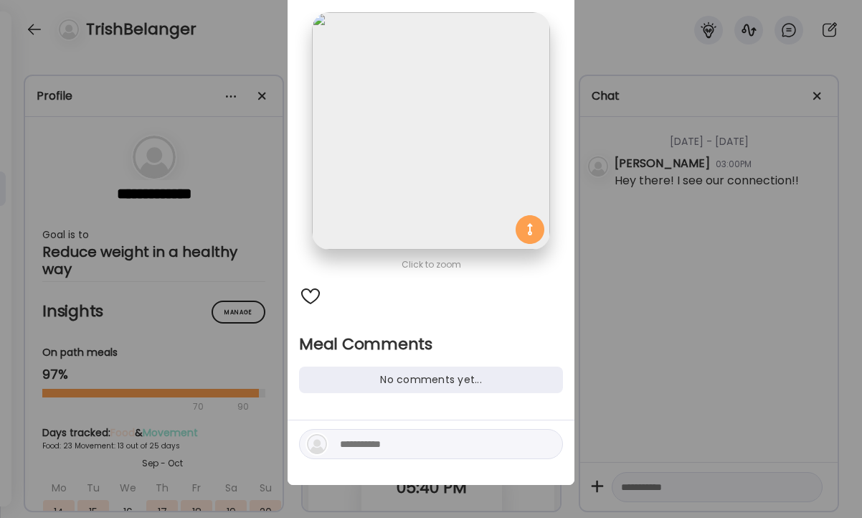
click at [369, 448] on textarea at bounding box center [437, 443] width 194 height 17
type textarea "**********"
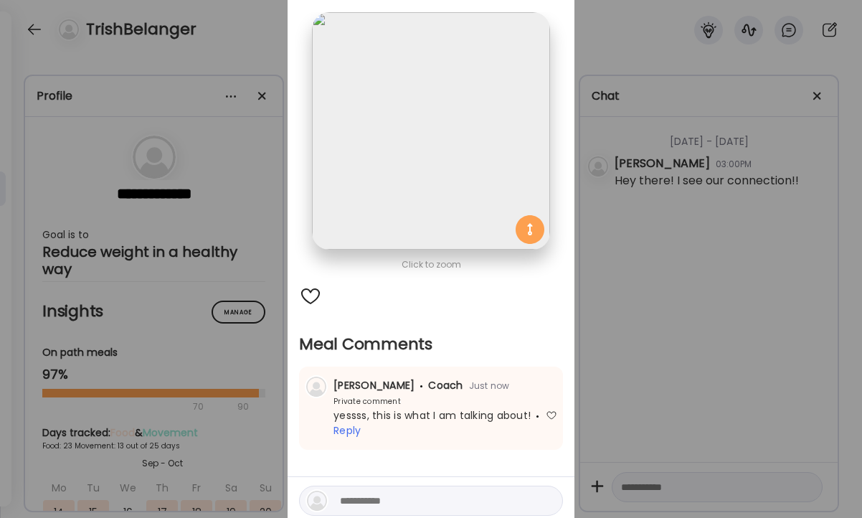
click at [525, 374] on div "[PERSON_NAME] Coach Just now Private comment yessss, this is what I am talking …" at bounding box center [431, 407] width 264 height 83
click at [629, 285] on div "Ate Coach Dashboard Wahoo! It’s official Take a moment to set up your Coach Pro…" at bounding box center [431, 259] width 862 height 518
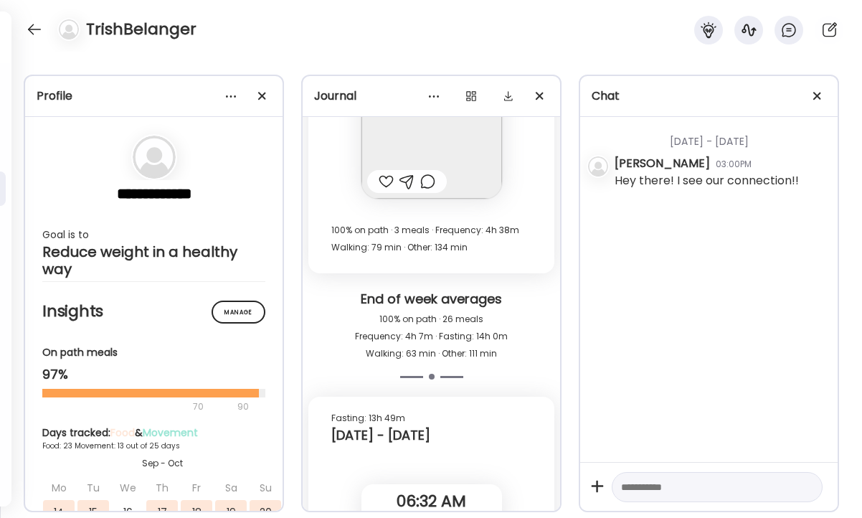
scroll to position [27314, 0]
click at [40, 32] on div at bounding box center [34, 29] width 23 height 23
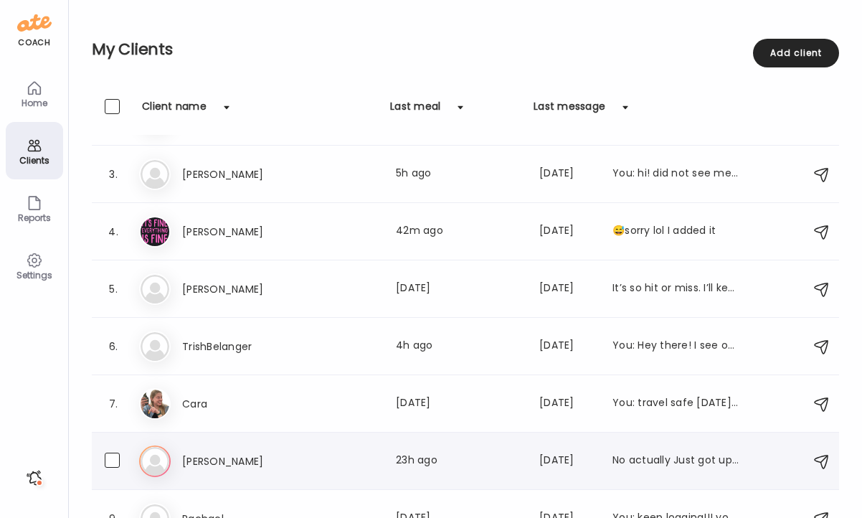
click at [250, 453] on h3 "[PERSON_NAME]" at bounding box center [245, 461] width 126 height 17
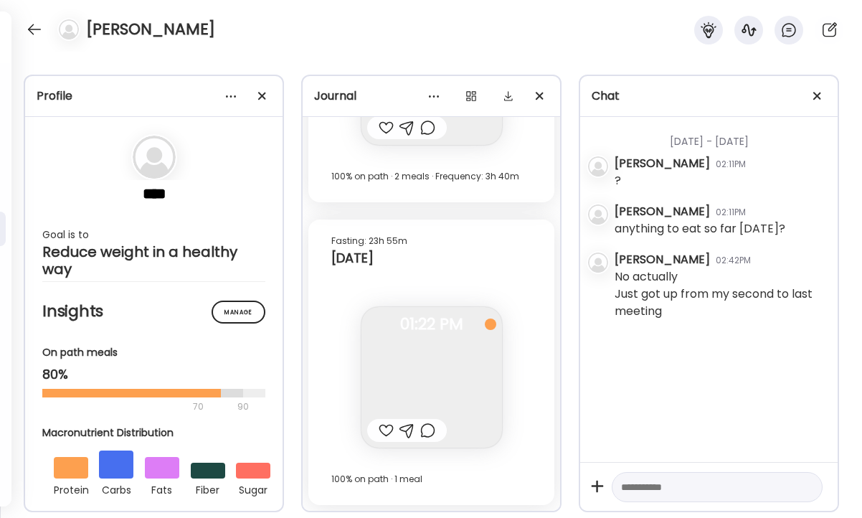
scroll to position [8316, 0]
click at [382, 435] on div at bounding box center [386, 430] width 15 height 17
click at [428, 433] on div at bounding box center [427, 430] width 15 height 17
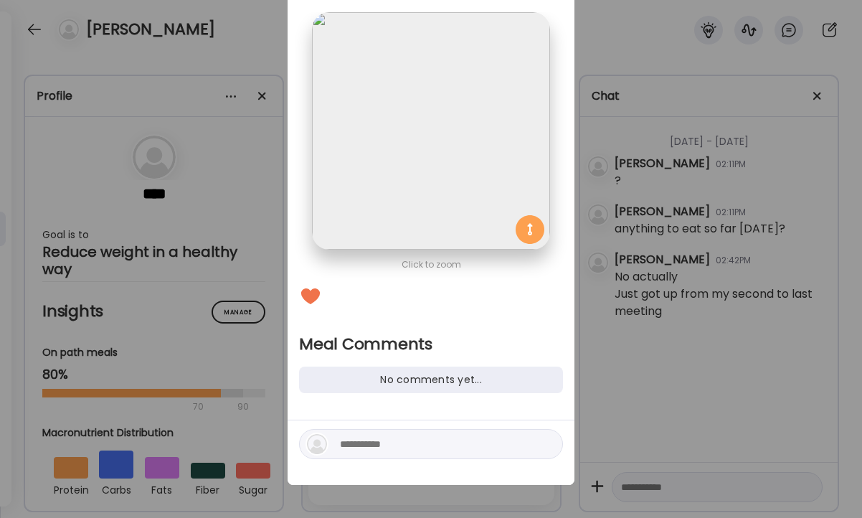
click at [384, 465] on div at bounding box center [431, 452] width 287 height 65
click at [387, 450] on textarea at bounding box center [437, 443] width 194 height 17
type textarea "*"
type textarea "**********"
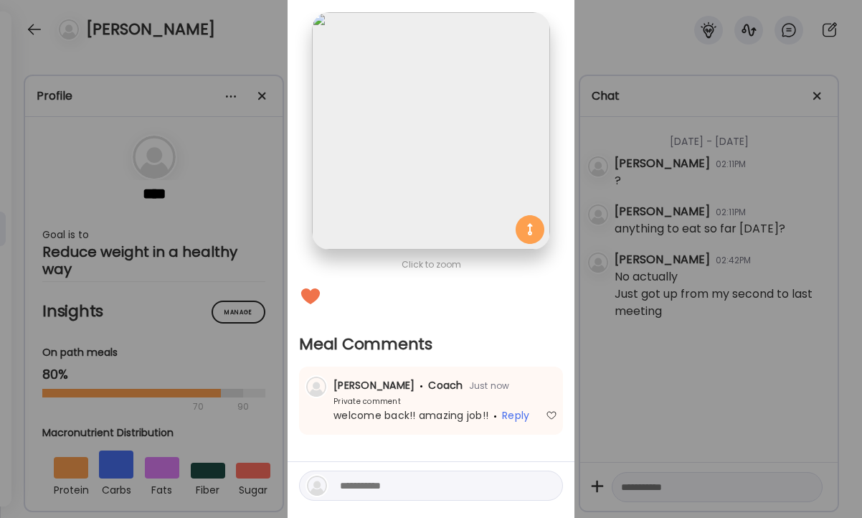
click at [650, 353] on div "Ate Coach Dashboard Wahoo! It’s official Take a moment to set up your Coach Pro…" at bounding box center [431, 259] width 862 height 518
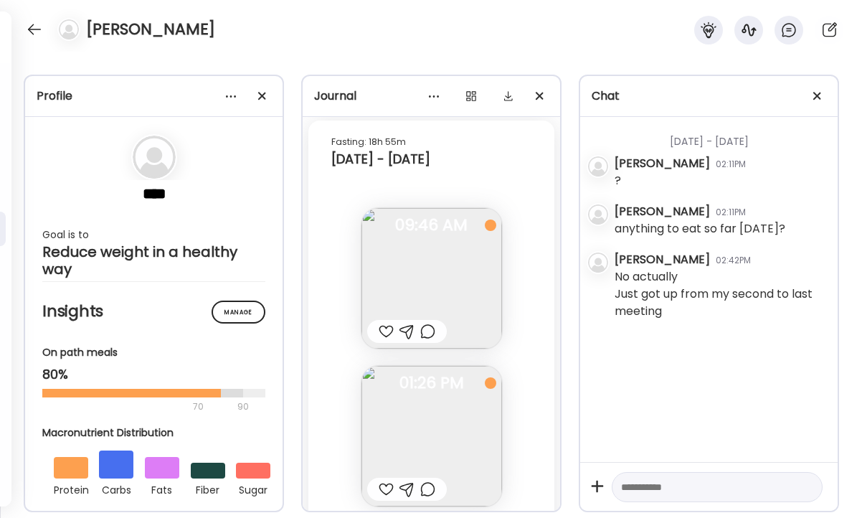
scroll to position [7969, 0]
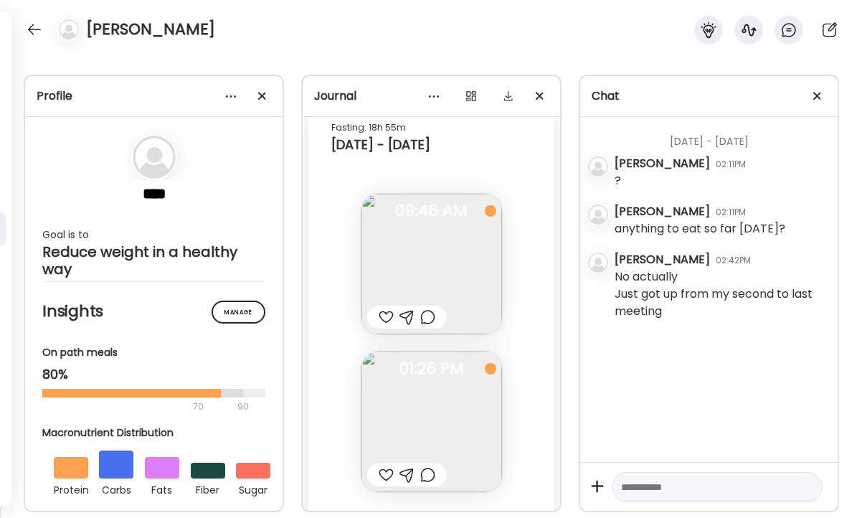
click at [427, 469] on div at bounding box center [427, 474] width 15 height 17
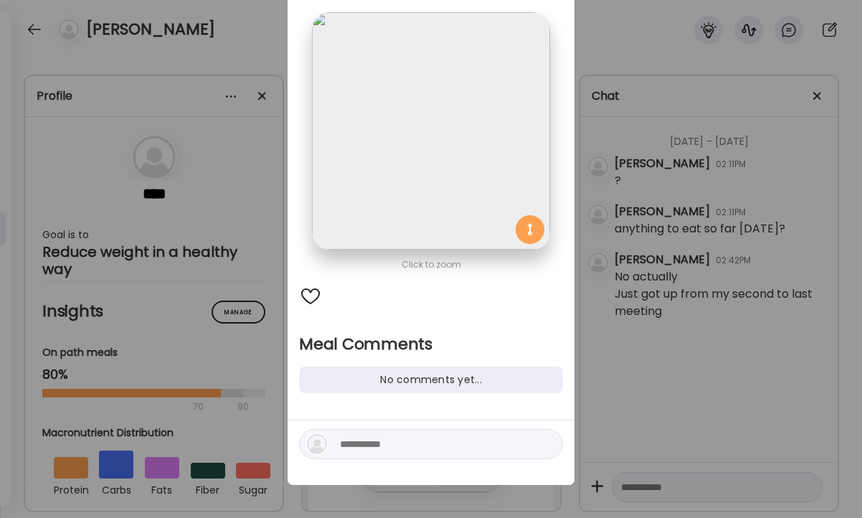
click at [371, 445] on textarea at bounding box center [437, 443] width 194 height 17
type textarea "*****"
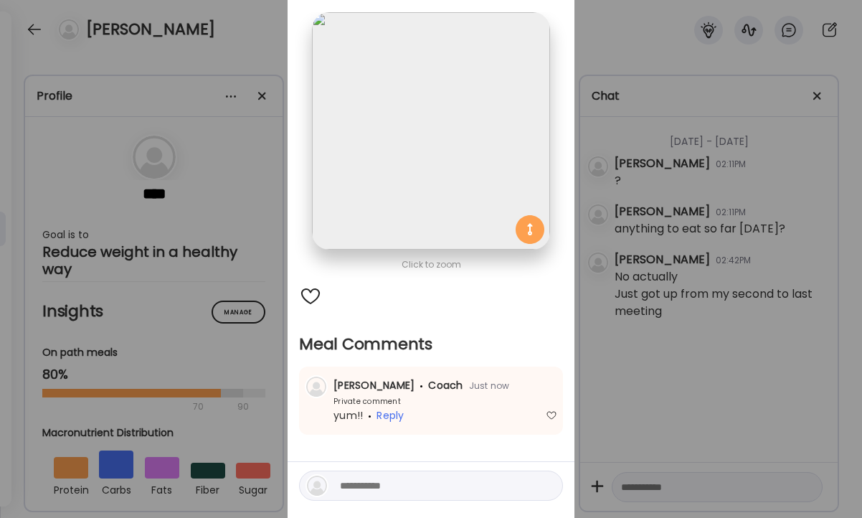
click at [708, 253] on div "Ate Coach Dashboard Wahoo! It’s official Take a moment to set up your Coach Pro…" at bounding box center [431, 259] width 862 height 518
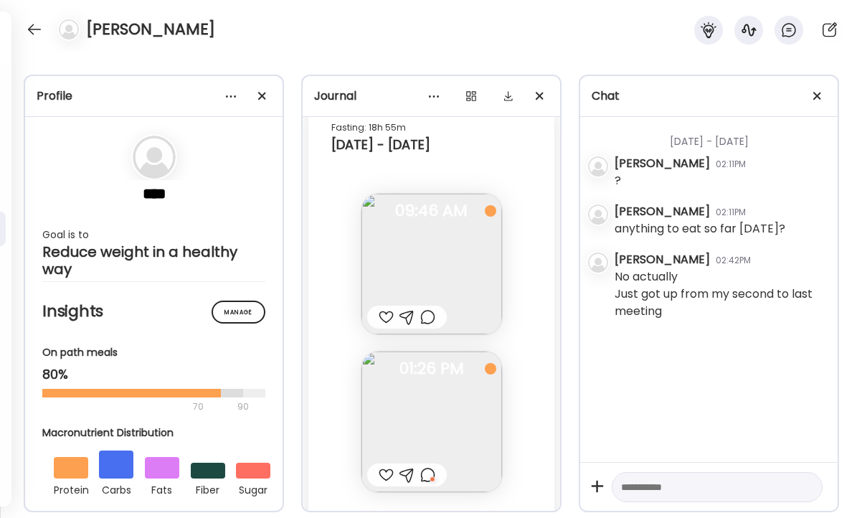
click at [422, 317] on div at bounding box center [427, 316] width 15 height 17
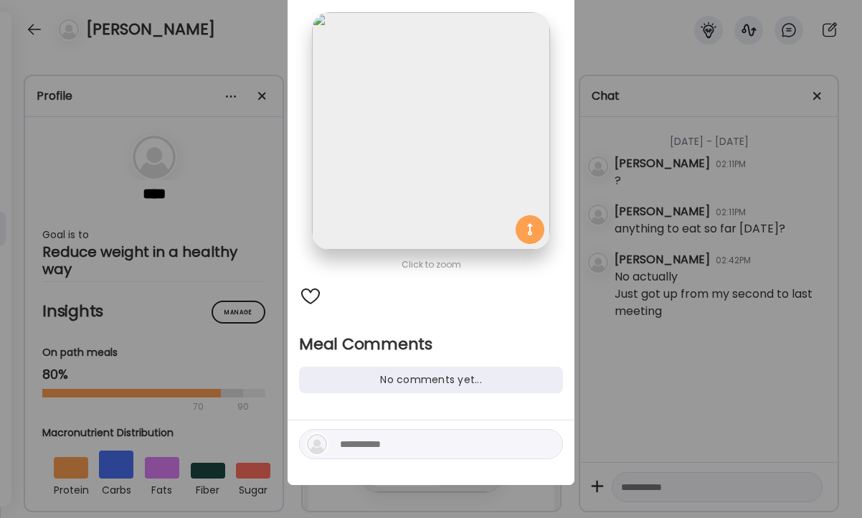
click at [389, 441] on textarea at bounding box center [437, 443] width 194 height 17
type textarea "**********"
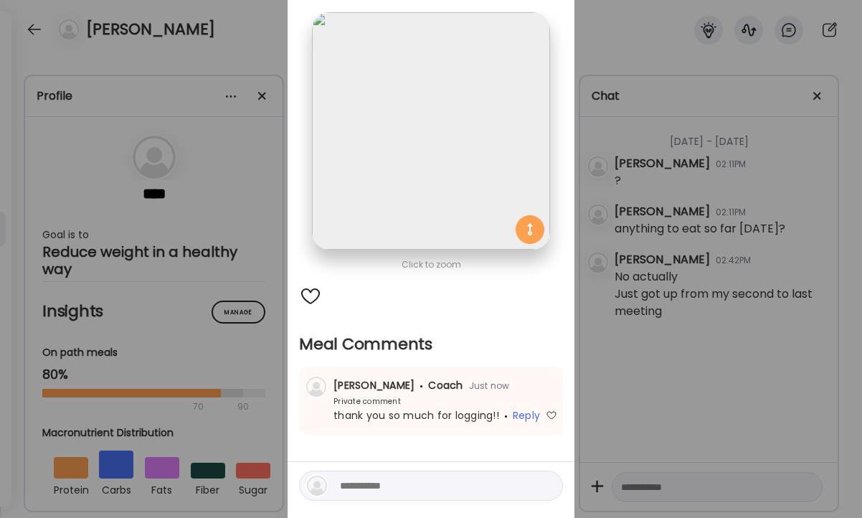
click at [34, 37] on div "Ate Coach Dashboard Wahoo! It’s official Take a moment to set up your Coach Pro…" at bounding box center [431, 259] width 862 height 518
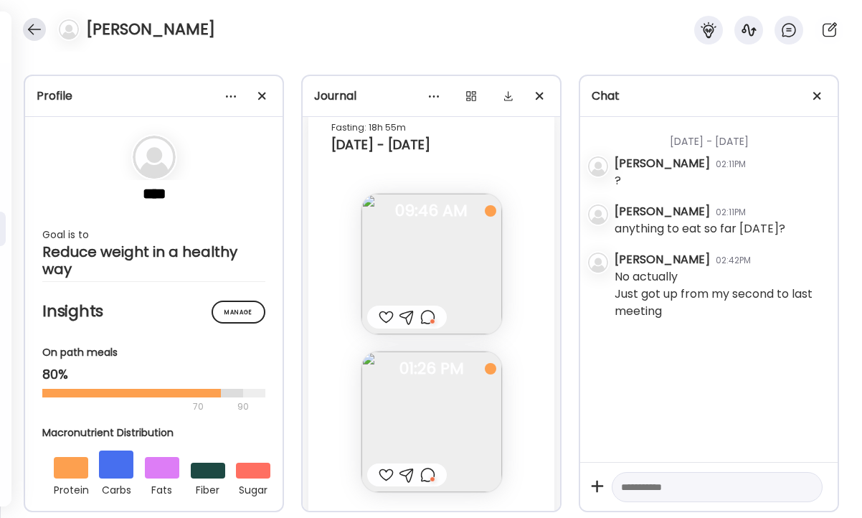
click at [34, 29] on div at bounding box center [34, 29] width 23 height 23
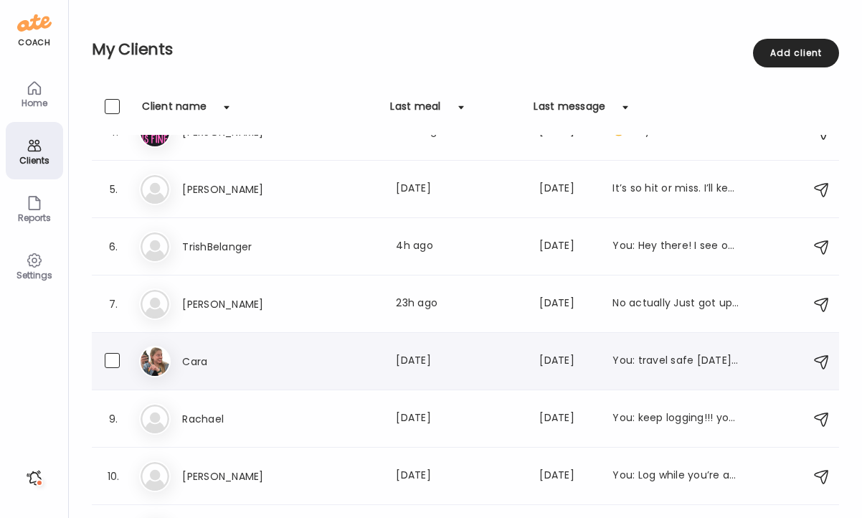
scroll to position [223, 0]
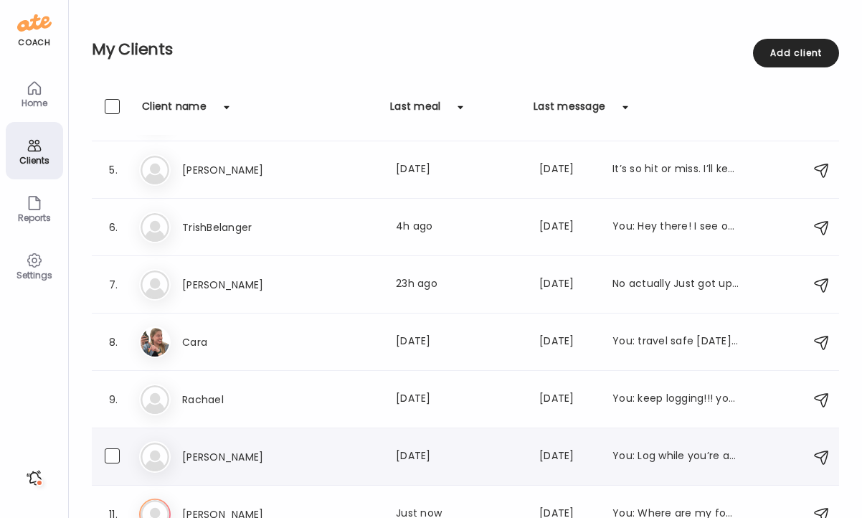
click at [378, 455] on div "[PERSON_NAME] Last meal: [DATE] Last message: [DATE] You: Log while you’re away…" at bounding box center [460, 456] width 556 height 17
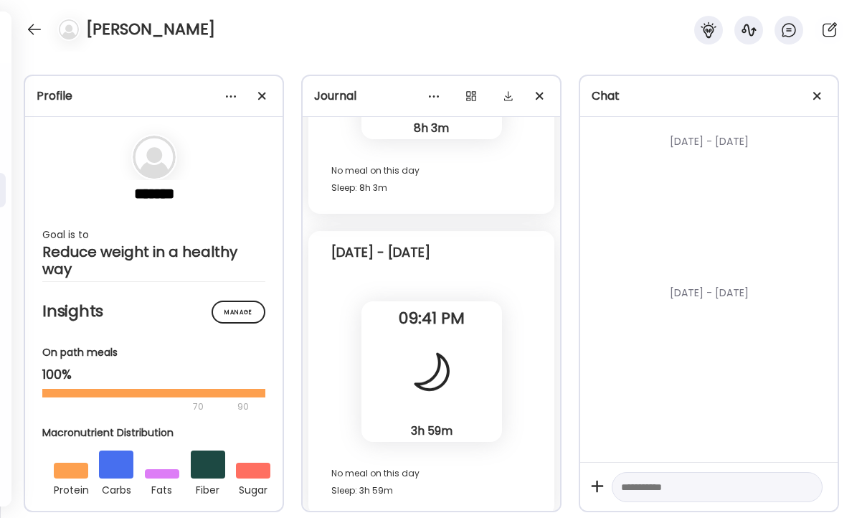
scroll to position [12342, 0]
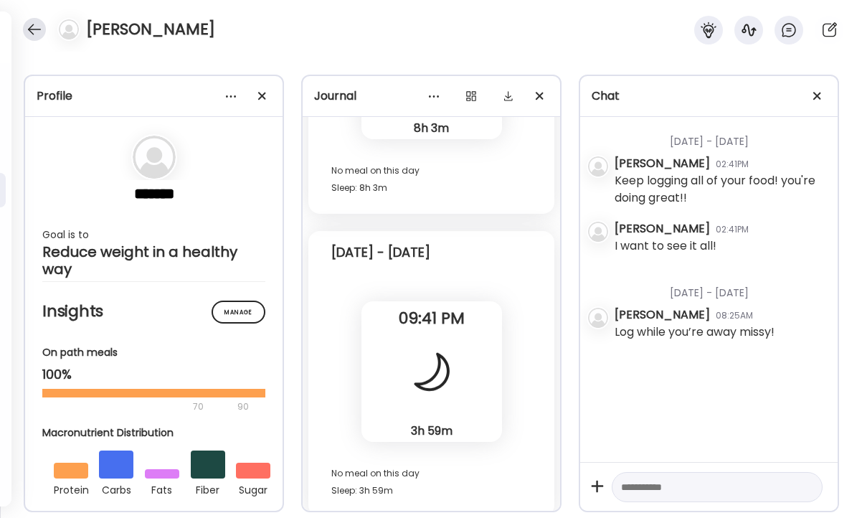
click at [33, 27] on div at bounding box center [34, 29] width 23 height 23
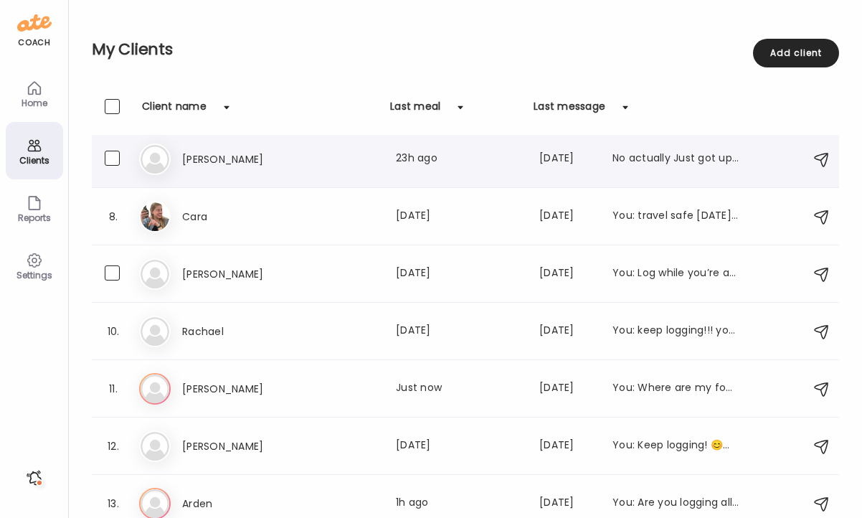
scroll to position [379, 0]
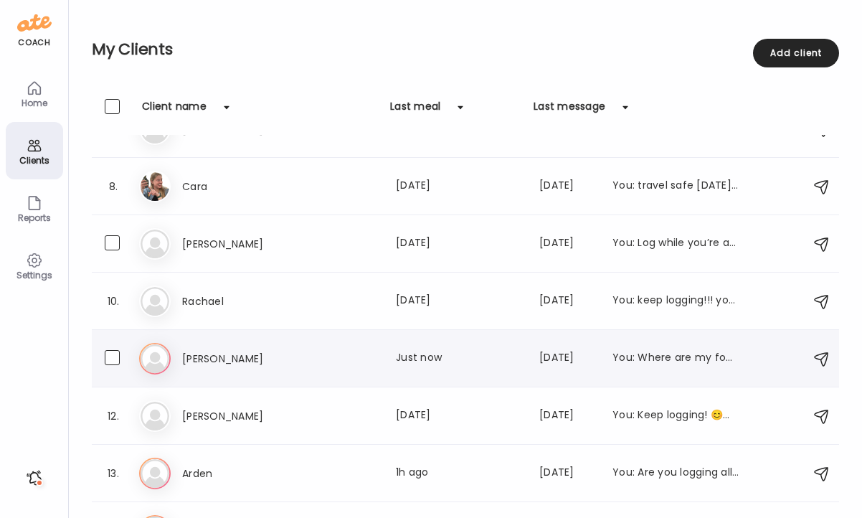
click at [293, 351] on h3 "[PERSON_NAME]" at bounding box center [245, 358] width 126 height 17
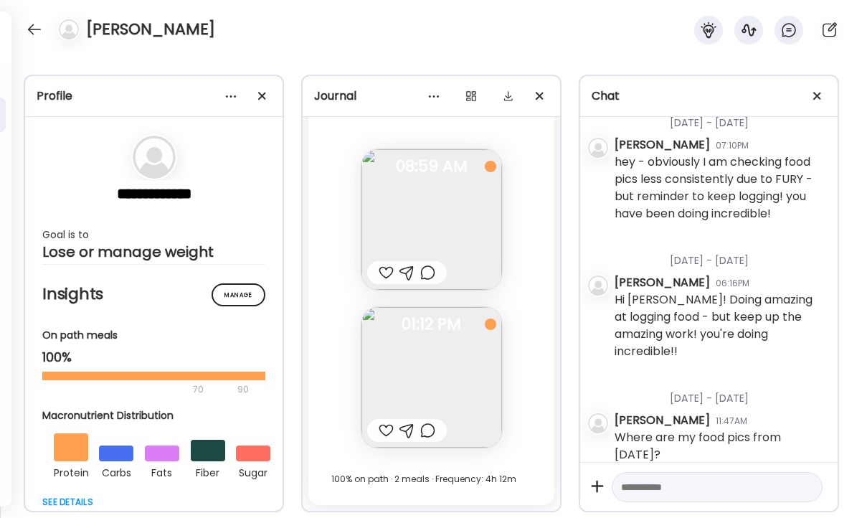
scroll to position [1096, 0]
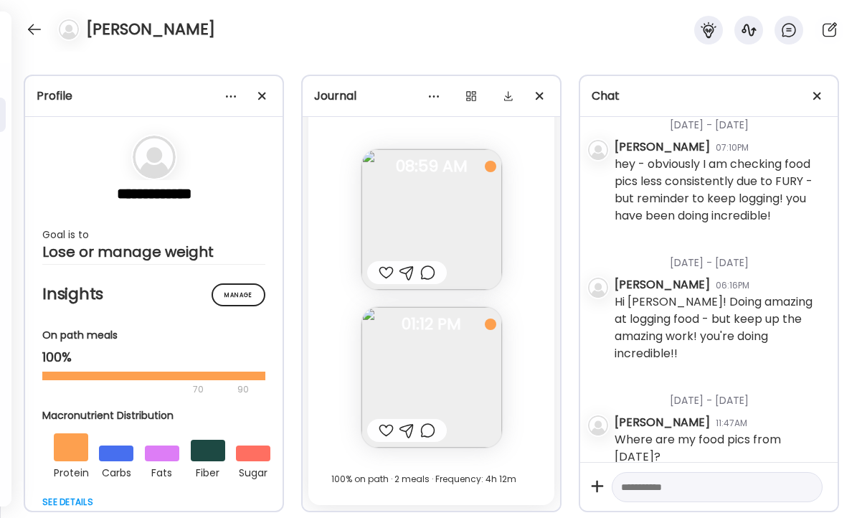
click at [382, 422] on div at bounding box center [386, 430] width 15 height 17
click at [435, 435] on div at bounding box center [407, 430] width 80 height 23
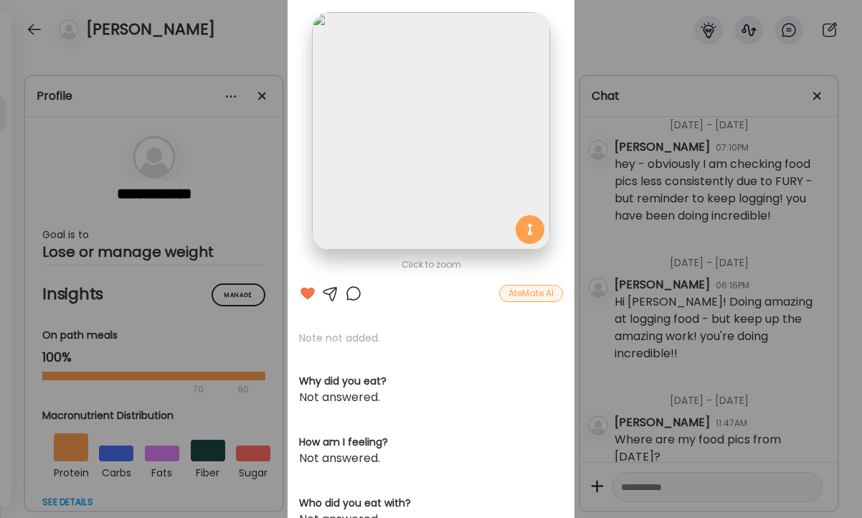
click at [351, 288] on div at bounding box center [353, 293] width 17 height 17
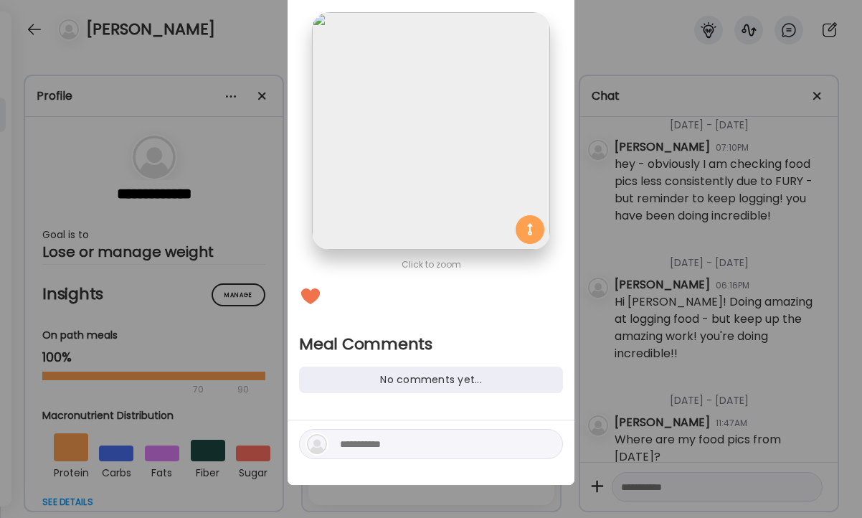
click at [357, 440] on textarea at bounding box center [437, 443] width 194 height 17
type textarea "**********"
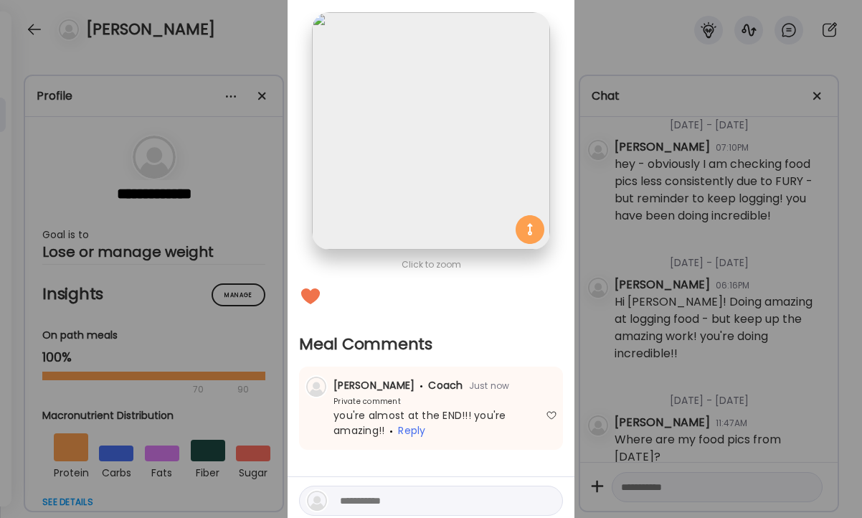
click at [640, 326] on div "Ate Coach Dashboard Wahoo! It’s official Take a moment to set up your Coach Pro…" at bounding box center [431, 259] width 862 height 518
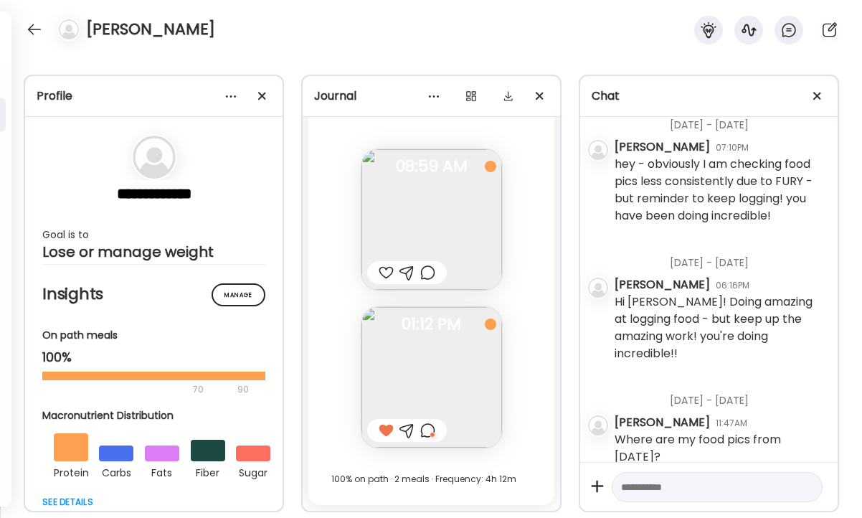
scroll to position [20086, 0]
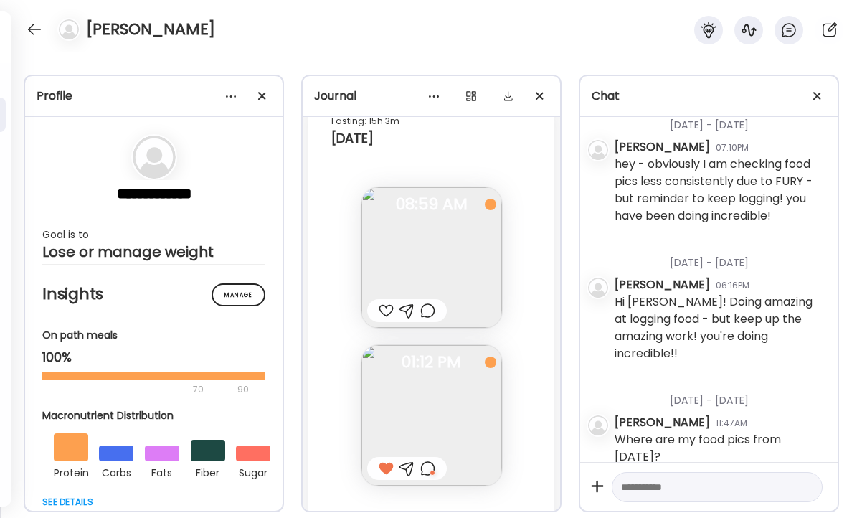
click at [426, 313] on div at bounding box center [427, 310] width 15 height 17
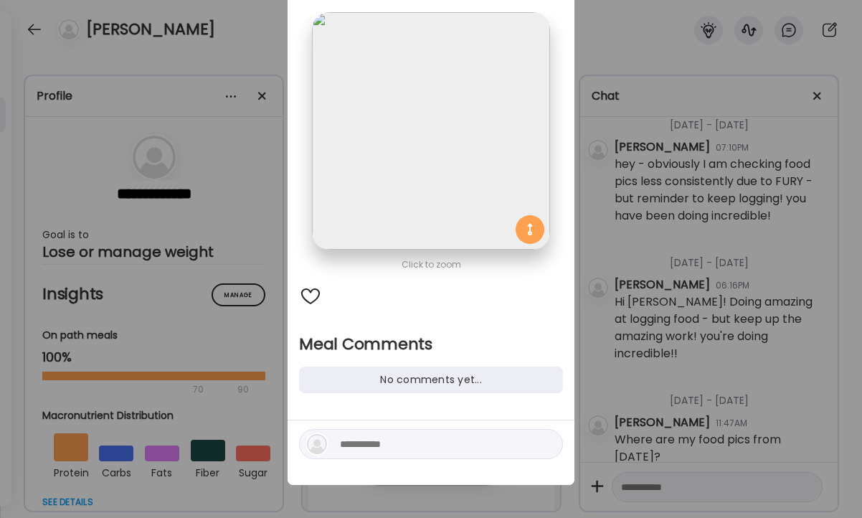
click at [361, 441] on textarea at bounding box center [437, 443] width 194 height 17
type textarea "**********"
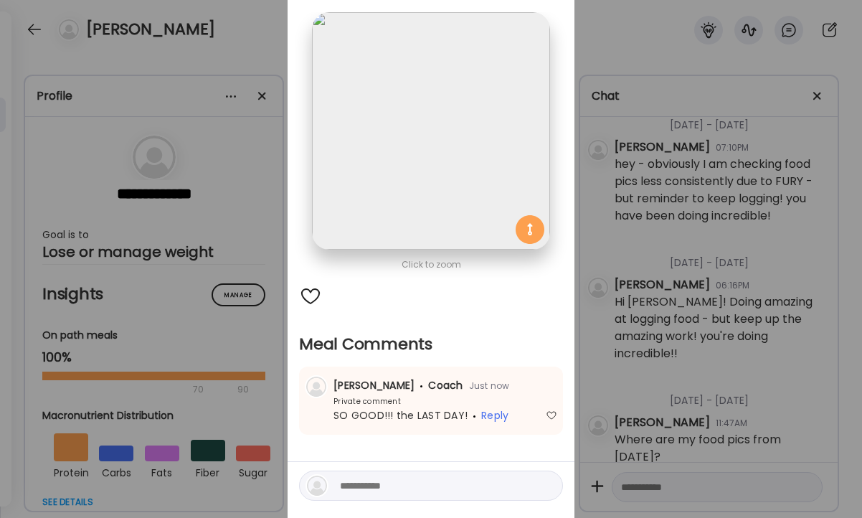
click at [606, 336] on div "Ate Coach Dashboard Wahoo! It’s official Take a moment to set up your Coach Pro…" at bounding box center [431, 259] width 862 height 518
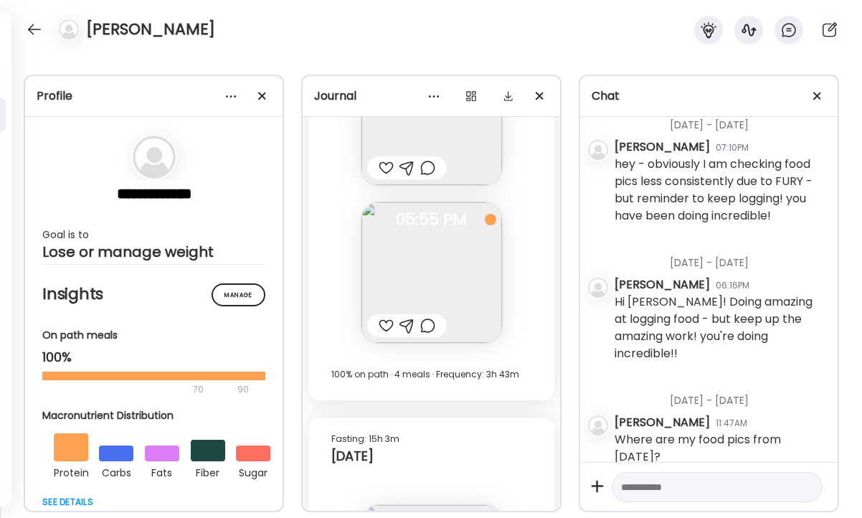
scroll to position [19748, 0]
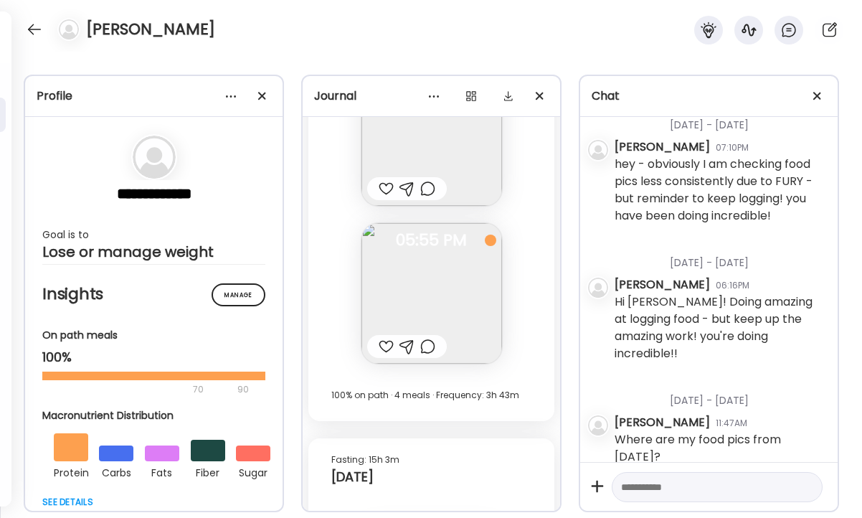
click at [425, 339] on div at bounding box center [427, 346] width 15 height 17
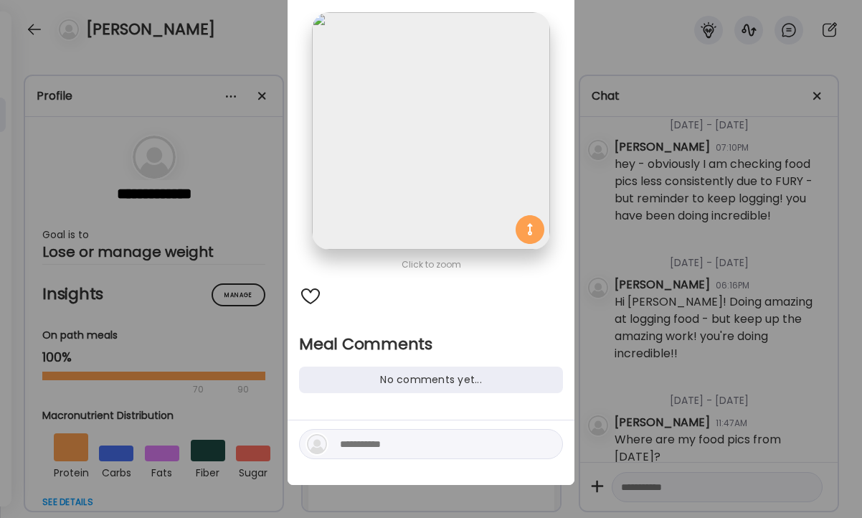
click at [368, 443] on textarea at bounding box center [437, 443] width 194 height 17
type textarea "**********"
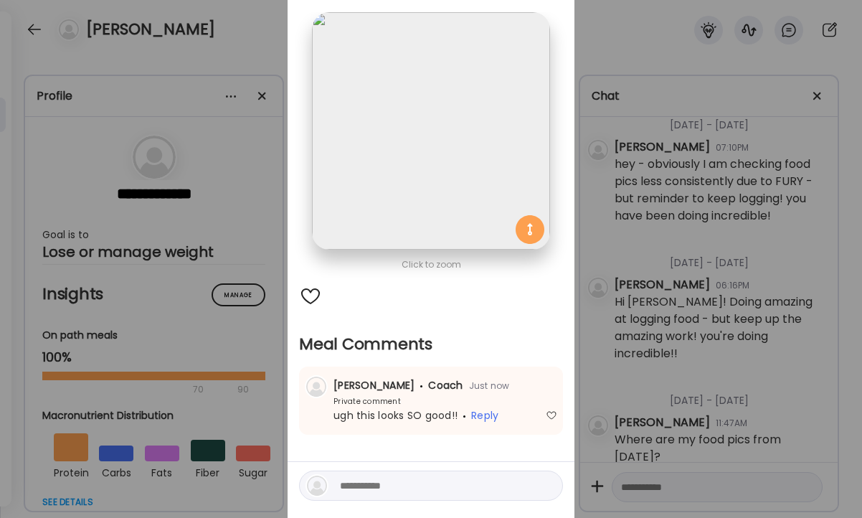
click at [688, 273] on div "Ate Coach Dashboard Wahoo! It’s official Take a moment to set up your Coach Pro…" at bounding box center [431, 259] width 862 height 518
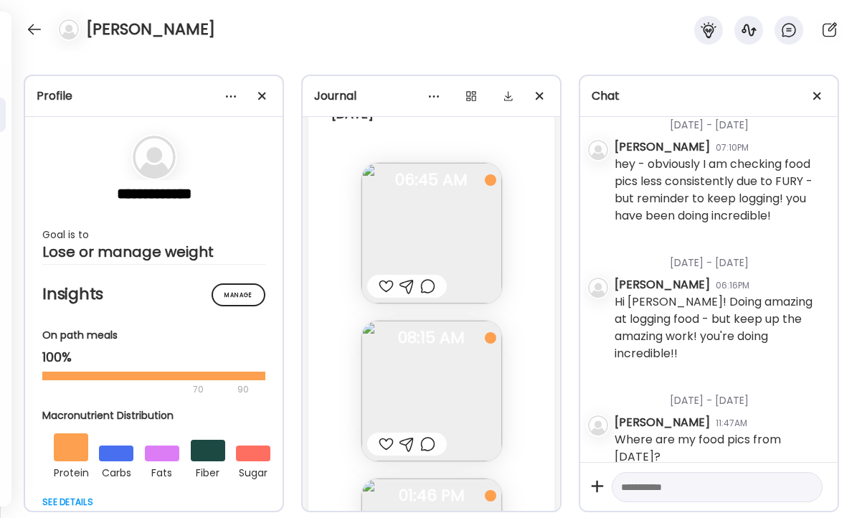
scroll to position [19288, 0]
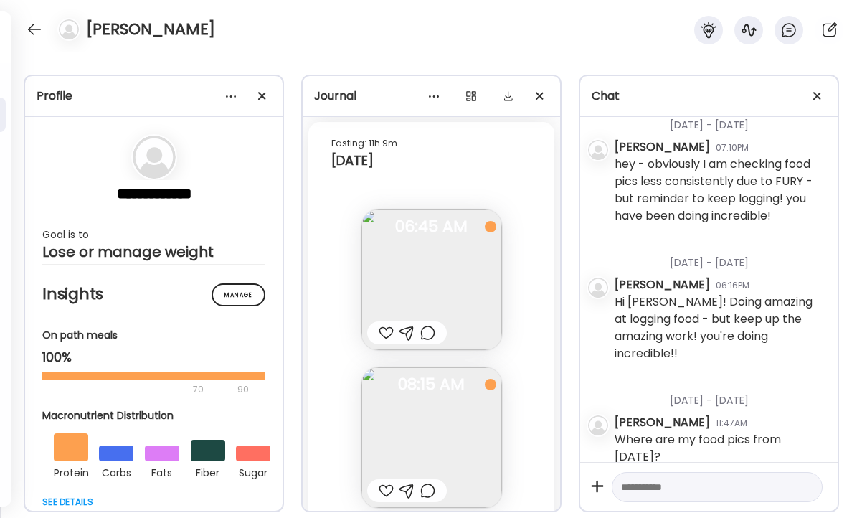
click at [387, 487] on div at bounding box center [386, 490] width 15 height 17
click at [430, 489] on div at bounding box center [427, 490] width 15 height 17
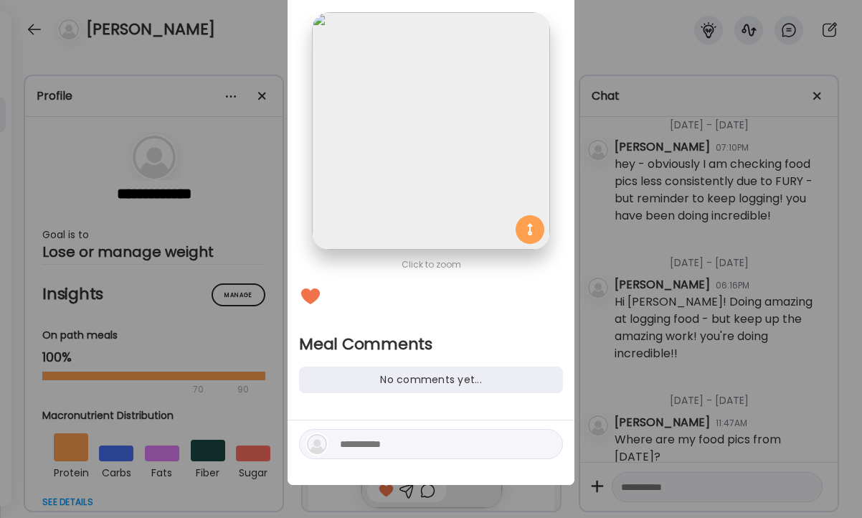
click at [420, 441] on textarea at bounding box center [437, 443] width 194 height 17
type textarea "*"
type textarea "**********"
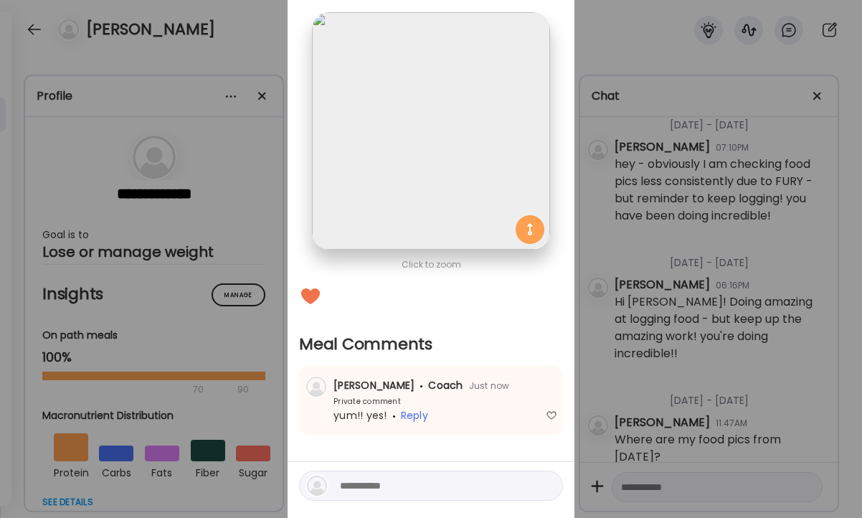
click at [711, 235] on div "Ate Coach Dashboard Wahoo! It’s official Take a moment to set up your Coach Pro…" at bounding box center [431, 259] width 862 height 518
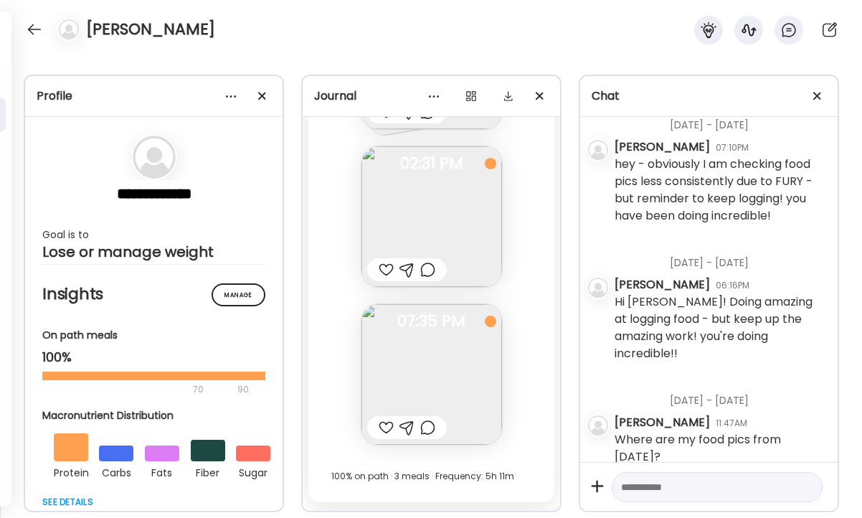
scroll to position [18892, 0]
click at [436, 429] on div at bounding box center [407, 426] width 80 height 23
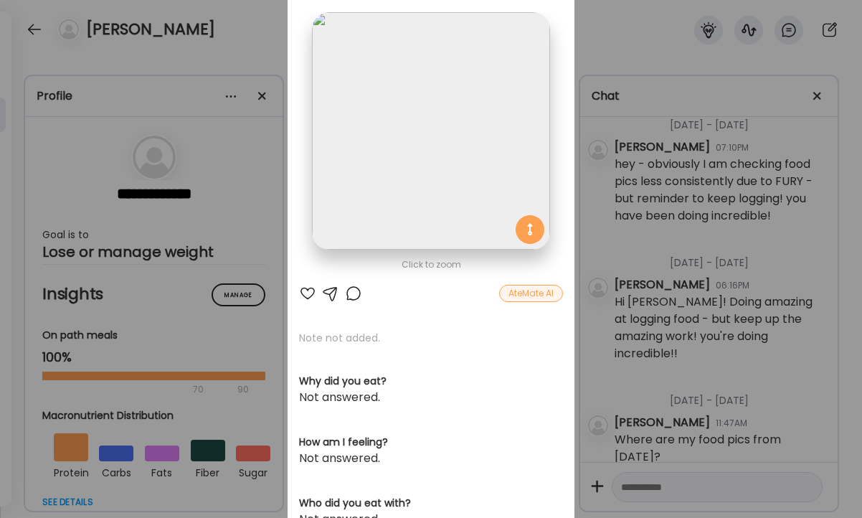
click at [354, 292] on div at bounding box center [353, 293] width 17 height 17
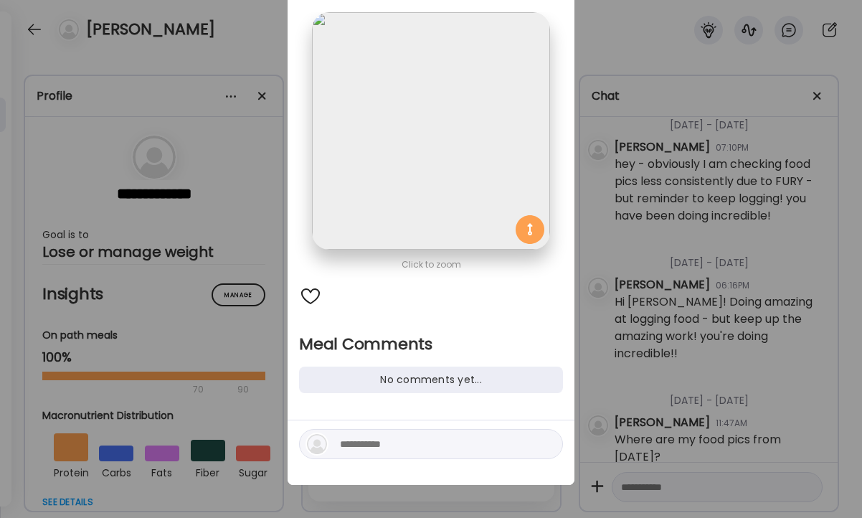
click at [393, 451] on textarea at bounding box center [437, 443] width 194 height 17
type textarea "**********"
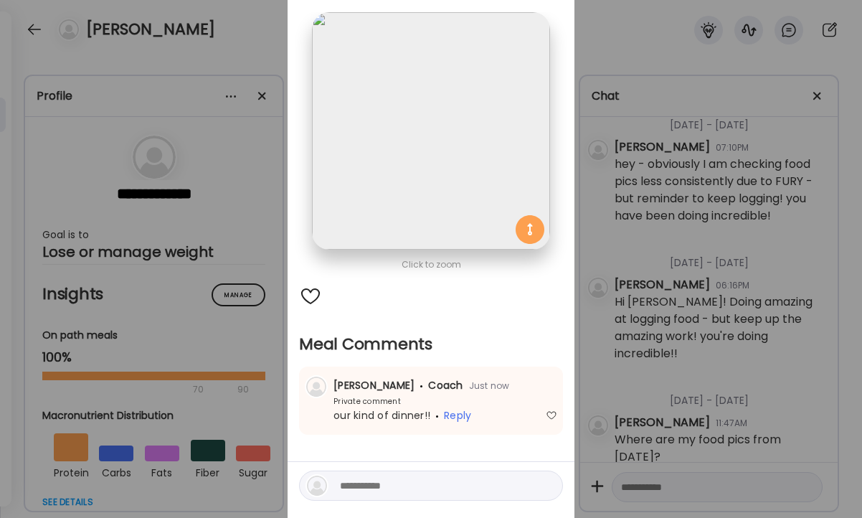
click at [507, 411] on div "our kind of dinner!! Reply" at bounding box center [431, 415] width 252 height 15
click at [615, 266] on div "Ate Coach Dashboard Wahoo! It’s official Take a moment to set up your Coach Pro…" at bounding box center [431, 259] width 862 height 518
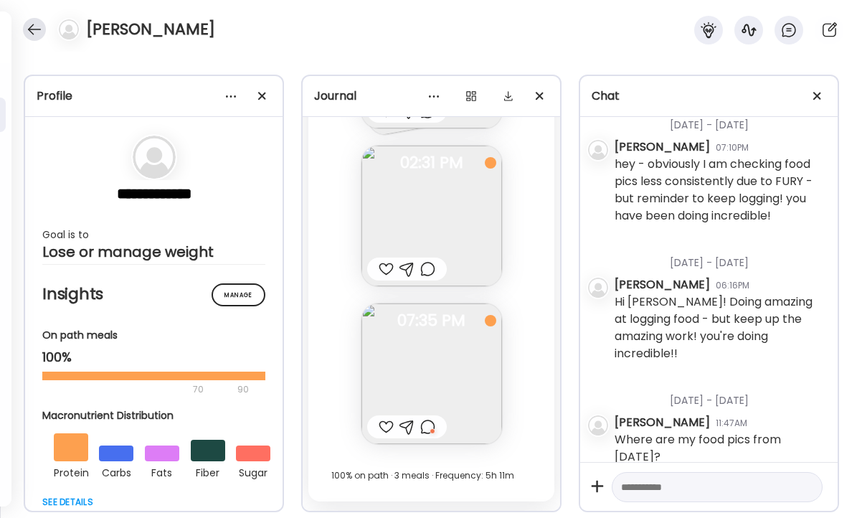
click at [37, 29] on div at bounding box center [34, 29] width 23 height 23
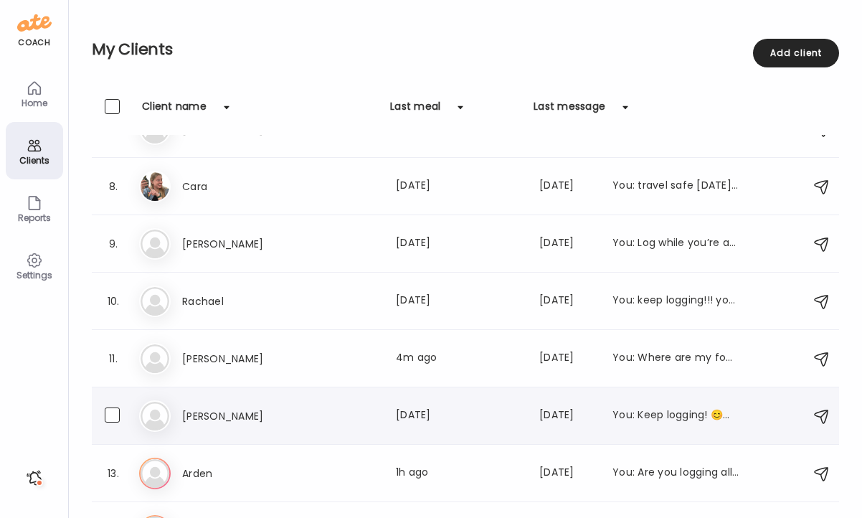
click at [272, 420] on h3 "[PERSON_NAME]" at bounding box center [245, 415] width 126 height 17
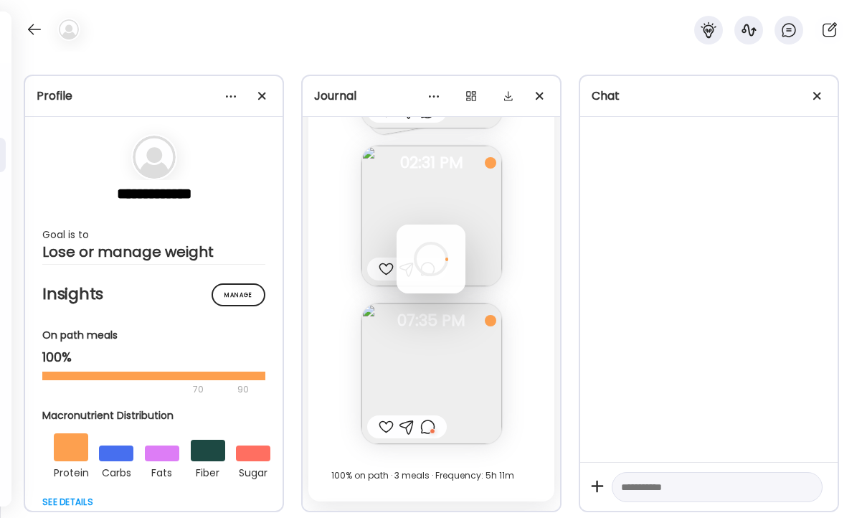
scroll to position [0, 0]
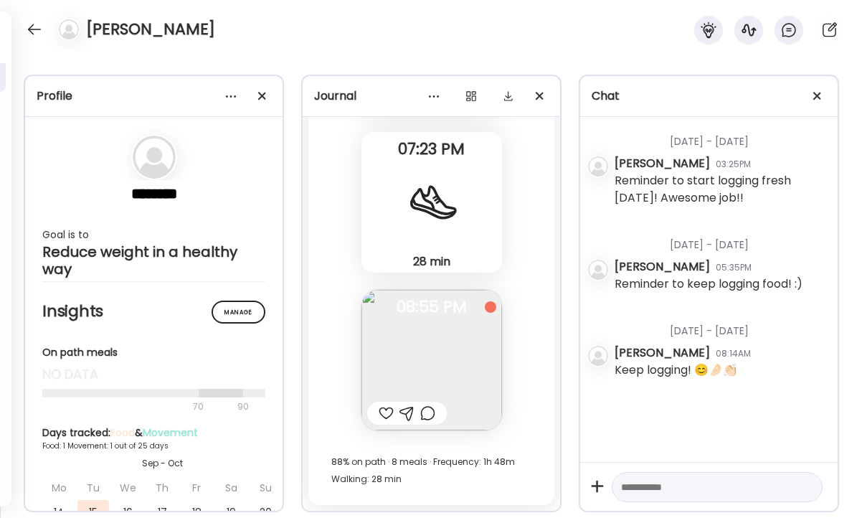
click at [379, 415] on div at bounding box center [386, 412] width 15 height 17
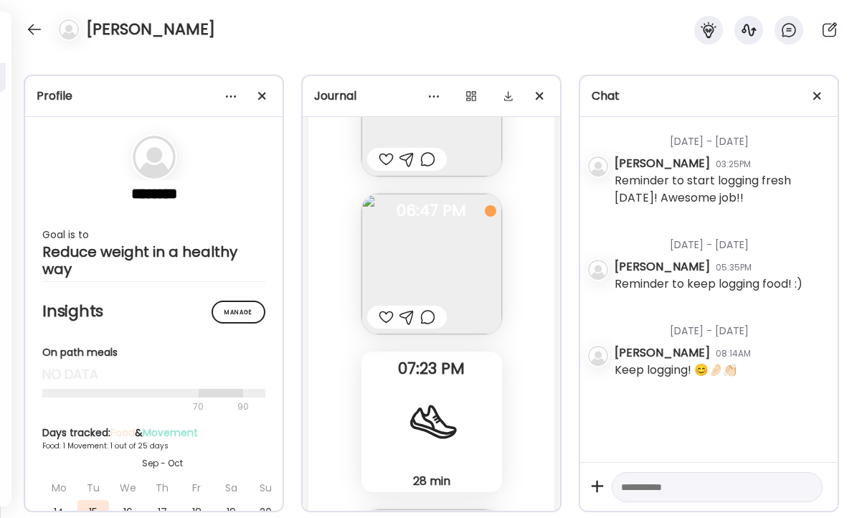
scroll to position [7377, 0]
click at [389, 313] on div at bounding box center [386, 315] width 15 height 17
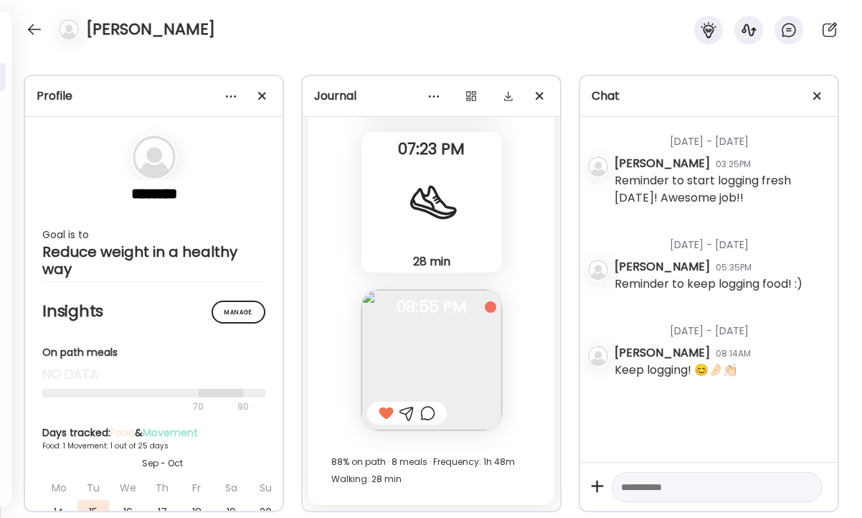
scroll to position [7595, 0]
click at [31, 22] on div at bounding box center [34, 29] width 23 height 23
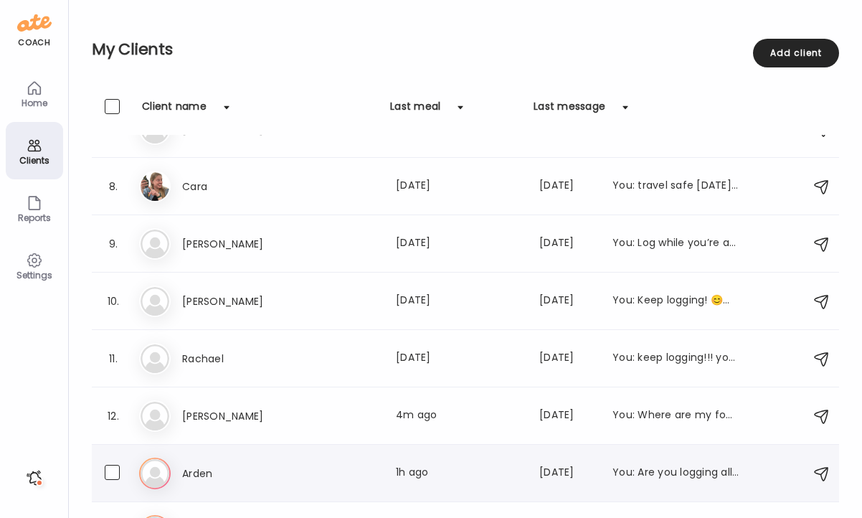
click at [427, 473] on div "Last meal: 1h ago" at bounding box center [459, 473] width 126 height 17
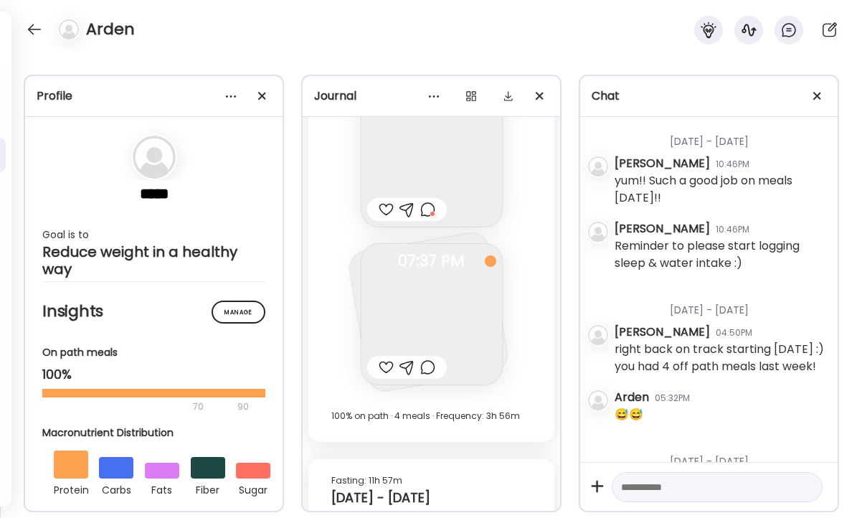
scroll to position [16509, 0]
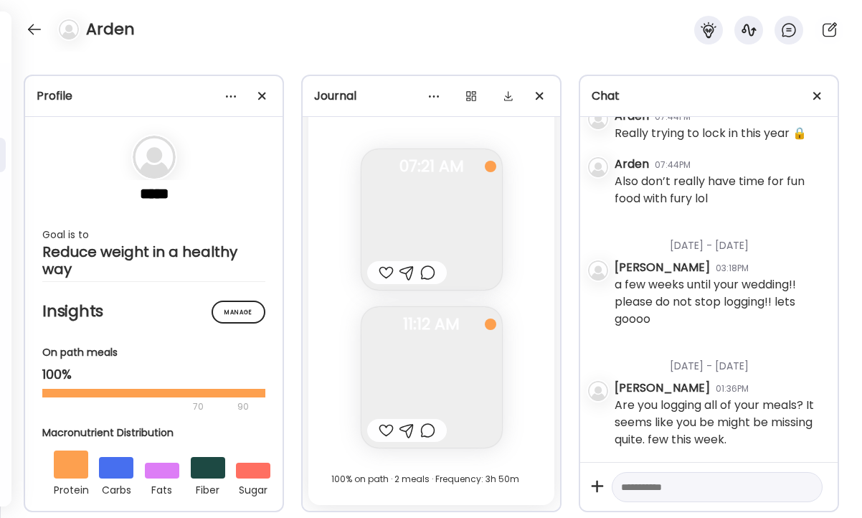
click at [381, 427] on div at bounding box center [386, 430] width 15 height 17
click at [422, 427] on div at bounding box center [427, 430] width 15 height 17
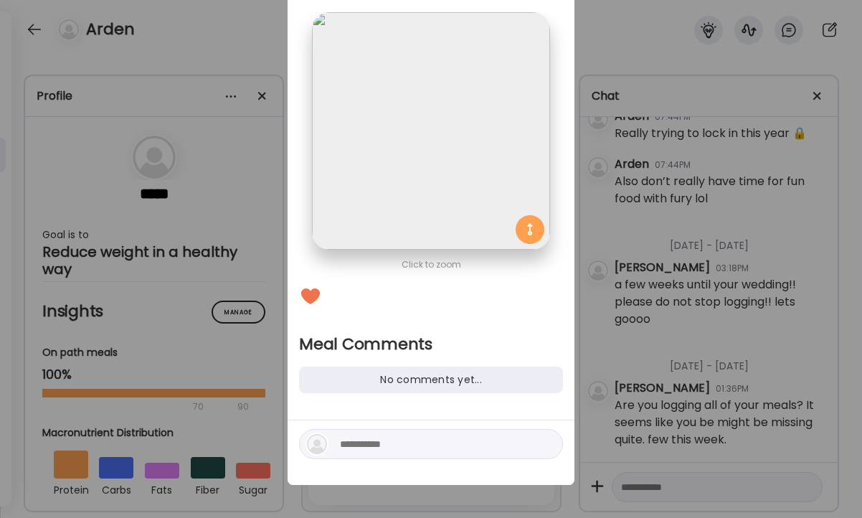
click at [405, 445] on textarea at bounding box center [437, 443] width 194 height 17
type textarea "**********"
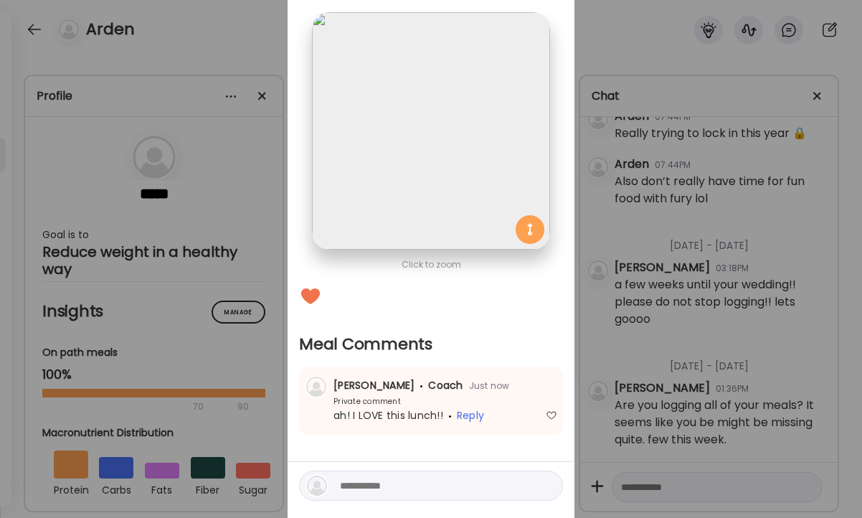
click at [622, 360] on div "Ate Coach Dashboard Wahoo! It’s official Take a moment to set up your Coach Pro…" at bounding box center [431, 259] width 862 height 518
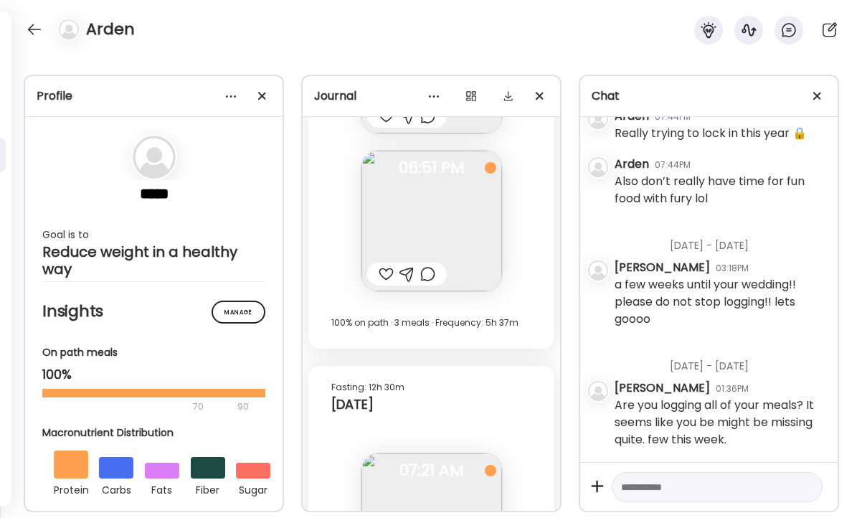
scroll to position [16157, 0]
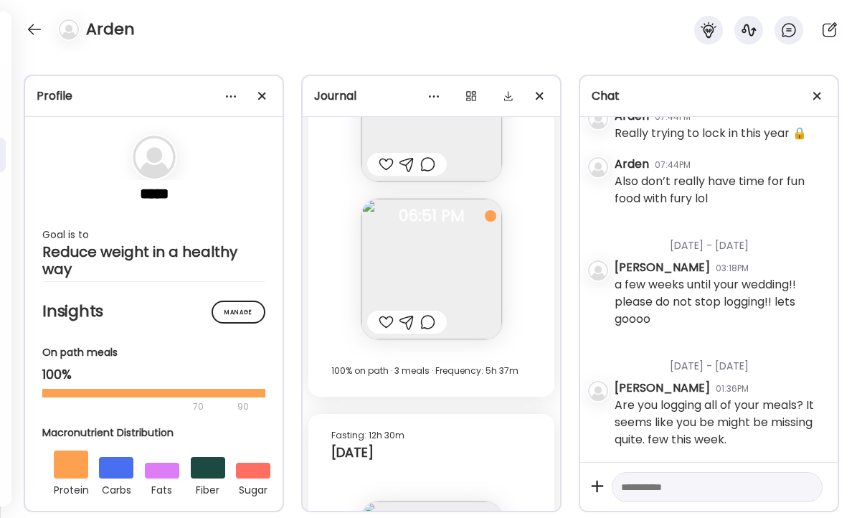
click at [427, 326] on div at bounding box center [427, 321] width 15 height 17
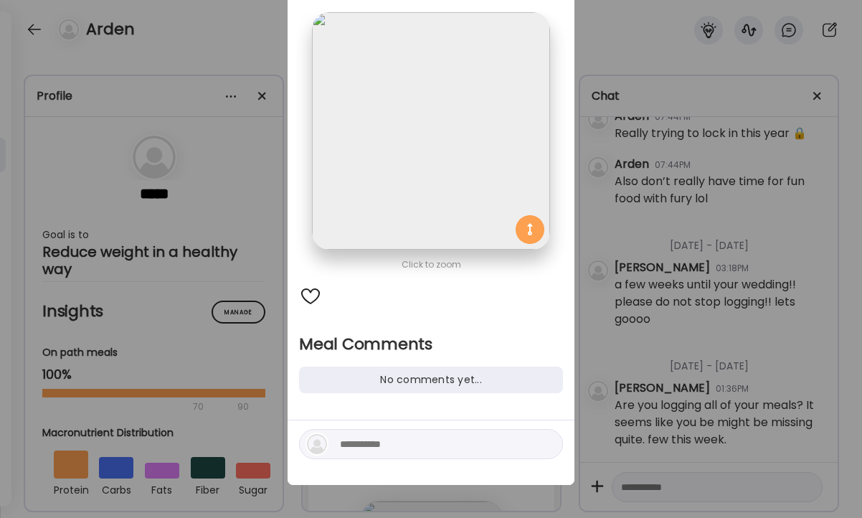
click at [381, 440] on textarea at bounding box center [437, 443] width 194 height 17
type textarea "**********"
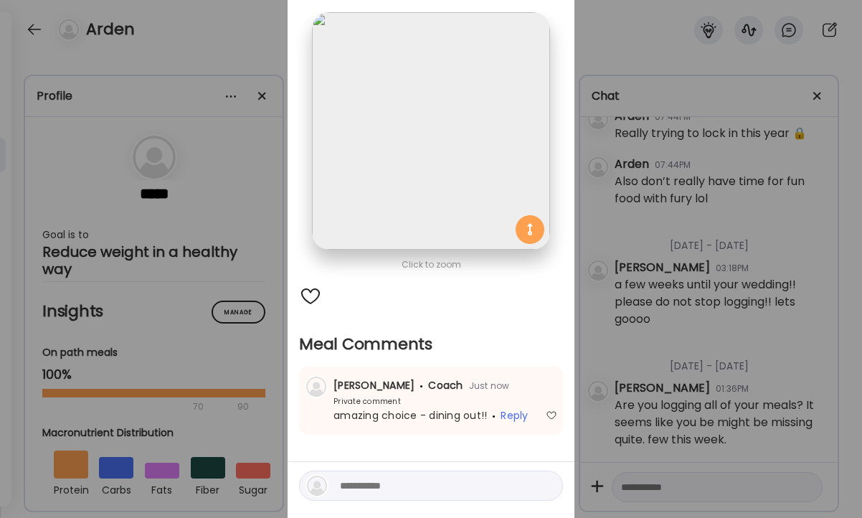
click at [663, 258] on div "Ate Coach Dashboard Wahoo! It’s official Take a moment to set up your Coach Pro…" at bounding box center [431, 259] width 862 height 518
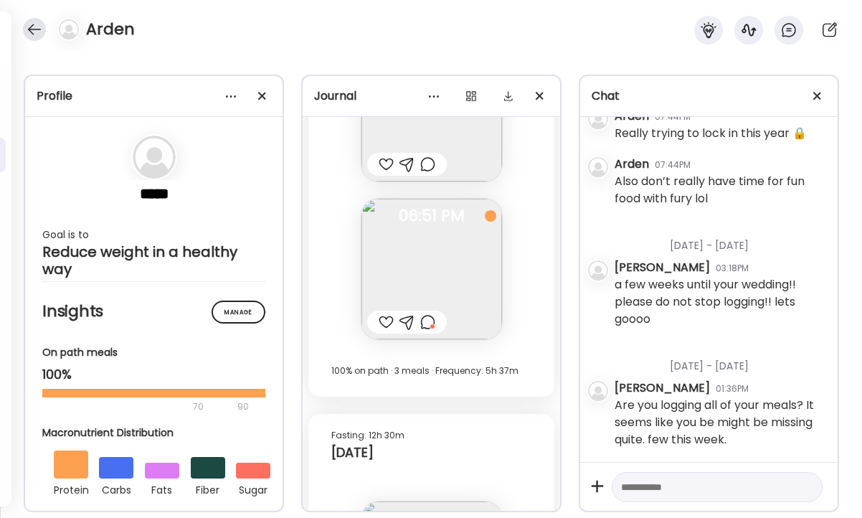
click at [43, 30] on div at bounding box center [34, 29] width 23 height 23
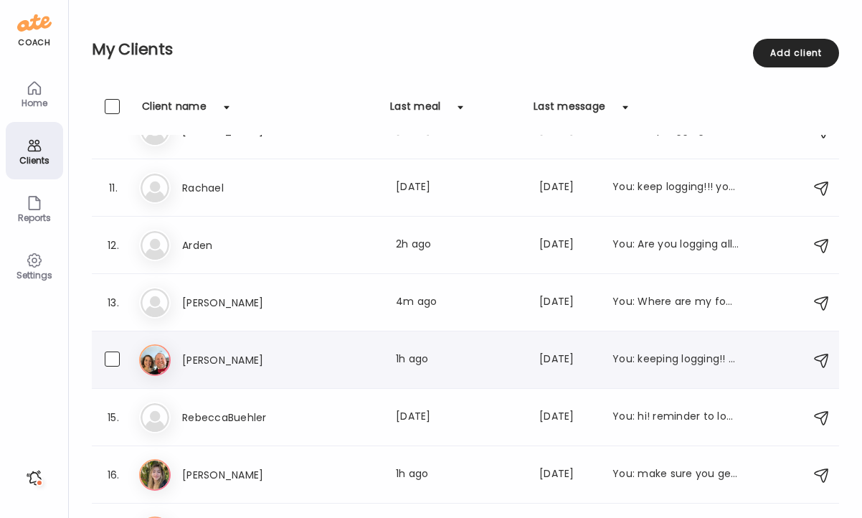
click at [373, 354] on div "[PERSON_NAME] Last meal: 1h ago Last message: [DATE] You: keeping logging!! enj…" at bounding box center [460, 359] width 556 height 17
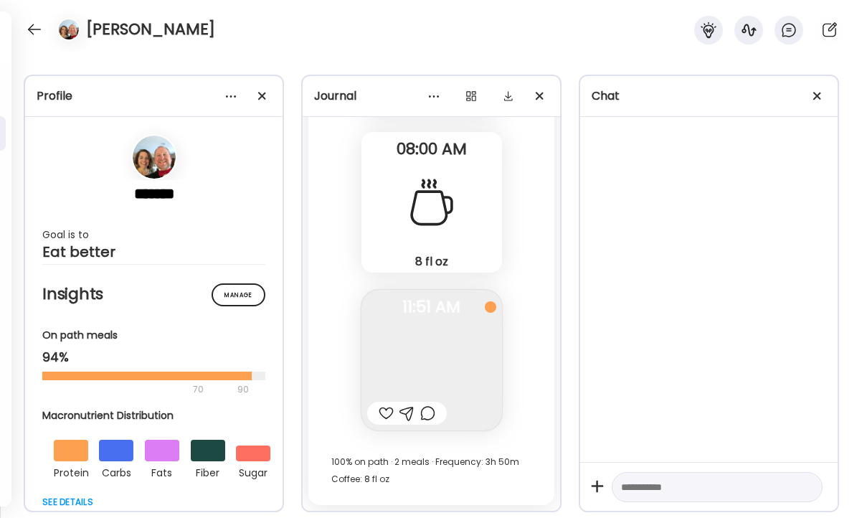
scroll to position [4524, 0]
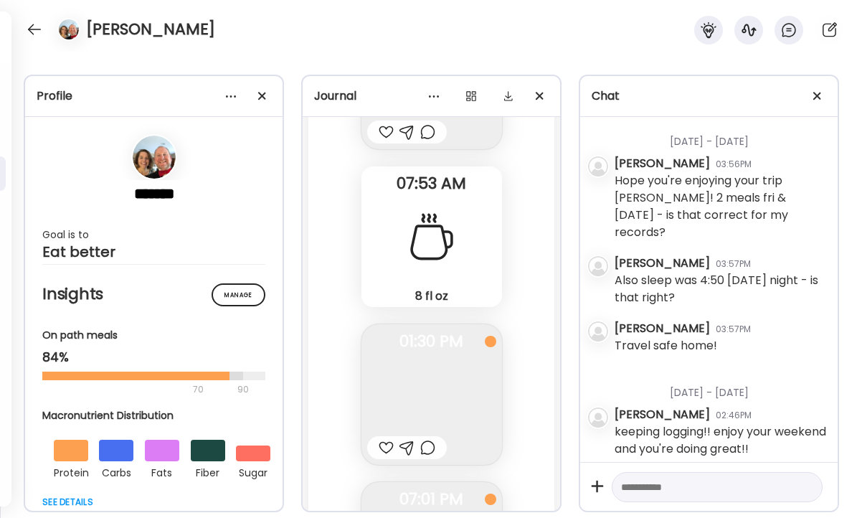
click at [397, 293] on div at bounding box center [431, 258] width 69 height 69
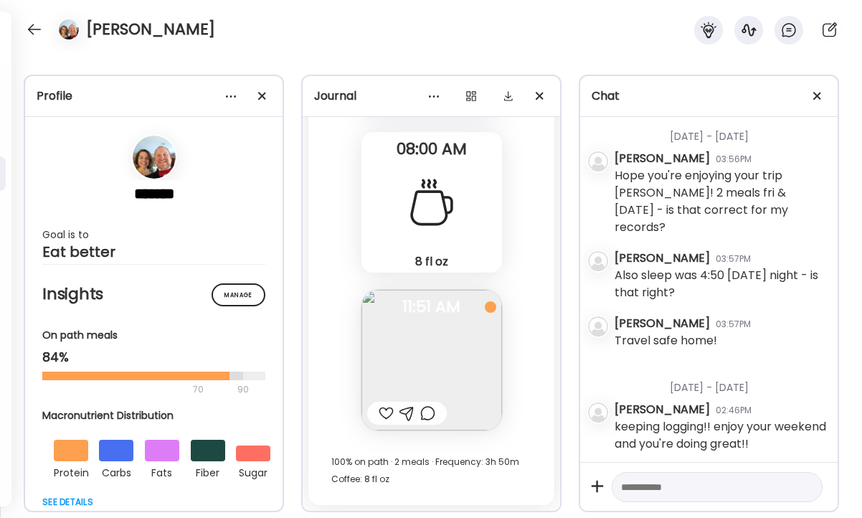
scroll to position [0, 0]
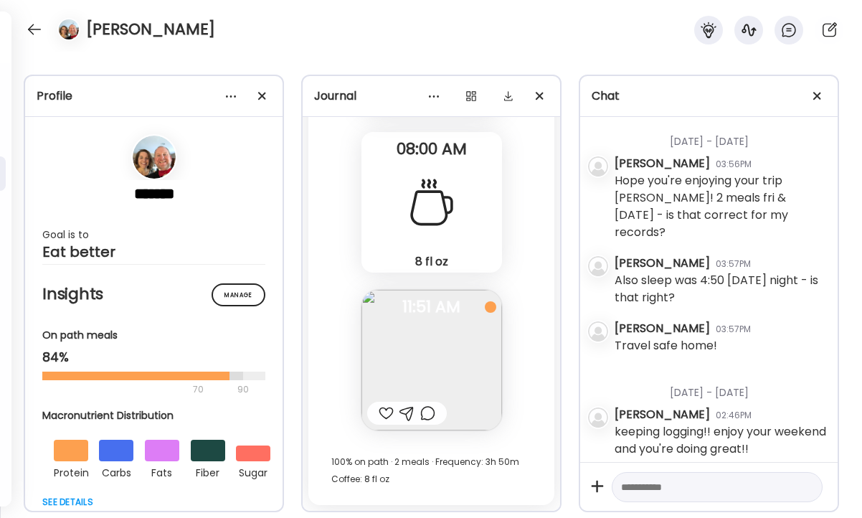
click at [384, 416] on div at bounding box center [386, 412] width 15 height 17
click at [434, 418] on div at bounding box center [427, 412] width 15 height 17
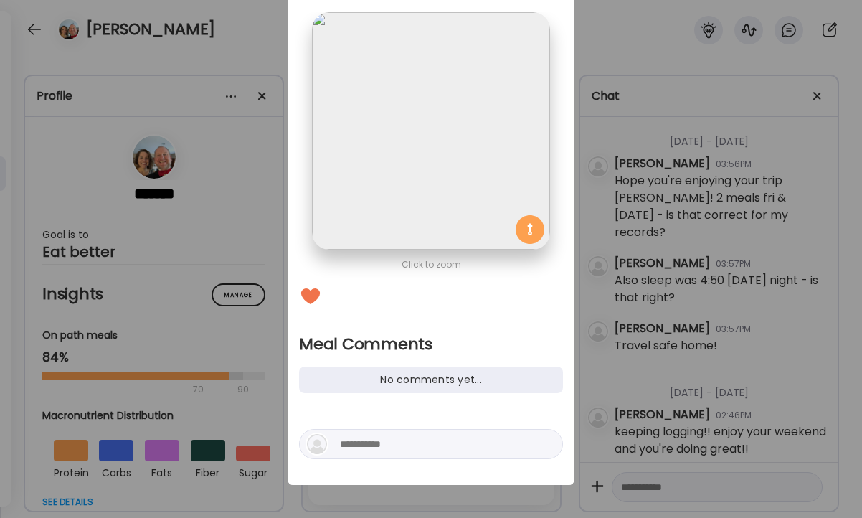
click at [384, 446] on textarea at bounding box center [437, 443] width 194 height 17
type textarea "**********"
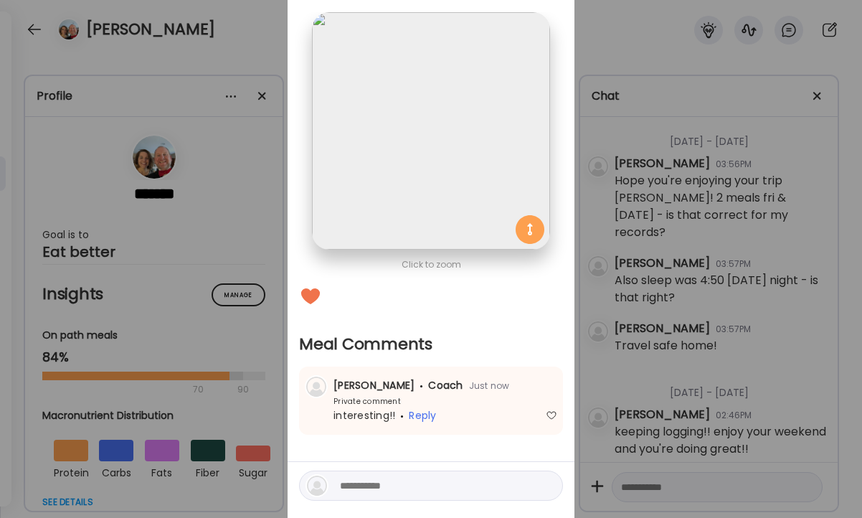
click at [736, 197] on div "Ate Coach Dashboard Wahoo! It’s official Take a moment to set up your Coach Pro…" at bounding box center [431, 259] width 862 height 518
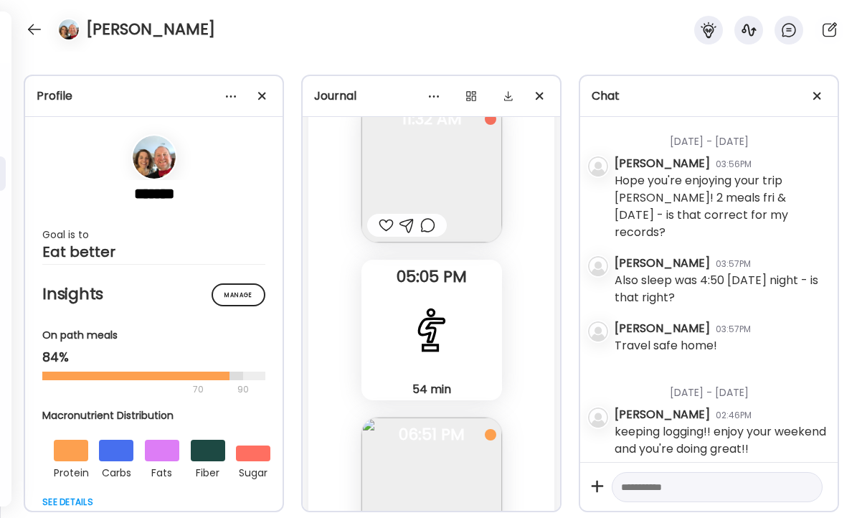
scroll to position [35150, 0]
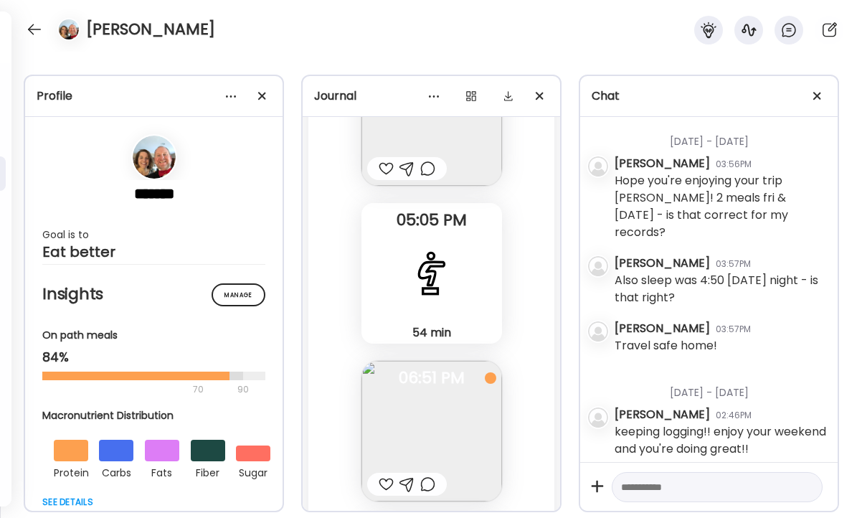
click at [427, 484] on div at bounding box center [427, 483] width 15 height 17
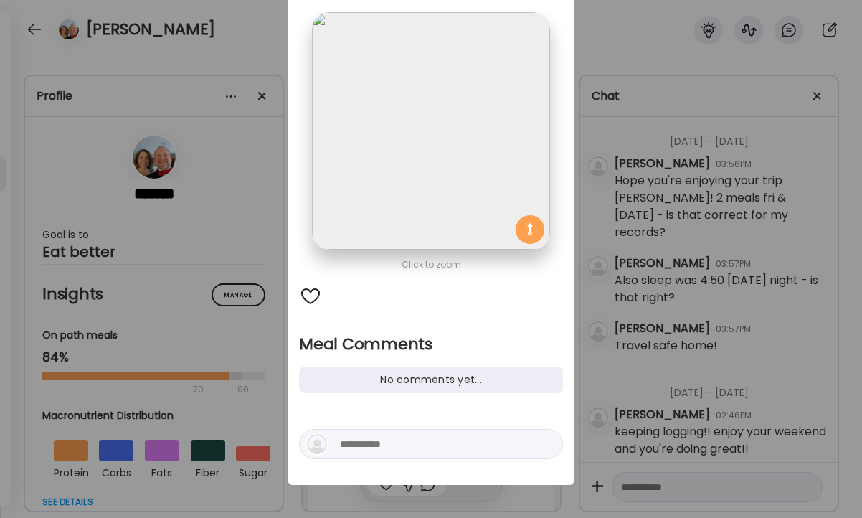
click at [417, 455] on div at bounding box center [431, 444] width 264 height 30
click at [417, 440] on textarea at bounding box center [437, 443] width 194 height 17
type textarea "**********"
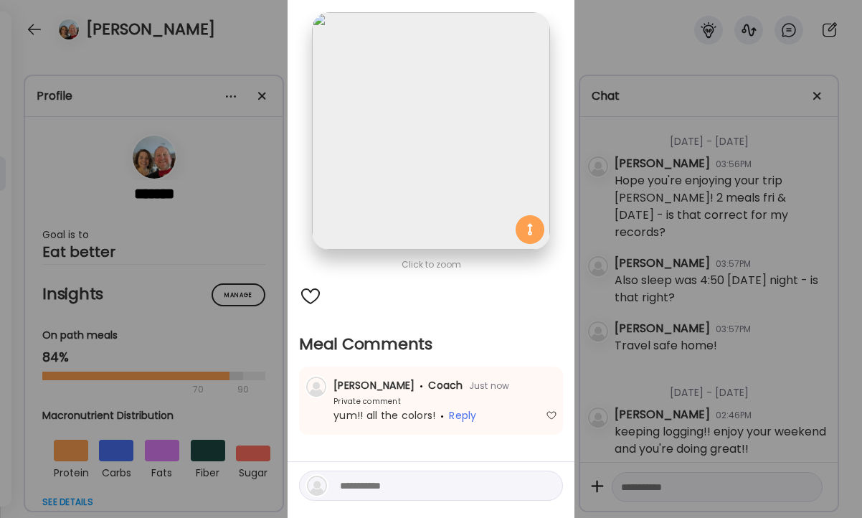
click at [630, 341] on div "Ate Coach Dashboard Wahoo! It’s official Take a moment to set up your Coach Pro…" at bounding box center [431, 259] width 862 height 518
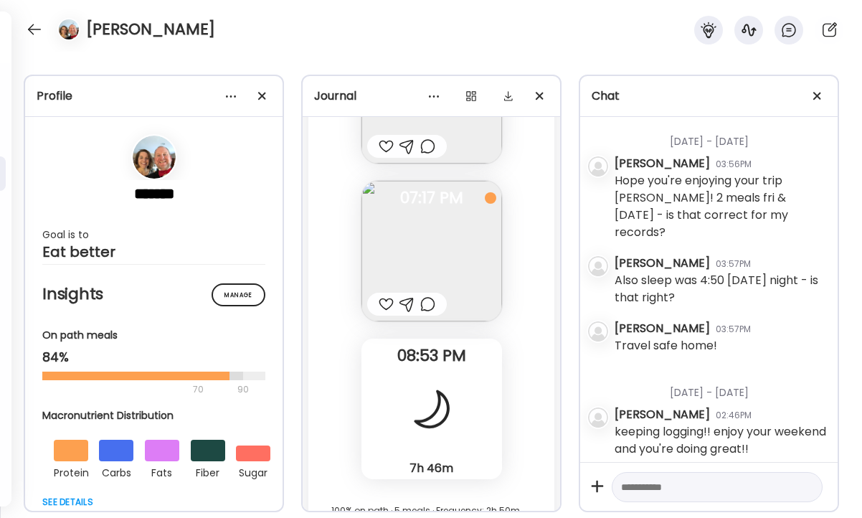
scroll to position [34298, 0]
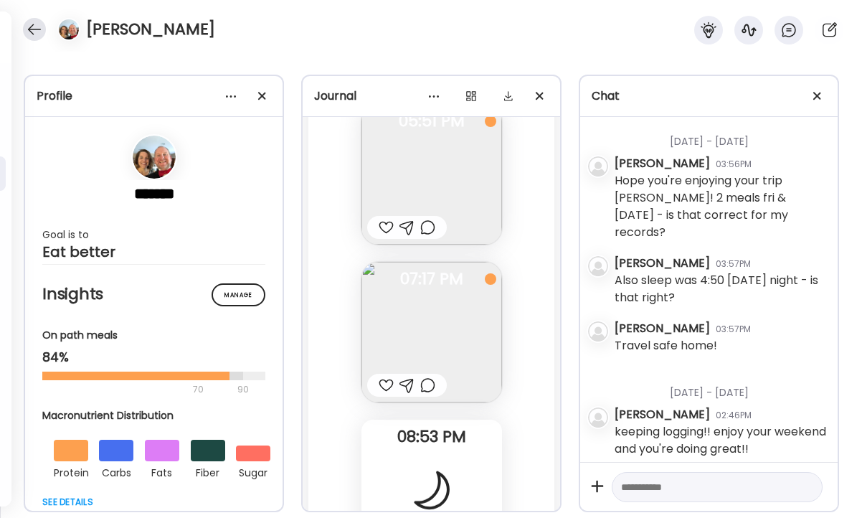
click at [27, 21] on div at bounding box center [34, 29] width 23 height 23
